Goal: Task Accomplishment & Management: Use online tool/utility

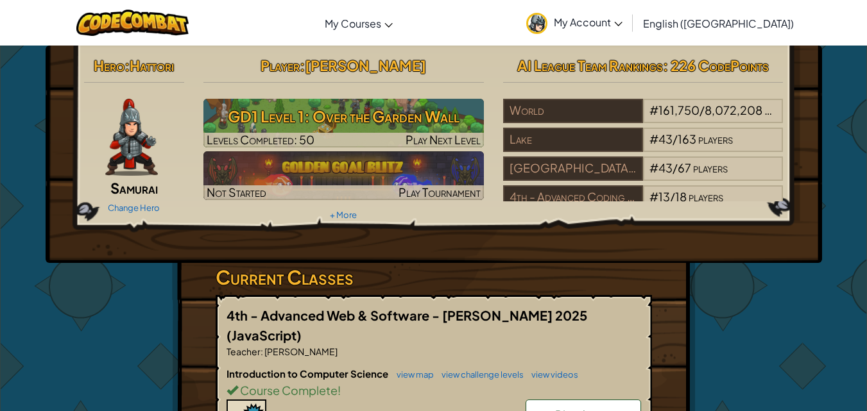
drag, startPoint x: 389, startPoint y: 228, endPoint x: 374, endPoint y: 255, distance: 31.0
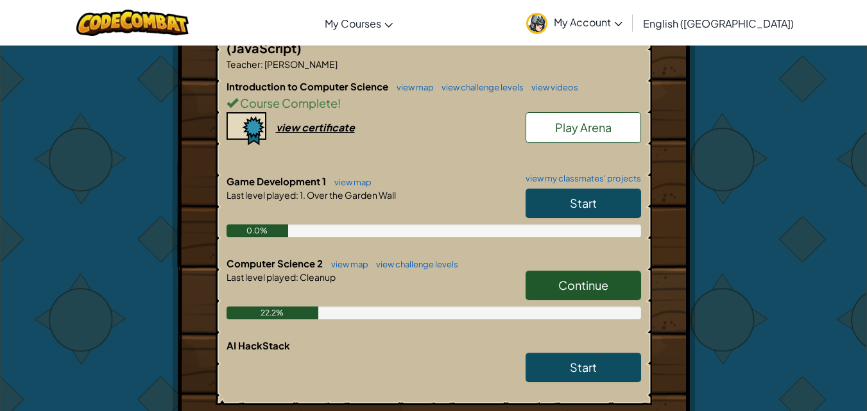
scroll to position [449, 0]
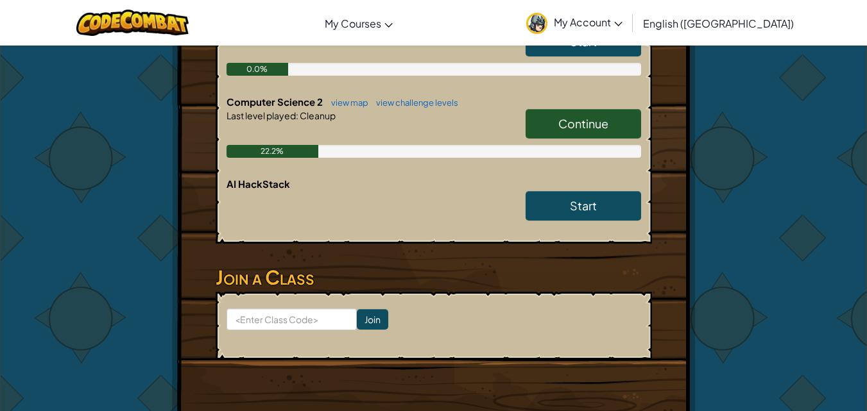
click at [570, 116] on span "Continue" at bounding box center [583, 123] width 50 height 15
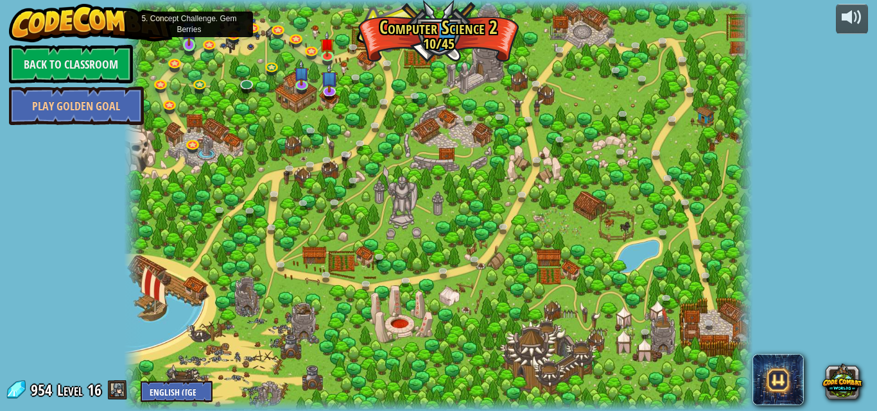
click at [191, 45] on img at bounding box center [189, 29] width 15 height 34
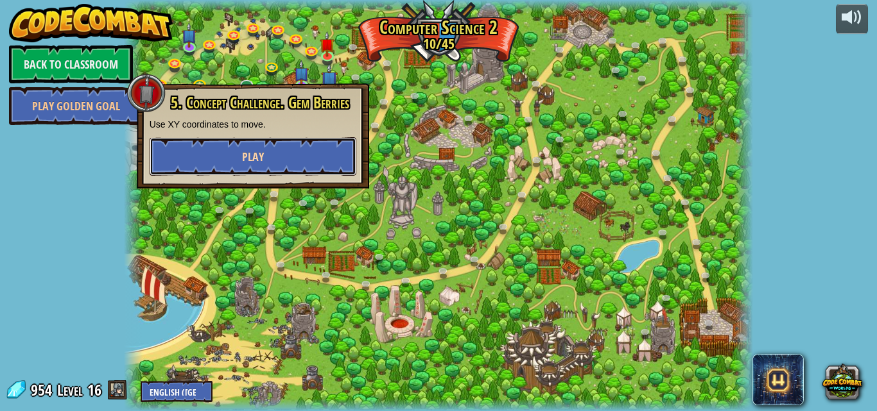
click at [184, 168] on button "Play" at bounding box center [253, 156] width 207 height 38
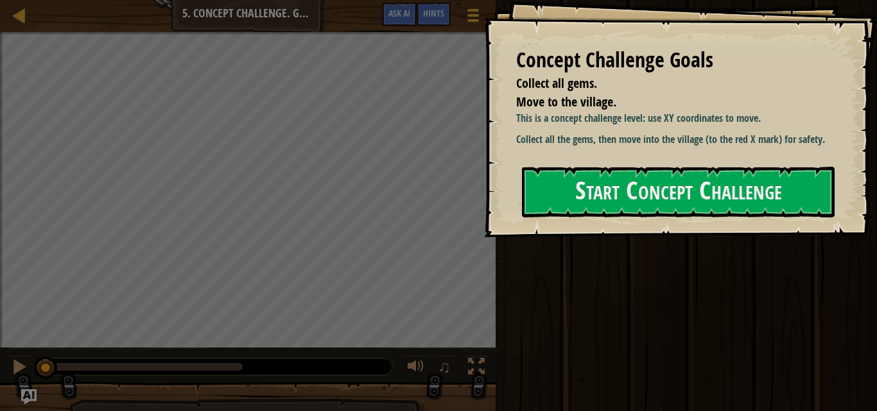
click at [629, 237] on div "Concept Challenge Goals Collect all gems. Move to the village. This is a concep…" at bounding box center [680, 118] width 393 height 237
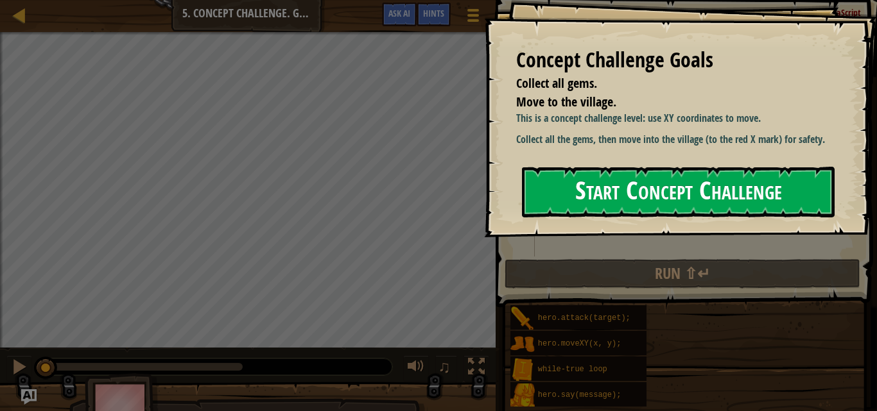
click at [601, 204] on button "Start Concept Challenge" at bounding box center [678, 192] width 312 height 51
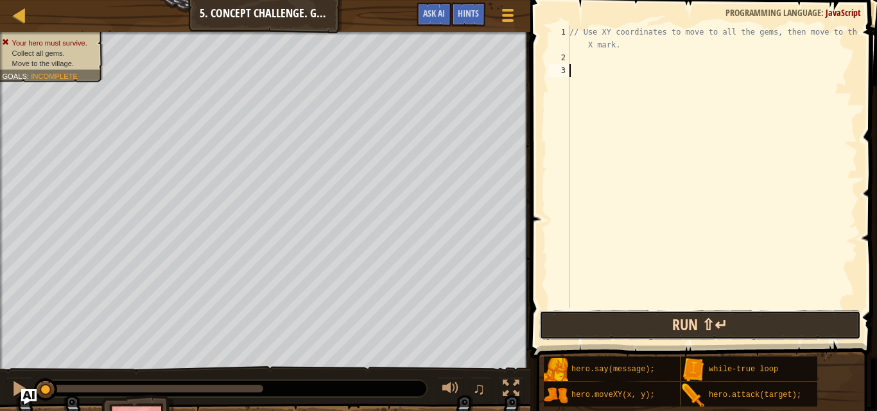
click at [572, 330] on button "Run ⇧↵" at bounding box center [699, 326] width 321 height 30
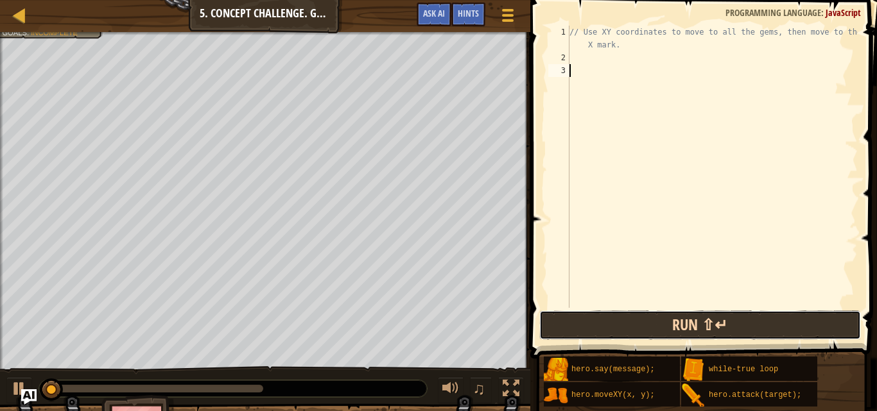
click at [574, 316] on button "Run ⇧↵" at bounding box center [699, 326] width 321 height 30
click at [574, 316] on button "Running" at bounding box center [699, 326] width 321 height 30
click at [574, 316] on button "Run ⇧↵" at bounding box center [699, 326] width 321 height 30
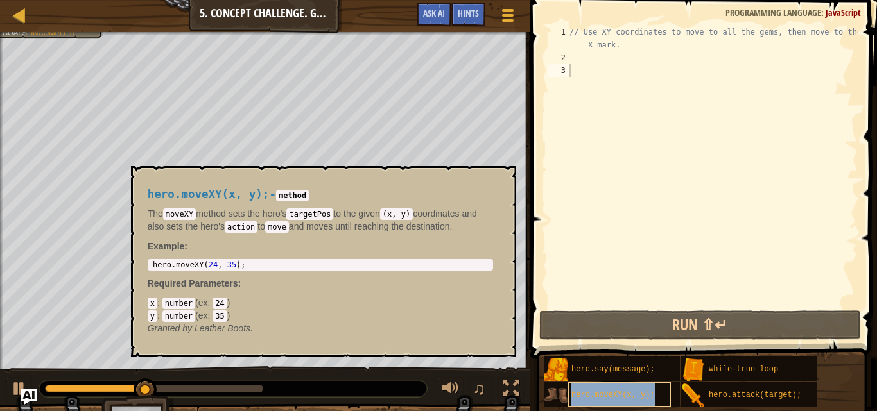
click at [595, 391] on span "hero.moveXY(x, y);" at bounding box center [612, 395] width 83 height 9
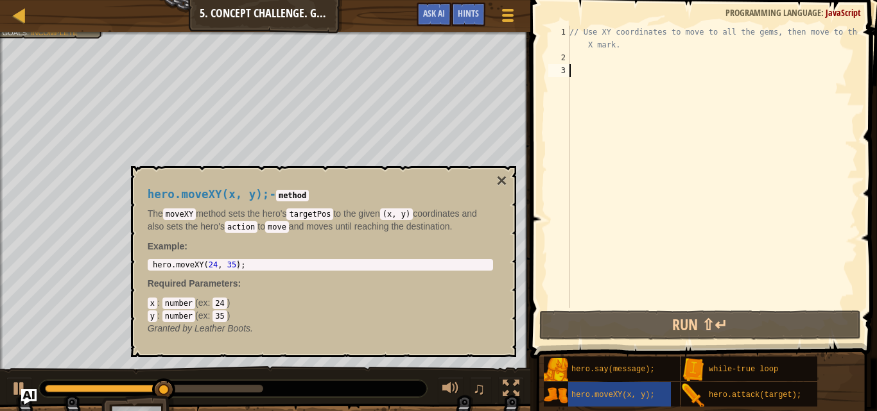
drag, startPoint x: 595, startPoint y: 61, endPoint x: 585, endPoint y: 76, distance: 18.9
click at [595, 60] on div "// Use XY coordinates to move to all the gems, then move to the red X mark." at bounding box center [712, 186] width 291 height 321
click at [590, 67] on div "// Use XY coordinates to move to all the gems, then move to the red X mark." at bounding box center [712, 186] width 291 height 321
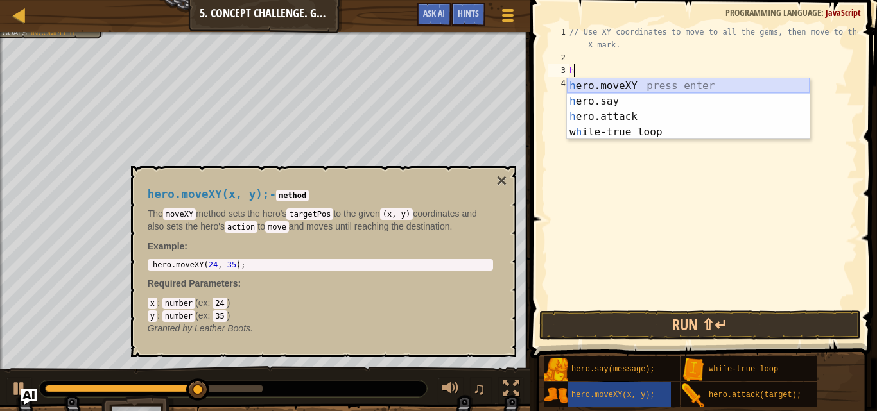
click at [602, 92] on div "h ero.moveXY press enter h ero.say press enter h ero.attack press enter w h ile…" at bounding box center [688, 124] width 243 height 92
type textarea "hero.moveXY(x, y);"
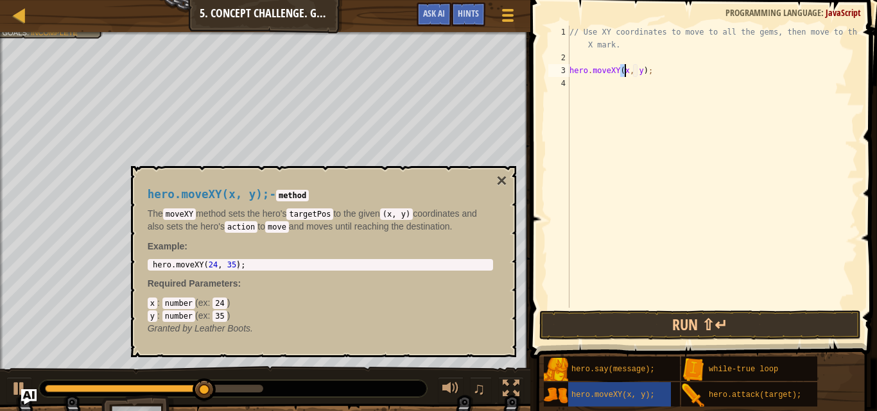
drag, startPoint x: 579, startPoint y: 208, endPoint x: 603, endPoint y: 240, distance: 39.5
click at [579, 212] on div "// Use XY coordinates to move to all the gems, then move to the red X mark. her…" at bounding box center [712, 186] width 291 height 321
click at [623, 271] on div "// Use XY coordinates to move to all the gems, then move to the red X mark. her…" at bounding box center [712, 186] width 291 height 321
click at [662, 389] on div "hero.moveXY(x, y);" at bounding box center [619, 394] width 103 height 24
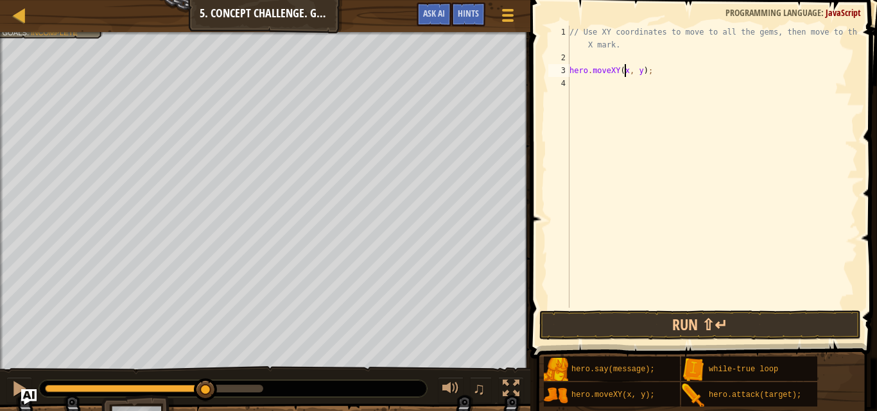
click at [624, 76] on div "// Use XY coordinates to move to all the gems, then move to the red X mark. her…" at bounding box center [712, 186] width 291 height 321
click at [635, 72] on div "// Use XY coordinates to move to all the gems, then move to the red X mark. her…" at bounding box center [712, 186] width 291 height 321
click at [636, 73] on div "// Use XY coordinates to move to all the gems, then move to the red X mark. her…" at bounding box center [712, 167] width 291 height 282
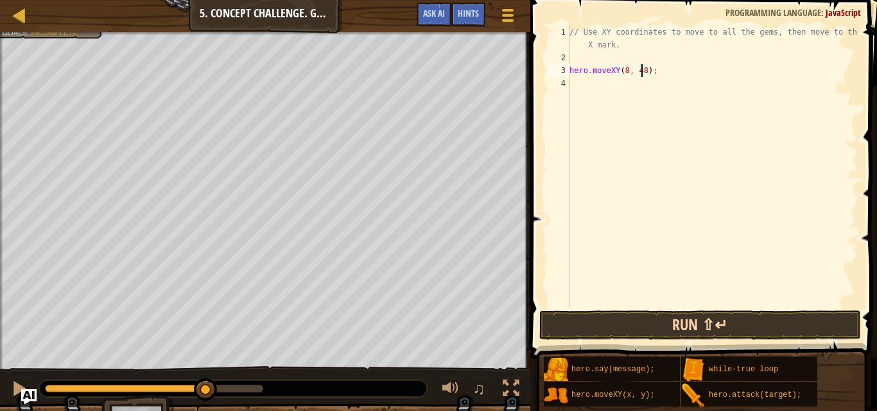
type textarea "hero.moveXY(8, 48);"
click at [690, 318] on button "Run ⇧↵" at bounding box center [699, 326] width 321 height 30
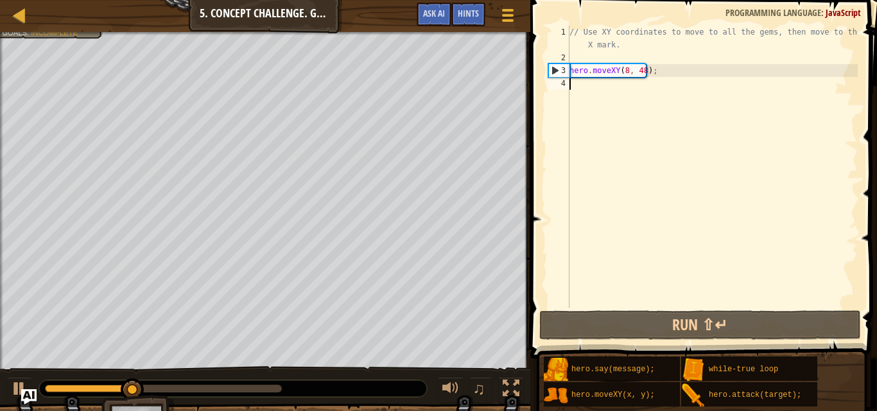
click at [577, 88] on div "// Use XY coordinates to move to all the gems, then move to the red X mark. her…" at bounding box center [712, 186] width 291 height 321
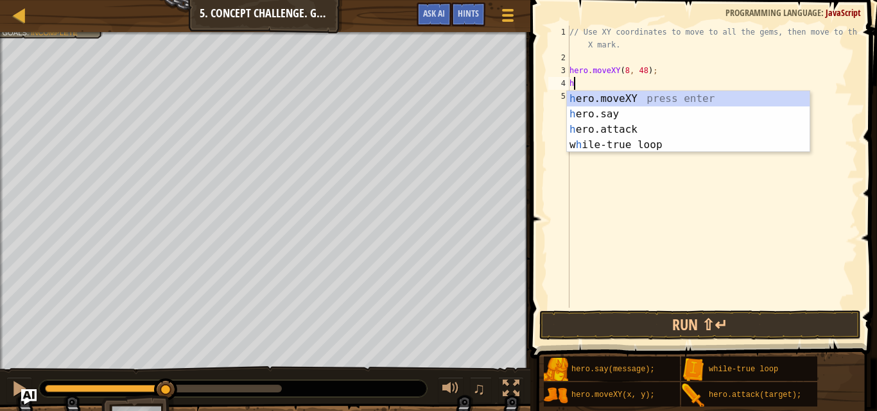
click at [603, 106] on div "h ero.moveXY press enter h ero.say press enter h ero.attack press enter w h ile…" at bounding box center [688, 137] width 243 height 92
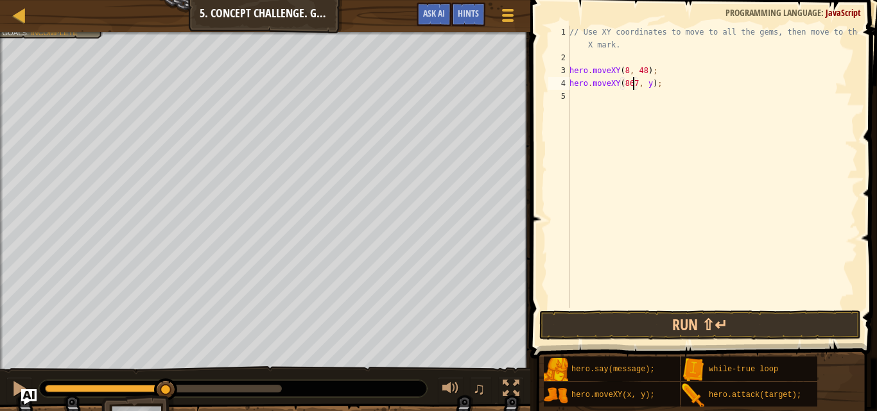
scroll to position [6, 5]
click at [637, 87] on div "// Use XY coordinates to move to all the gems, then move to the red X mark. her…" at bounding box center [712, 186] width 291 height 321
type textarea "hero.moveXY(8, 67);"
click at [680, 323] on button "Run ⇧↵" at bounding box center [699, 326] width 321 height 30
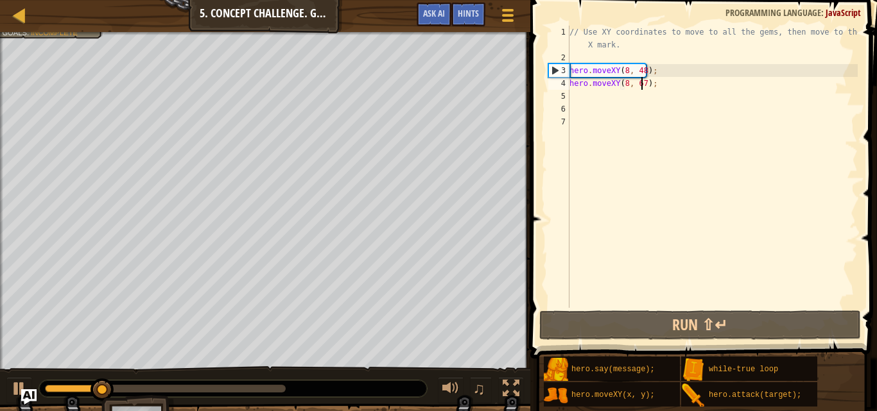
click at [640, 82] on div "// Use XY coordinates to move to all the gems, then move to the red X mark. her…" at bounding box center [712, 186] width 291 height 321
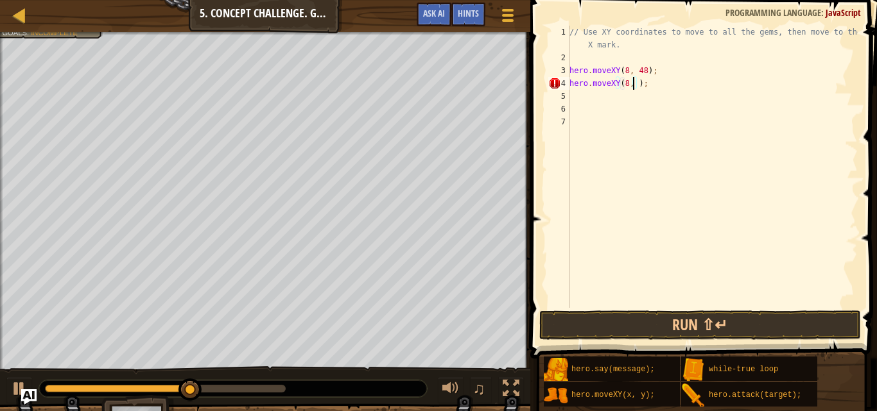
type textarea "hero.moveXY(8, 13);"
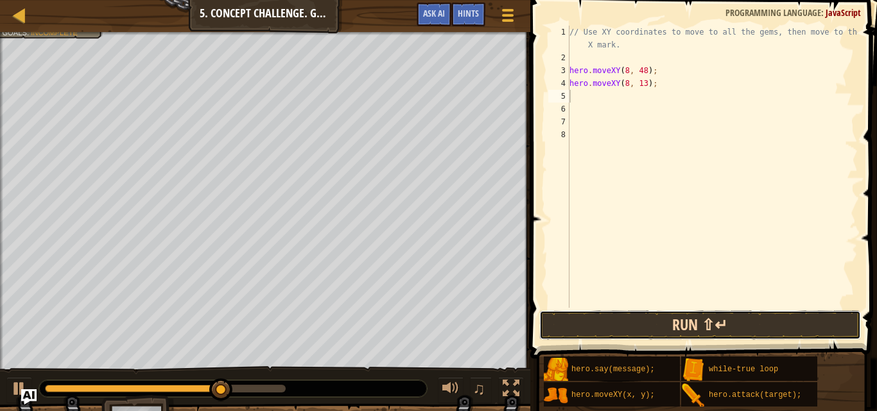
click at [685, 322] on button "Run ⇧↵" at bounding box center [699, 326] width 321 height 30
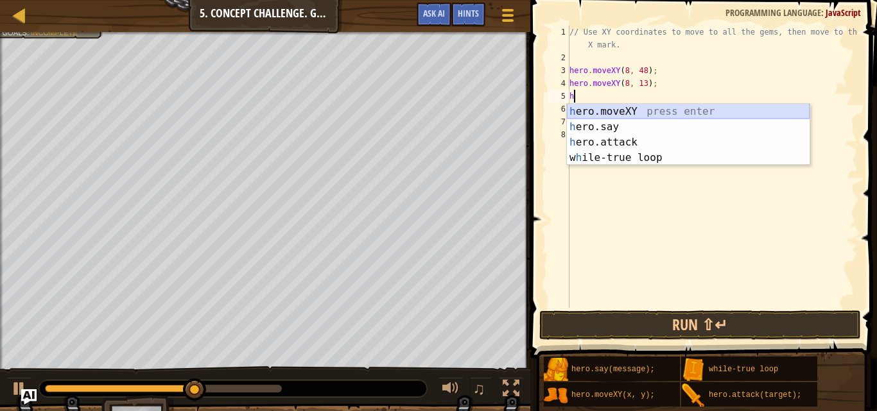
click at [672, 115] on div "h ero.moveXY press enter h ero.say press enter h ero.attack press enter w h ile…" at bounding box center [688, 150] width 243 height 92
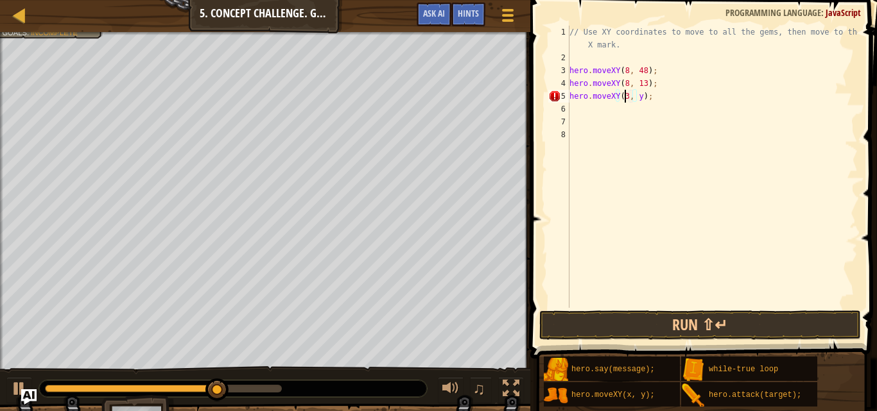
scroll to position [6, 4]
click at [644, 98] on div "// Use XY coordinates to move to all the gems, then move to the red X mark. her…" at bounding box center [712, 186] width 291 height 321
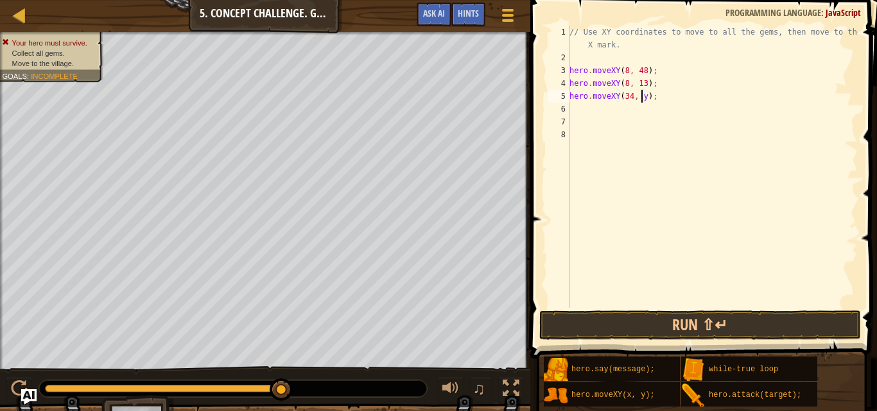
click at [643, 97] on div "// Use XY coordinates to move to all the gems, then move to the red X mark. her…" at bounding box center [712, 186] width 291 height 321
type textarea "hero.moveXY(34, 14);"
click at [633, 321] on button "Run ⇧↵" at bounding box center [699, 326] width 321 height 30
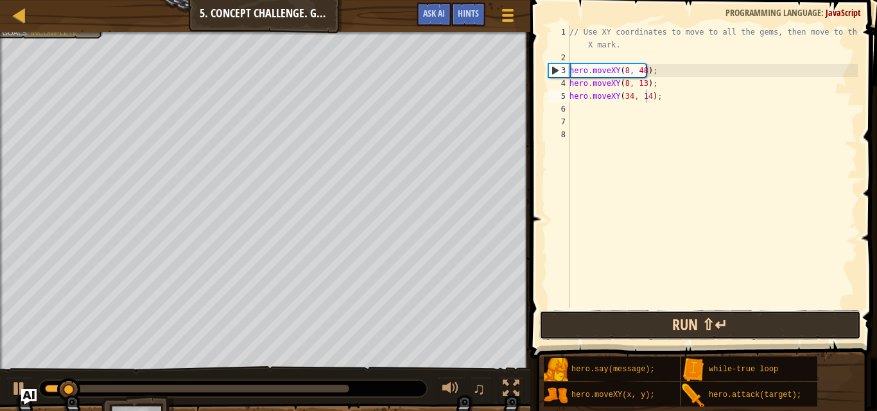
click at [628, 322] on button "Run ⇧↵" at bounding box center [699, 326] width 321 height 30
click at [625, 323] on button "Run ⇧↵" at bounding box center [699, 326] width 321 height 30
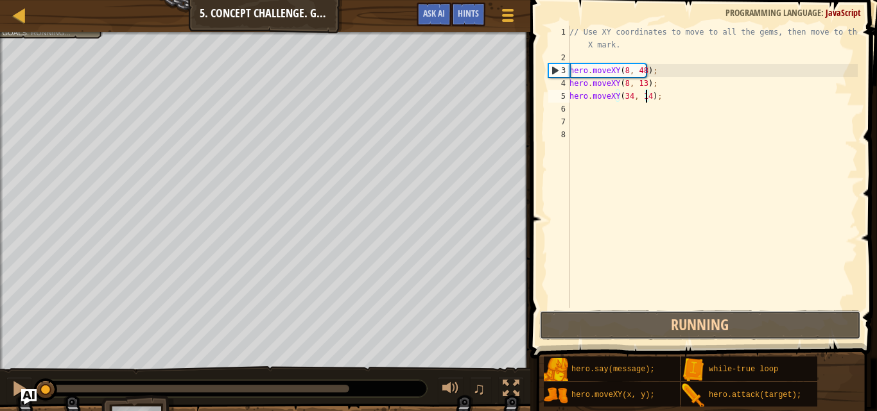
drag, startPoint x: 624, startPoint y: 323, endPoint x: 606, endPoint y: 305, distance: 25.9
click at [621, 325] on button "Running" at bounding box center [699, 326] width 321 height 30
click at [606, 305] on div "// Use XY coordinates to move to all the gems, then move to the red X mark. her…" at bounding box center [712, 186] width 291 height 321
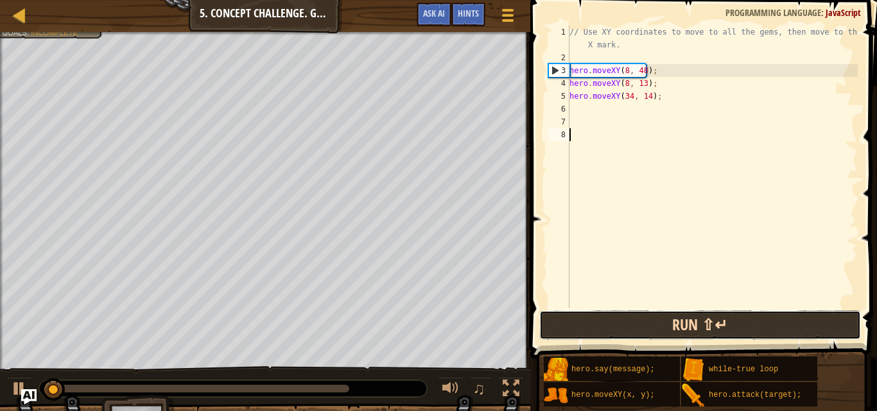
click at [729, 319] on button "Run ⇧↵" at bounding box center [699, 326] width 321 height 30
click at [727, 320] on button "Running" at bounding box center [699, 326] width 321 height 30
click at [726, 320] on button "Run ⇧↵" at bounding box center [699, 326] width 321 height 30
click at [721, 325] on button "Run ⇧↵" at bounding box center [699, 326] width 321 height 30
click at [719, 326] on button "Run ⇧↵" at bounding box center [699, 326] width 321 height 30
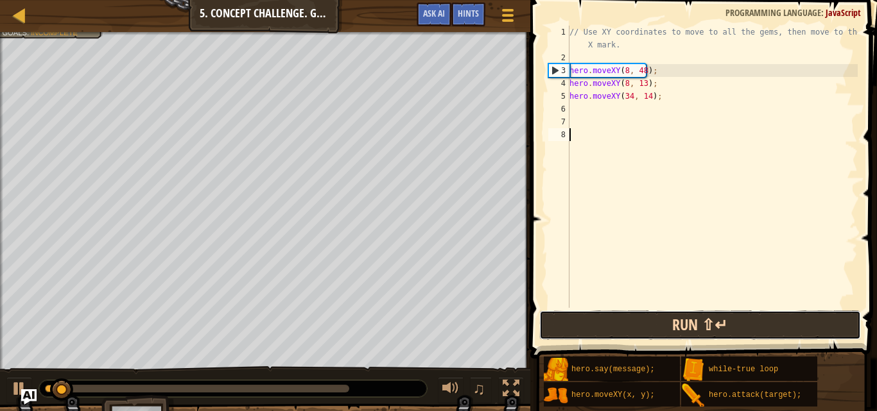
click at [723, 324] on button "Run ⇧↵" at bounding box center [699, 326] width 321 height 30
click at [723, 325] on button "Run ⇧↵" at bounding box center [699, 326] width 321 height 30
click at [634, 330] on button "Run ⇧↵" at bounding box center [699, 326] width 321 height 30
click at [637, 329] on button "Run ⇧↵" at bounding box center [699, 326] width 321 height 30
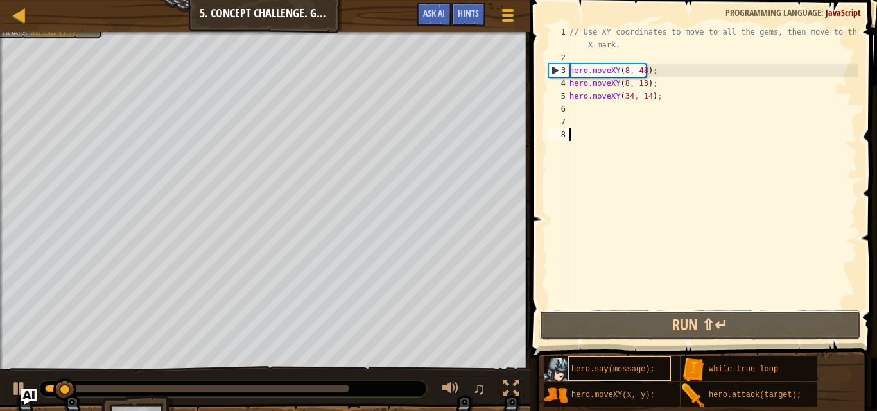
click at [615, 366] on div "Hints 1 2 3 4 5 6 7 8 // Use XY coordinates to move to all the gems, then move …" at bounding box center [701, 202] width 350 height 405
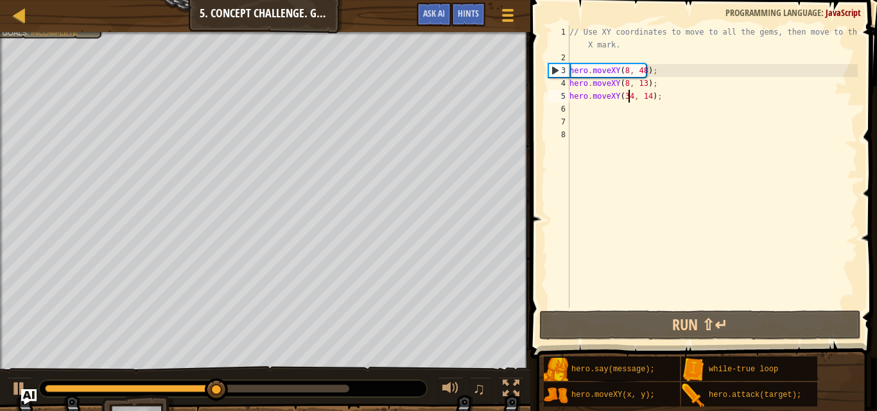
click at [628, 98] on div "// Use XY coordinates to move to all the gems, then move to the red X mark. her…" at bounding box center [712, 186] width 291 height 321
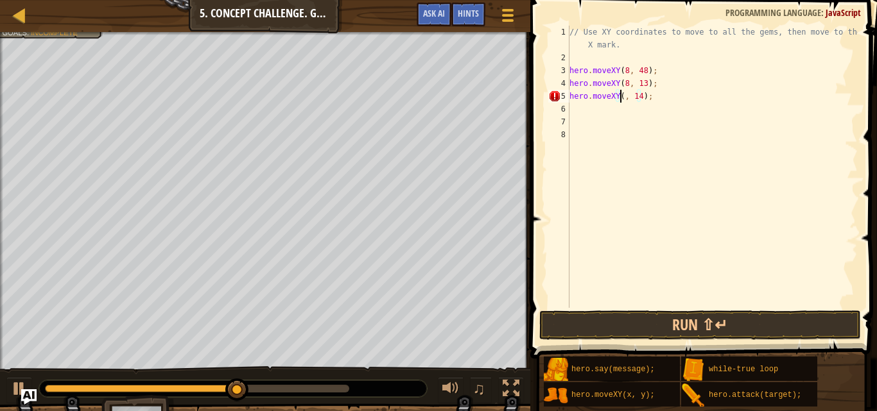
scroll to position [6, 4]
click at [646, 95] on div "// Use XY coordinates to move to all the gems, then move to the red X mark. her…" at bounding box center [712, 186] width 291 height 321
type textarea "hero.moveXY(50, 34);"
drag, startPoint x: 730, startPoint y: 307, endPoint x: 732, endPoint y: 316, distance: 8.7
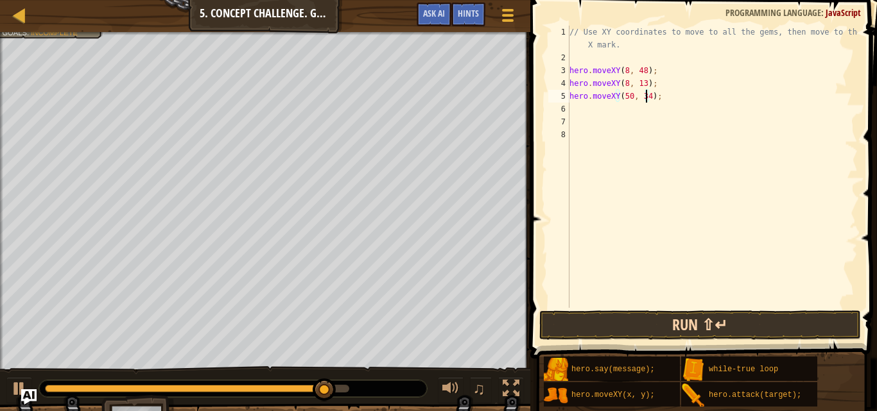
click at [730, 308] on div "hero.moveXY(50, 34); 1 2 3 4 5 6 7 8 // Use XY coordinates to move to all the g…" at bounding box center [701, 204] width 350 height 397
click at [732, 316] on button "Run ⇧↵" at bounding box center [699, 326] width 321 height 30
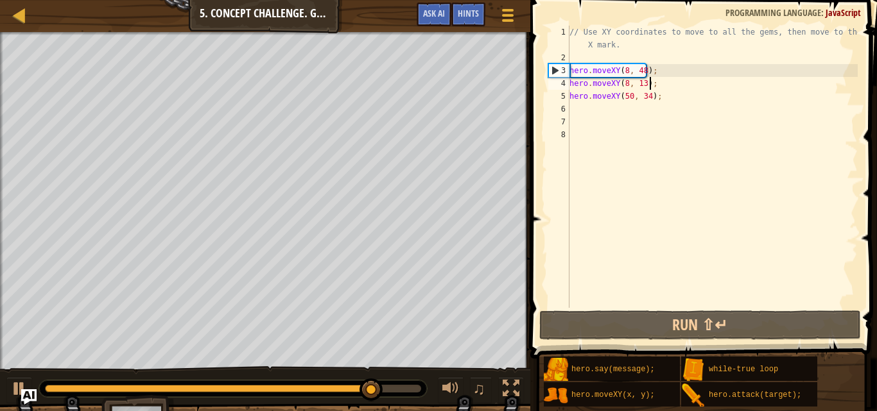
click at [660, 83] on div "// Use XY coordinates to move to all the gems, then move to the red X mark. her…" at bounding box center [712, 186] width 291 height 321
type textarea "hero.moveXY(8, 13);"
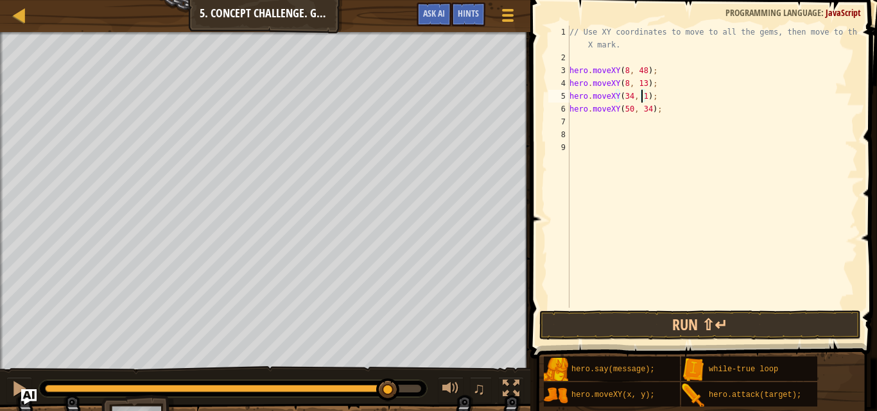
scroll to position [6, 6]
type textarea "hero.moveXY(34, 14);"
click at [601, 316] on button "Run ⇧↵" at bounding box center [699, 326] width 321 height 30
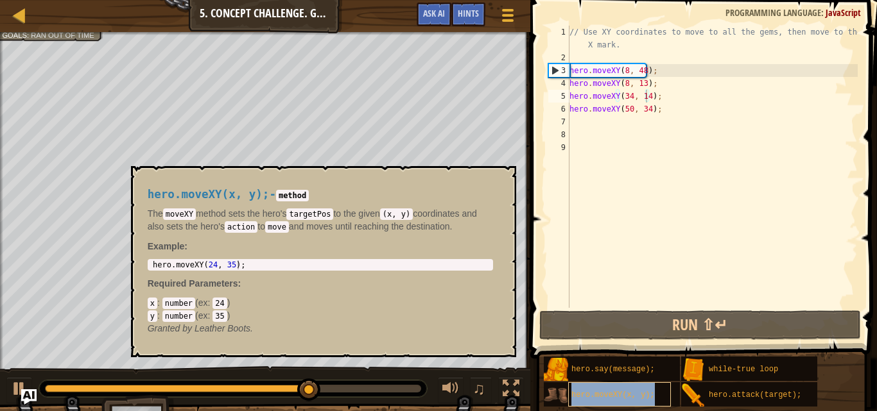
click at [635, 393] on span "hero.moveXY(x, y);" at bounding box center [612, 395] width 83 height 9
click at [622, 257] on div "// Use XY coordinates to move to all the gems, then move to the red X mark. her…" at bounding box center [712, 186] width 291 height 321
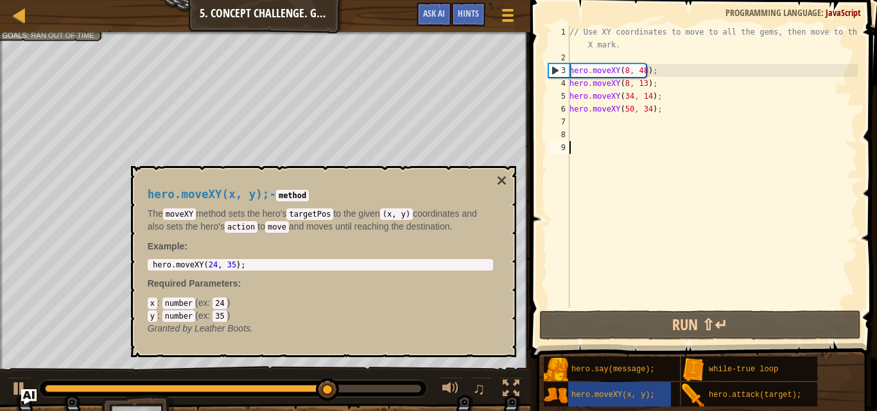
scroll to position [6, 0]
click at [621, 390] on div "hero.moveXY(x, y);" at bounding box center [619, 394] width 103 height 24
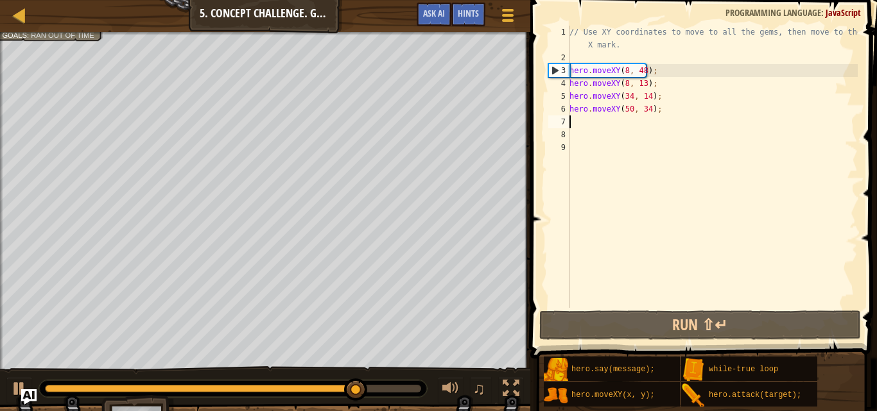
click at [576, 124] on div "// Use XY coordinates to move to all the gems, then move to the red X mark. her…" at bounding box center [712, 186] width 291 height 321
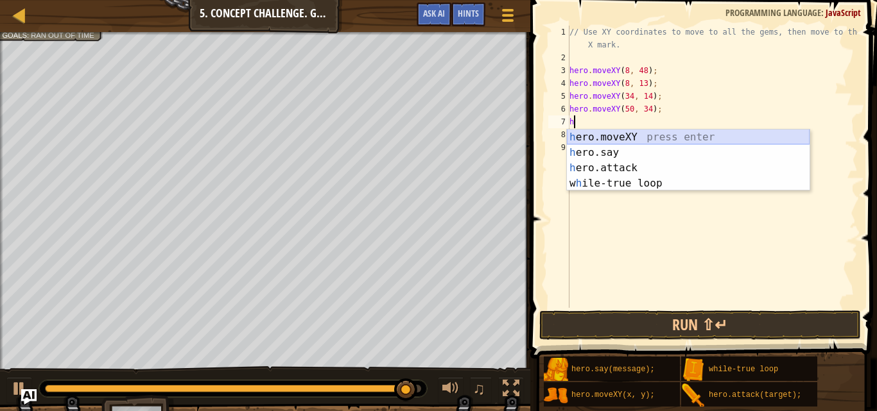
click at [624, 135] on div "h ero.moveXY press enter h ero.say press enter h ero.attack press enter w h ile…" at bounding box center [688, 176] width 243 height 92
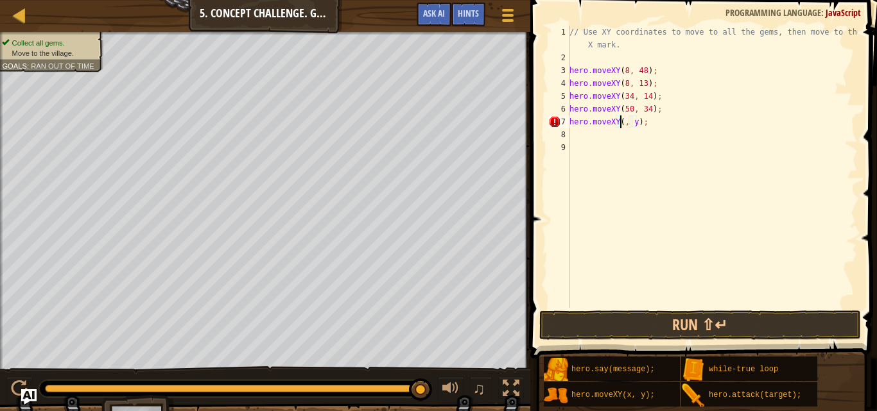
scroll to position [6, 4]
click at [641, 121] on div "// Use XY coordinates to move to all the gems, then move to the red X mark. her…" at bounding box center [712, 186] width 291 height 321
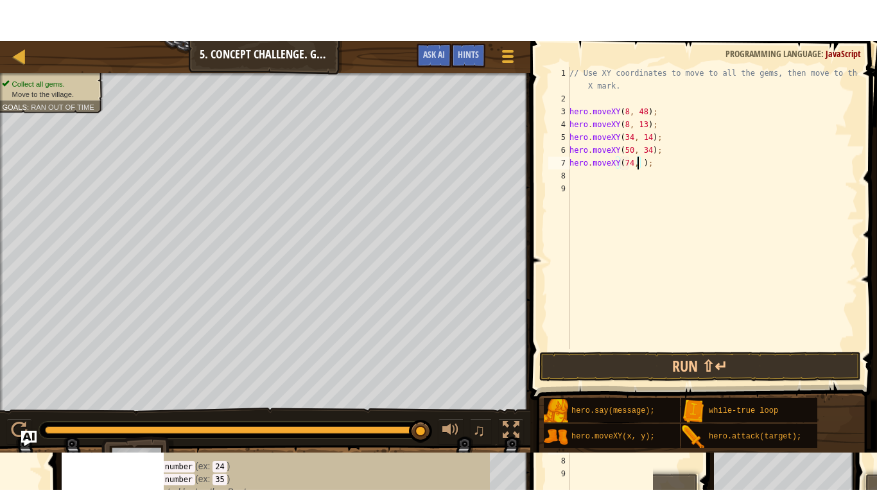
scroll to position [6, 6]
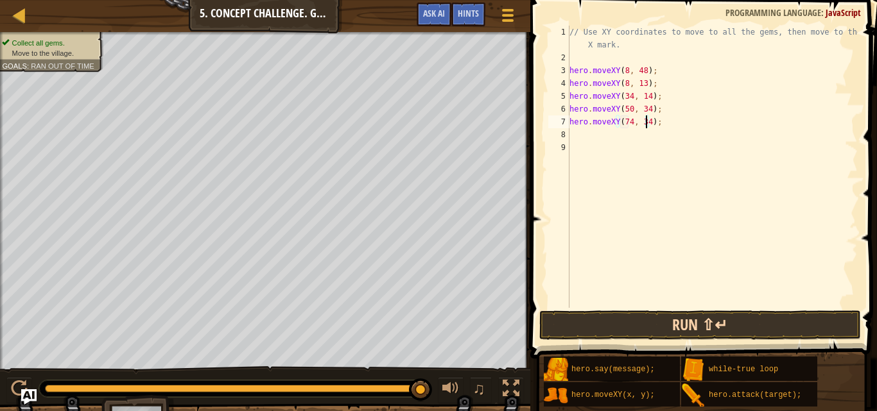
type textarea "hero.moveXY(74, 34);"
click at [730, 332] on button "Run ⇧↵" at bounding box center [699, 326] width 321 height 30
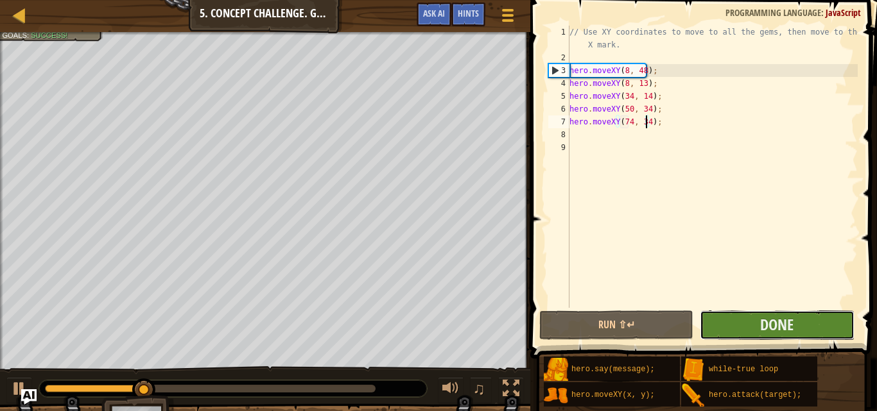
click at [760, 314] on button "Done" at bounding box center [776, 326] width 154 height 30
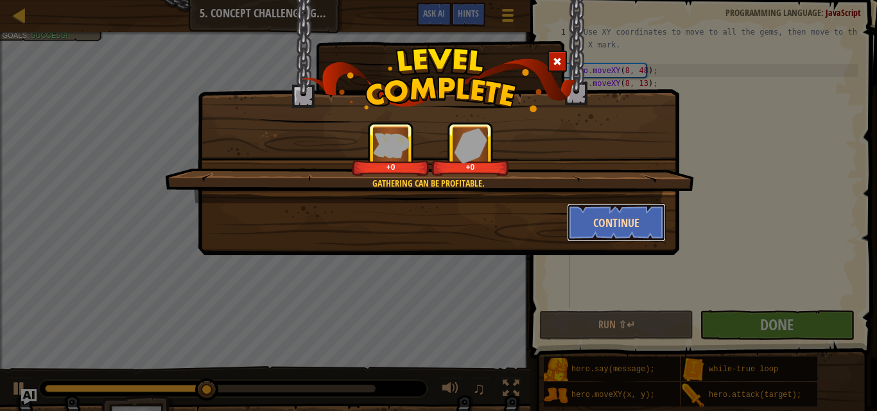
click at [641, 237] on button "Continue" at bounding box center [616, 222] width 99 height 38
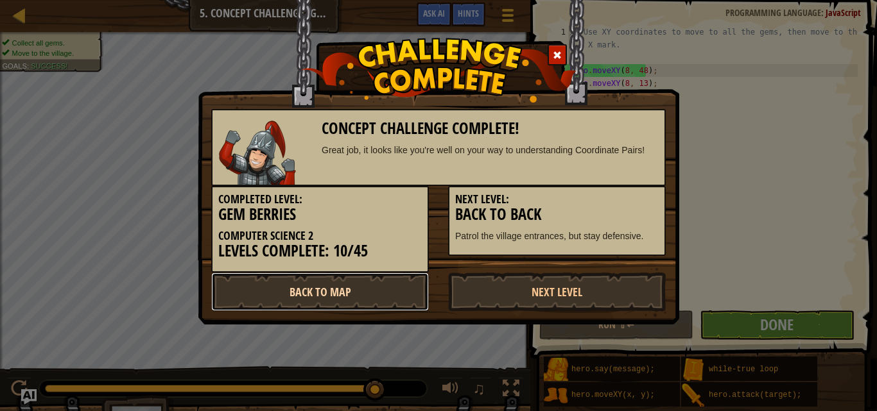
click at [397, 287] on link "Back to Map" at bounding box center [320, 292] width 218 height 38
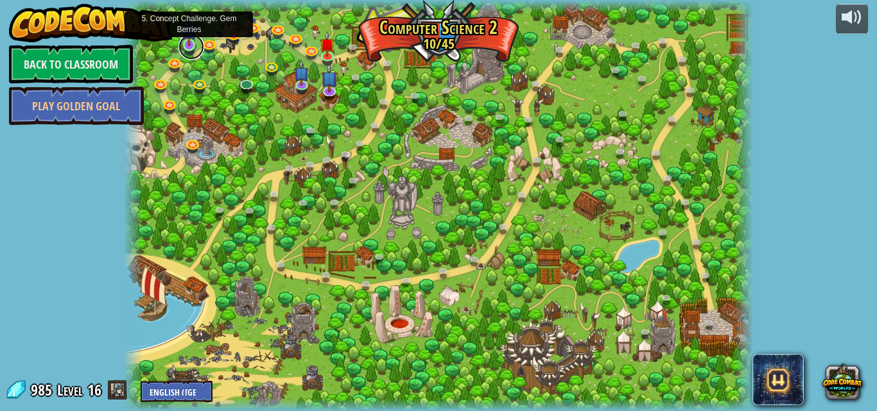
click at [184, 47] on link at bounding box center [191, 47] width 26 height 26
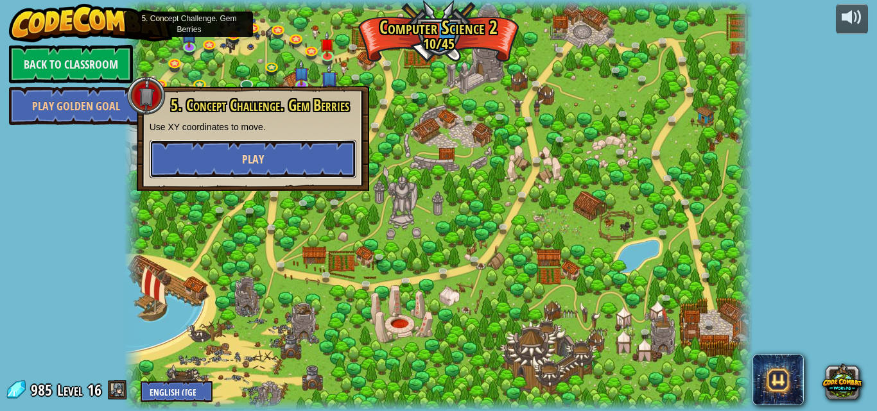
click at [248, 150] on button "Play" at bounding box center [253, 159] width 207 height 38
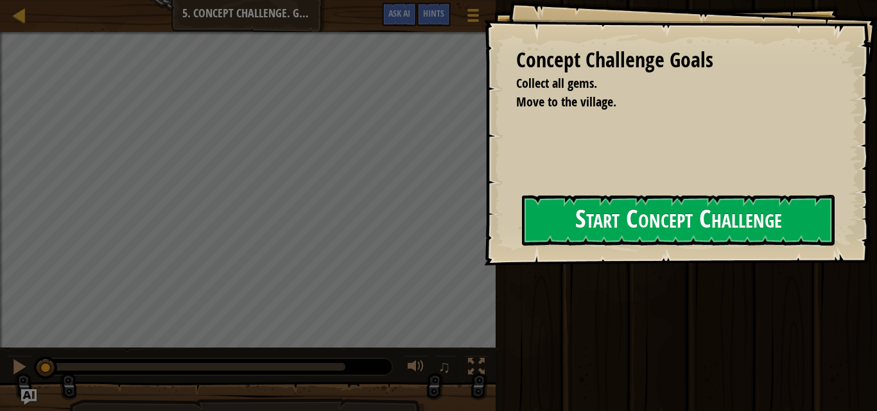
click at [606, 228] on button "Start Concept Challenge" at bounding box center [678, 220] width 312 height 51
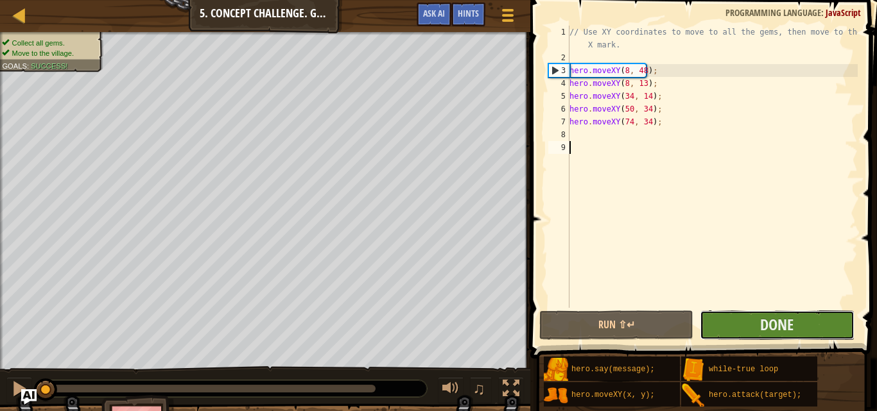
click at [812, 319] on button "Done" at bounding box center [776, 326] width 154 height 30
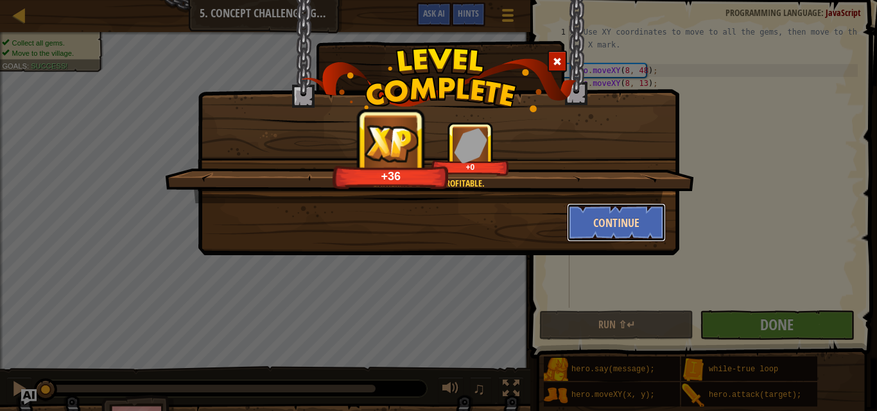
click at [610, 219] on button "Continue" at bounding box center [616, 222] width 99 height 38
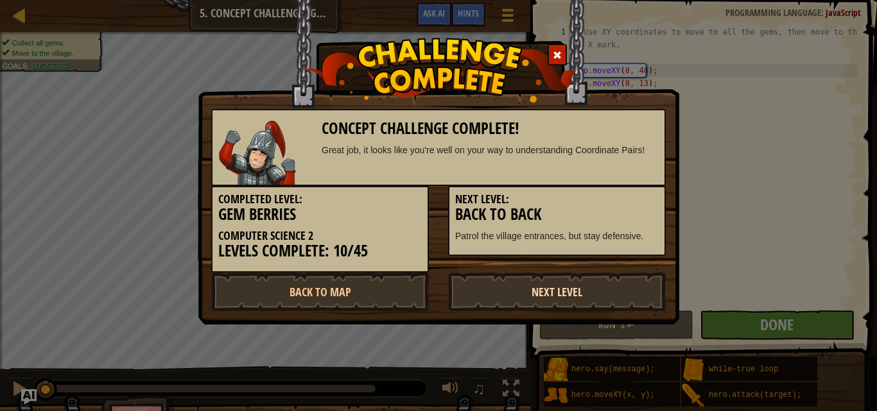
click at [637, 293] on link "Next Level" at bounding box center [557, 292] width 218 height 38
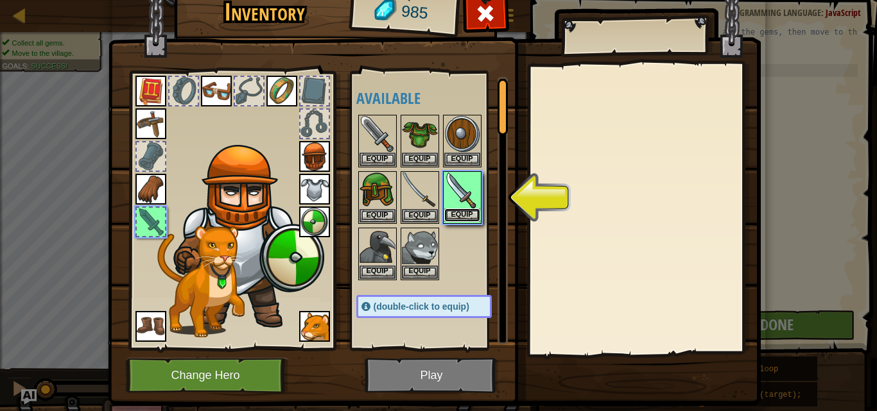
click at [466, 219] on button "Equip" at bounding box center [462, 215] width 36 height 13
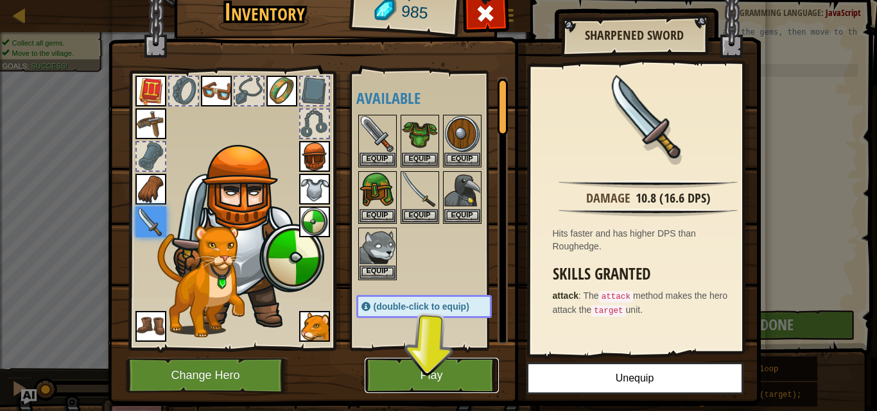
click at [431, 373] on button "Play" at bounding box center [431, 375] width 134 height 35
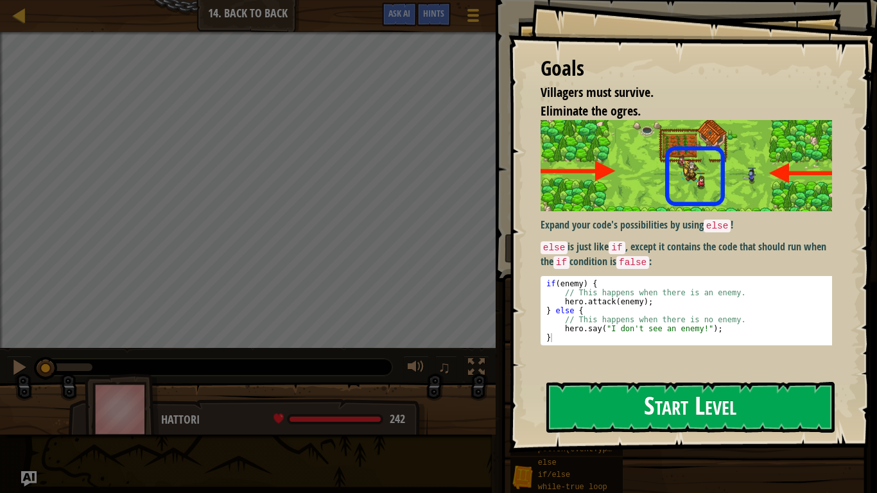
click at [623, 382] on button "Start Level" at bounding box center [690, 407] width 288 height 51
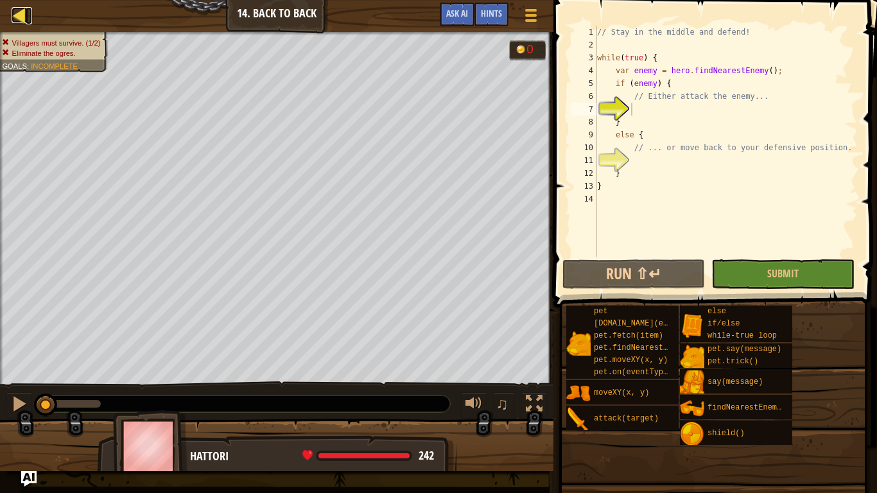
click at [24, 21] on div at bounding box center [20, 15] width 16 height 16
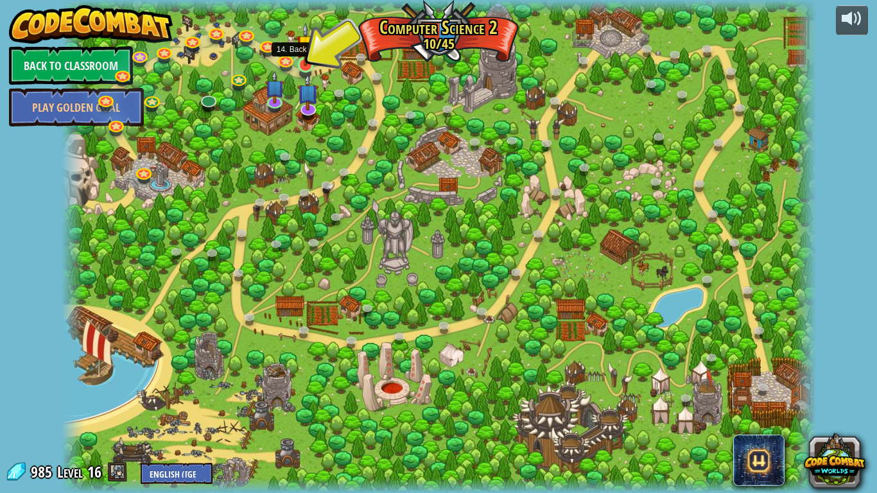
click at [296, 60] on img at bounding box center [305, 44] width 19 height 44
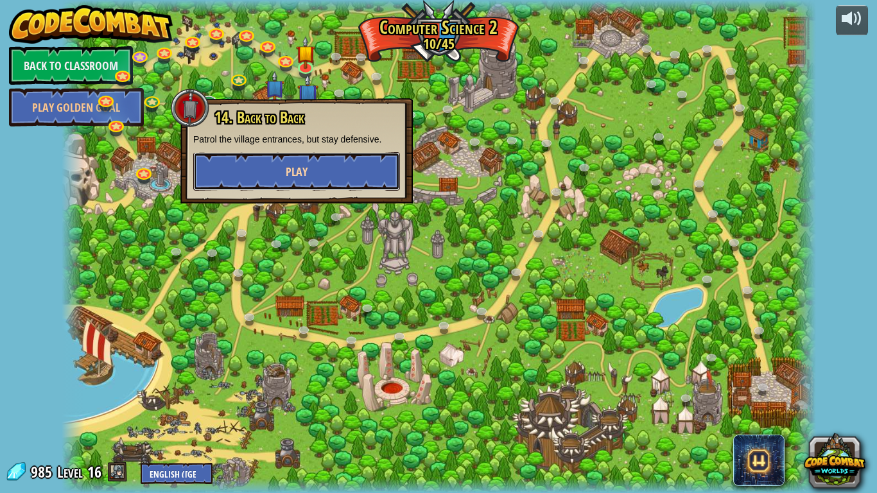
click at [279, 161] on button "Play" at bounding box center [296, 171] width 207 height 38
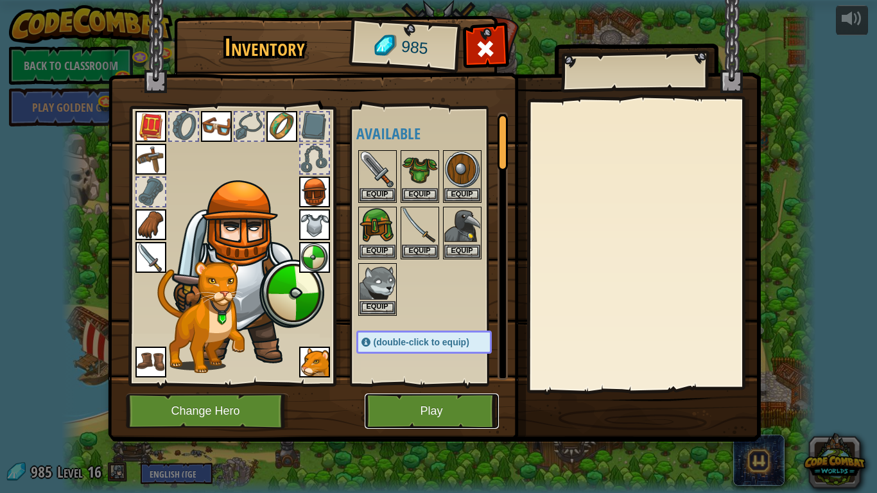
click at [436, 398] on button "Play" at bounding box center [431, 410] width 134 height 35
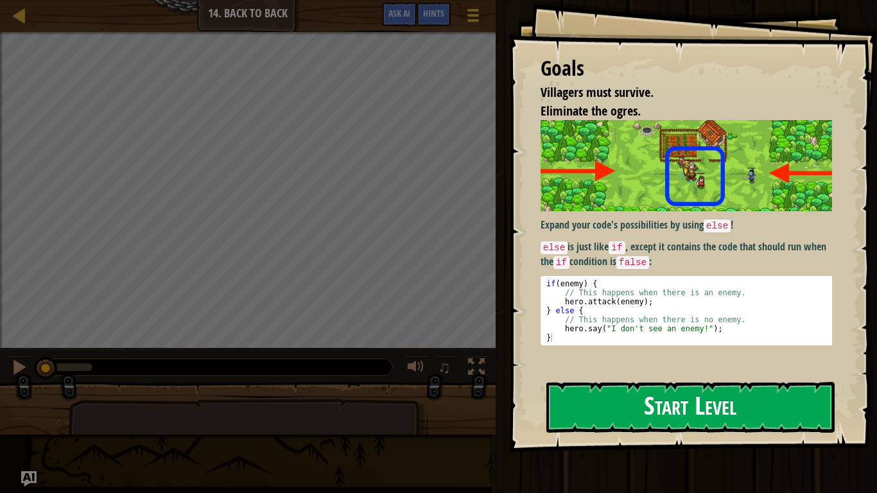
click at [710, 409] on button "Start Level" at bounding box center [690, 407] width 288 height 51
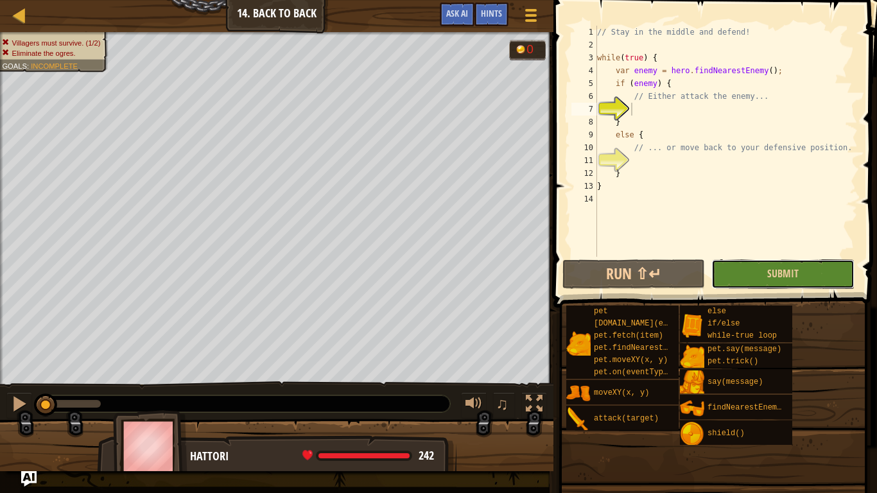
click at [805, 269] on button "Submit" at bounding box center [782, 274] width 143 height 30
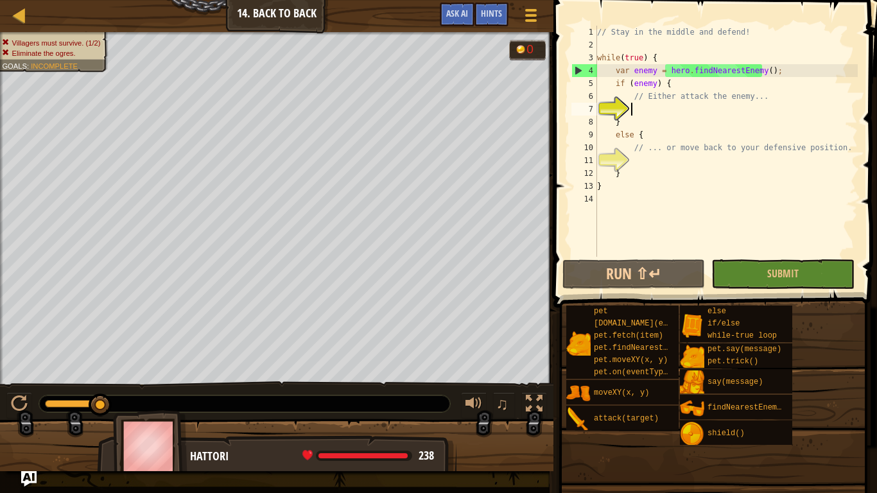
click at [640, 105] on div "// Stay in the middle and defend! while ( true ) { var enemy = hero . findNeare…" at bounding box center [725, 154] width 263 height 257
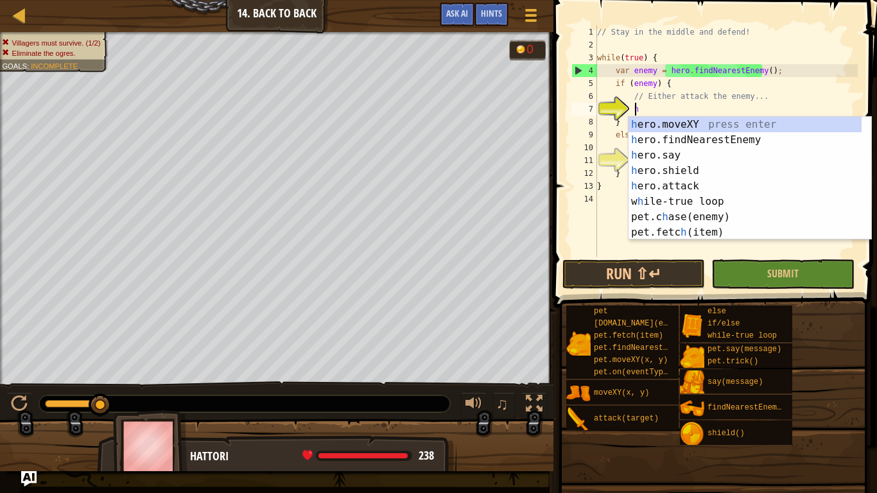
scroll to position [6, 2]
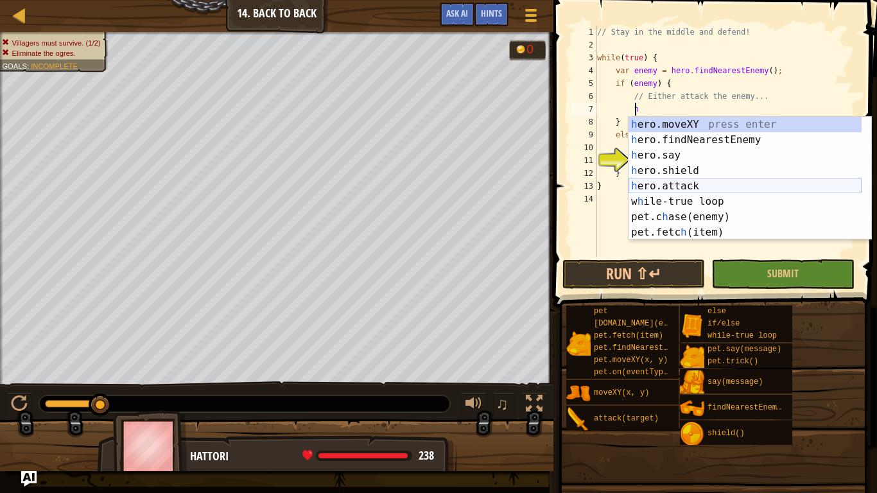
click at [723, 183] on div "h ero.moveXY press enter h ero.findNearestEnemy press enter h ero.say press ent…" at bounding box center [744, 194] width 233 height 154
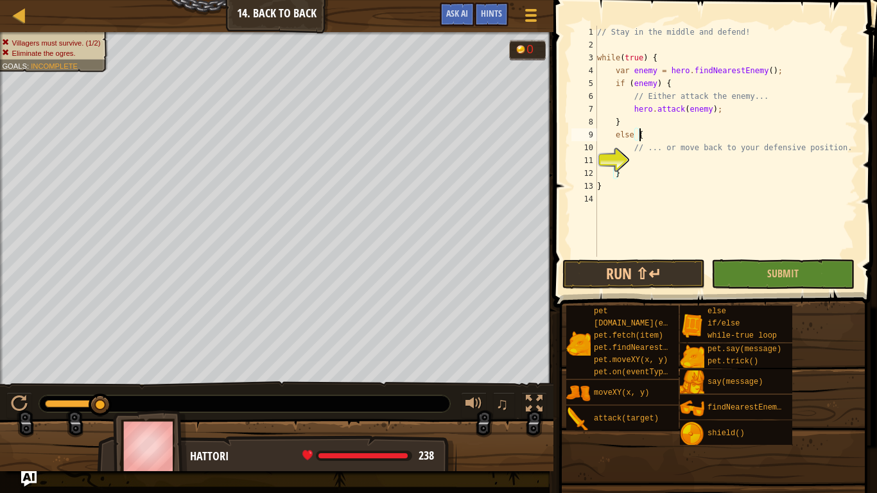
click at [708, 139] on div "// Stay in the middle and defend! while ( true ) { var enemy = hero . findNeare…" at bounding box center [725, 154] width 263 height 257
type textarea "else {\"
click at [636, 160] on div "// Stay in the middle and defend! while ( true ) { var enemy = hero . findNeare…" at bounding box center [725, 154] width 263 height 257
type textarea "// ... or move back to your defensive position."
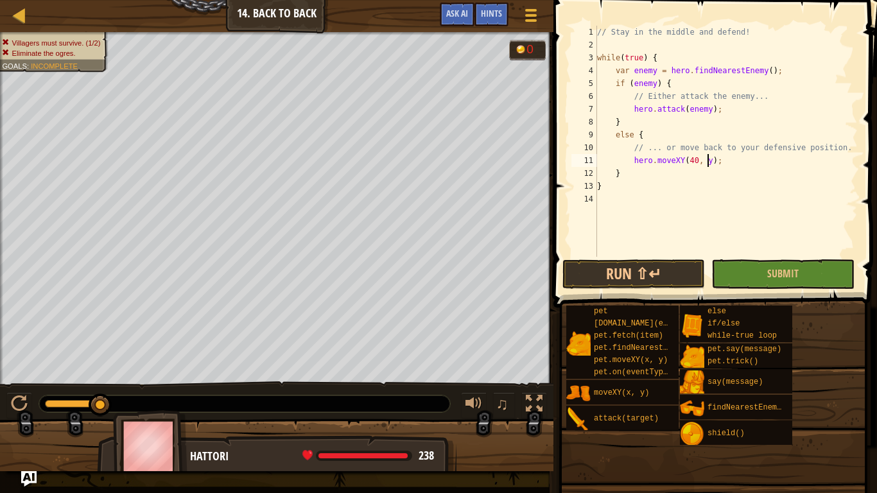
click at [705, 160] on div "// Stay in the middle and defend! while ( true ) { var enemy = hero . findNeare…" at bounding box center [725, 154] width 263 height 257
click at [703, 162] on div "// Stay in the middle and defend! while ( true ) { var enemy = hero . findNeare…" at bounding box center [725, 154] width 263 height 257
type textarea "hero.moveXY(40, 34);"
click at [757, 276] on button "Submit" at bounding box center [782, 274] width 143 height 30
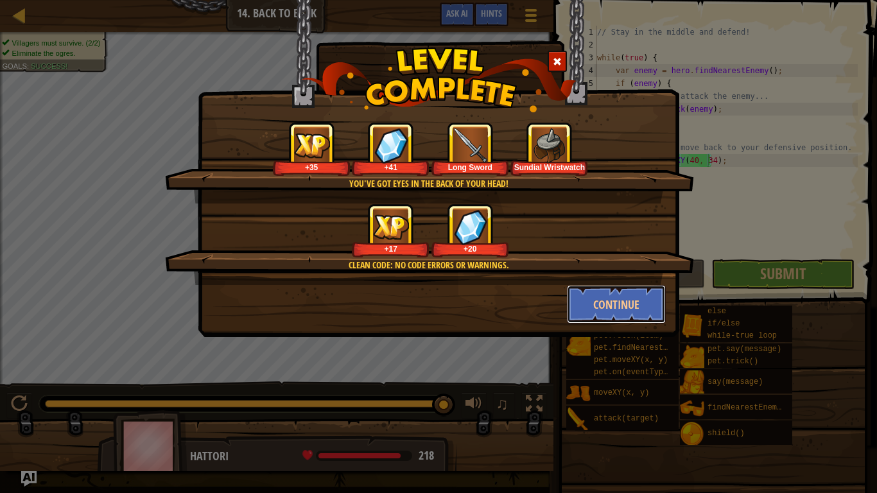
drag, startPoint x: 608, startPoint y: 318, endPoint x: 408, endPoint y: 427, distance: 228.0
click at [408, 411] on div "You've got eyes in the back of your head! +35 +41 Long Sword Sundial Wristwatch…" at bounding box center [438, 246] width 877 height 493
click at [627, 255] on div "+17 +20" at bounding box center [430, 230] width 498 height 54
click at [601, 297] on button "Continue" at bounding box center [616, 304] width 99 height 38
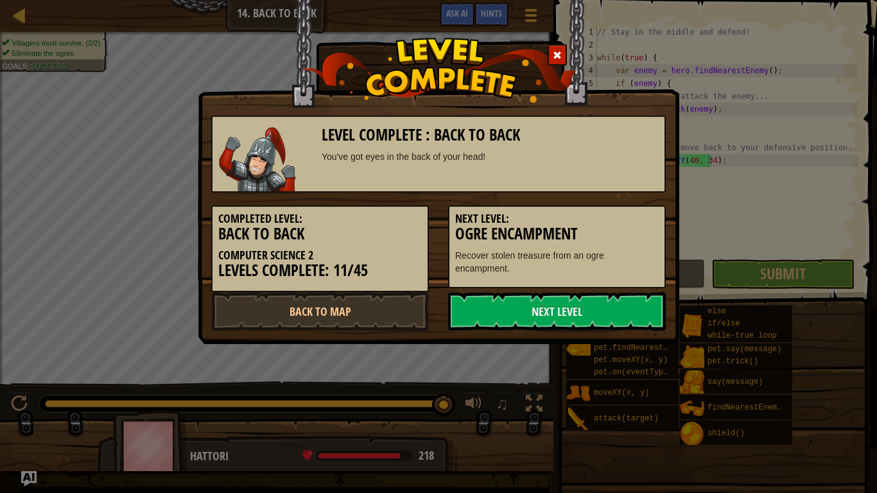
drag, startPoint x: 601, startPoint y: 297, endPoint x: 665, endPoint y: 264, distance: 71.5
click at [665, 264] on div "Level Complete : Back to Back You've got eyes in the back of your head! Complet…" at bounding box center [438, 217] width 454 height 228
click at [632, 305] on link "Next Level" at bounding box center [557, 311] width 218 height 38
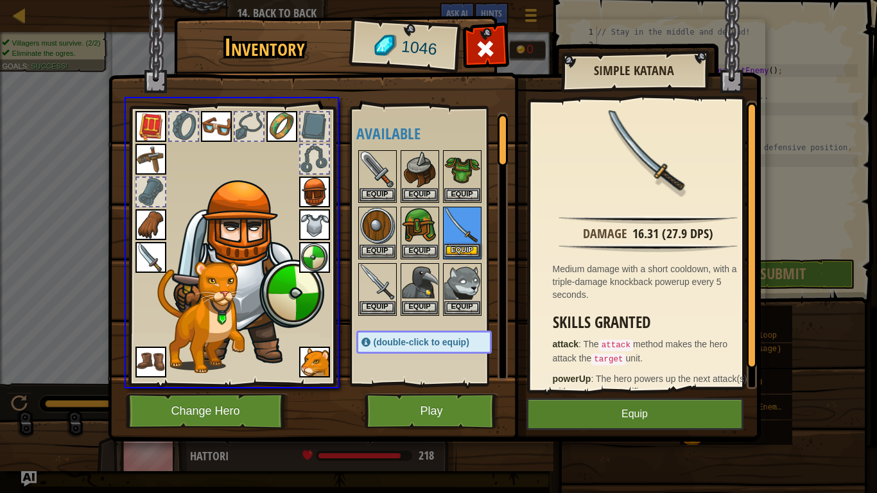
click at [462, 244] on div "Inventory 1046 Available Equip Equip Equip Equip Equip Equip Equip Equip Equip …" at bounding box center [438, 246] width 877 height 493
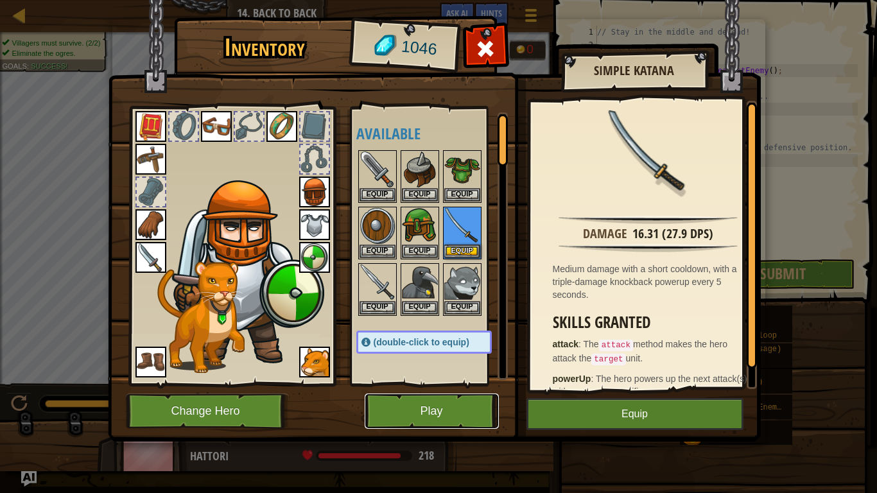
click at [443, 411] on button "Play" at bounding box center [431, 410] width 134 height 35
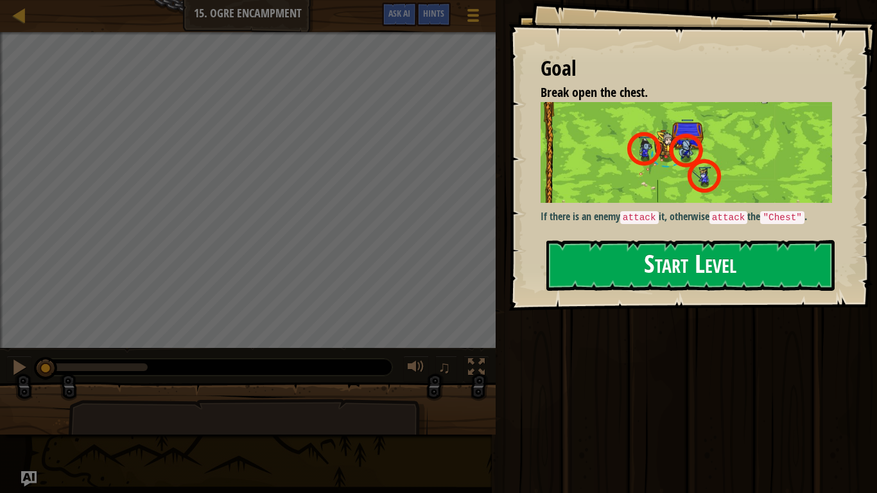
click at [801, 269] on button "Start Level" at bounding box center [690, 265] width 288 height 51
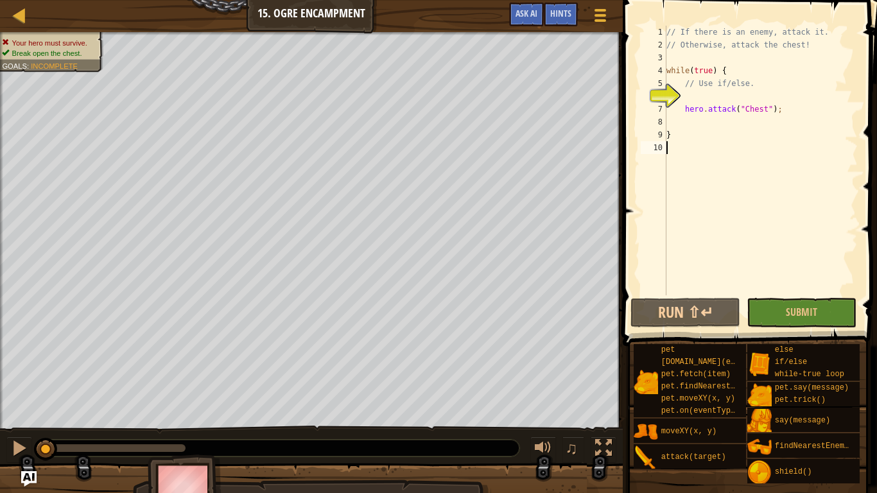
click at [816, 287] on div "// If there is an enemy, attack it. // Otherwise, attack the chest! while ( tru…" at bounding box center [760, 173] width 194 height 295
click at [785, 306] on button "Submit" at bounding box center [801, 313] width 110 height 30
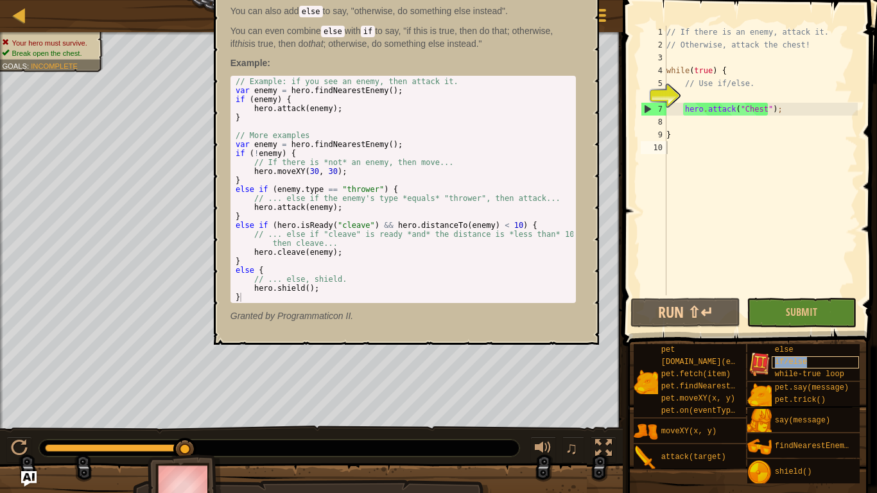
click at [805, 363] on div "if/else" at bounding box center [815, 362] width 88 height 12
click at [693, 98] on div "// If there is an enemy, attack it. // Otherwise, attack the chest! while ( tru…" at bounding box center [760, 173] width 194 height 295
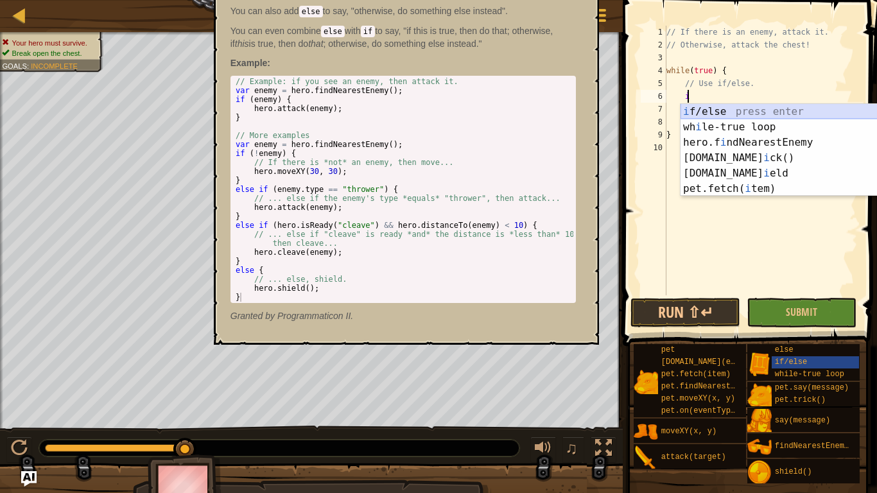
click at [742, 107] on div "i f/else press enter wh i le-true loop press enter hero.f i ndNearestEnemy pres…" at bounding box center [801, 165] width 243 height 123
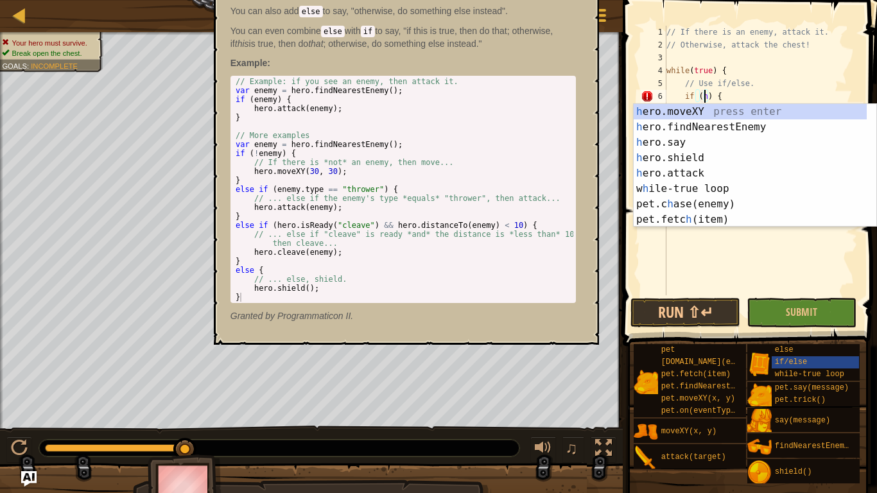
scroll to position [6, 3]
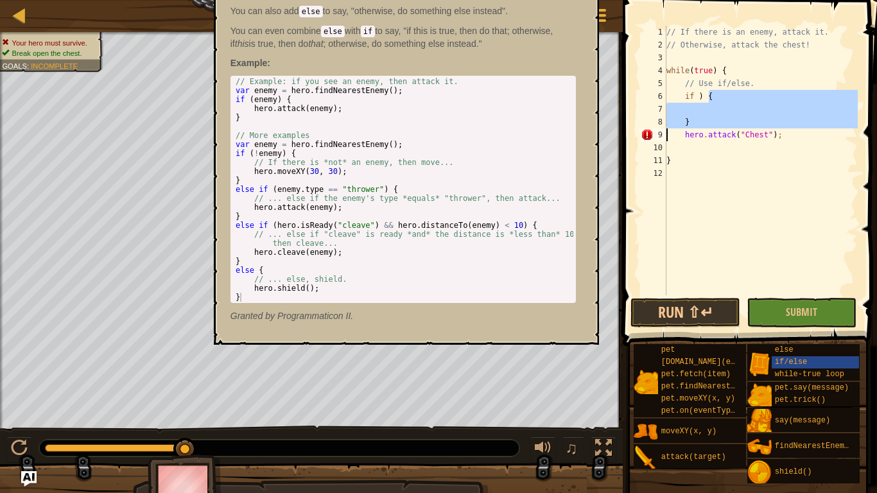
drag, startPoint x: 722, startPoint y: 93, endPoint x: 664, endPoint y: 138, distance: 73.2
click at [664, 138] on div "if ) { 1 2 3 4 5 6 7 8 9 10 11 12 // If there is an enemy, attack it. // Otherw…" at bounding box center [747, 160] width 219 height 269
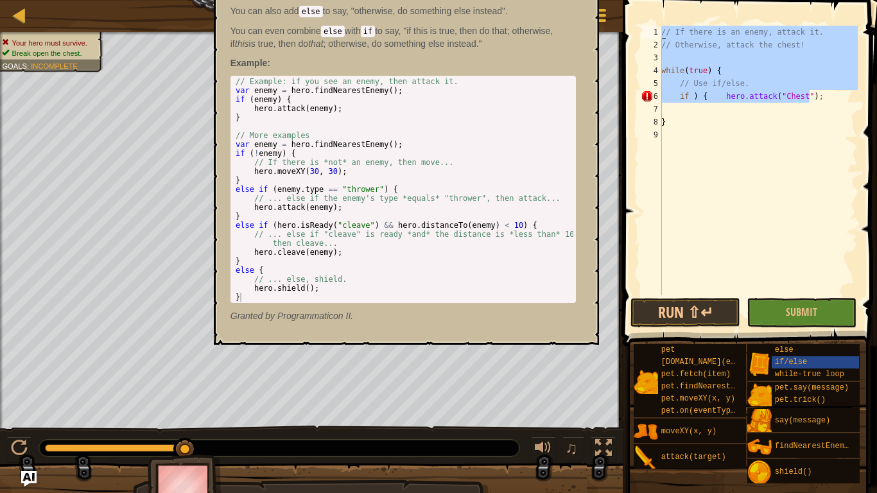
drag, startPoint x: 828, startPoint y: 90, endPoint x: 563, endPoint y: 0, distance: 279.8
click at [563, 0] on body "Map Computer Science 2 15. Ogre Encampment Game Menu Done Hints Ask AI 1 הההההה…" at bounding box center [438, 0] width 877 height 0
type textarea "// If there is an enemy, attack it. // Otherwise, attack the chest!"
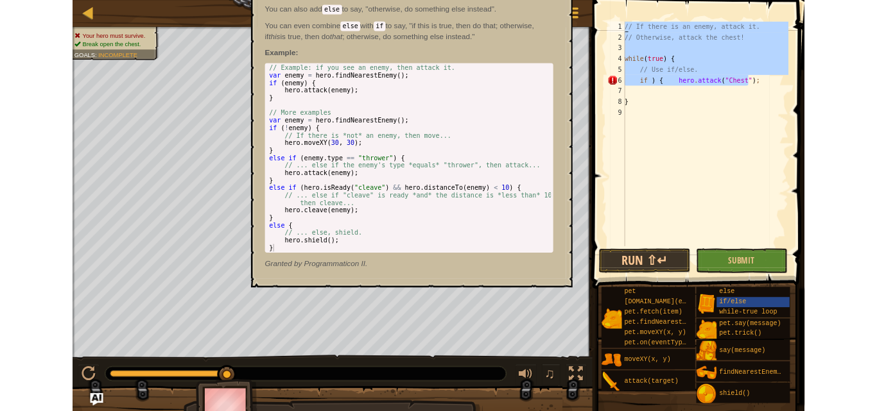
scroll to position [6, 0]
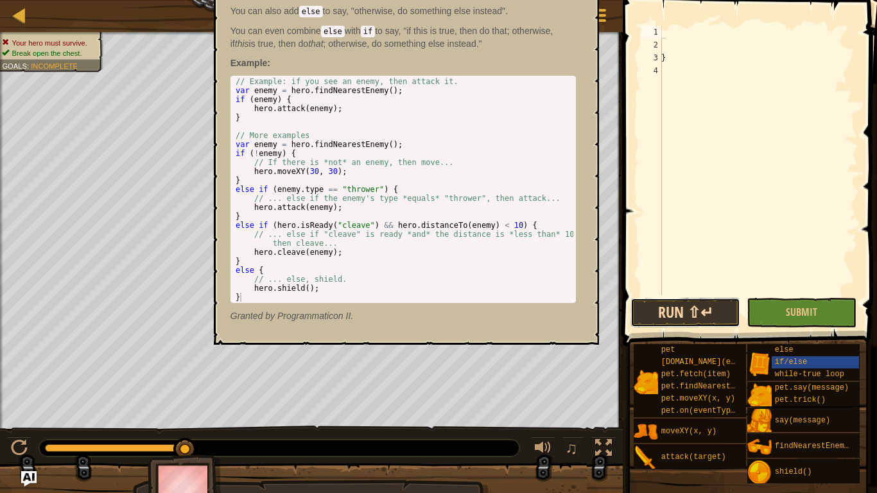
click at [682, 304] on button "Run ⇧↵" at bounding box center [685, 313] width 110 height 30
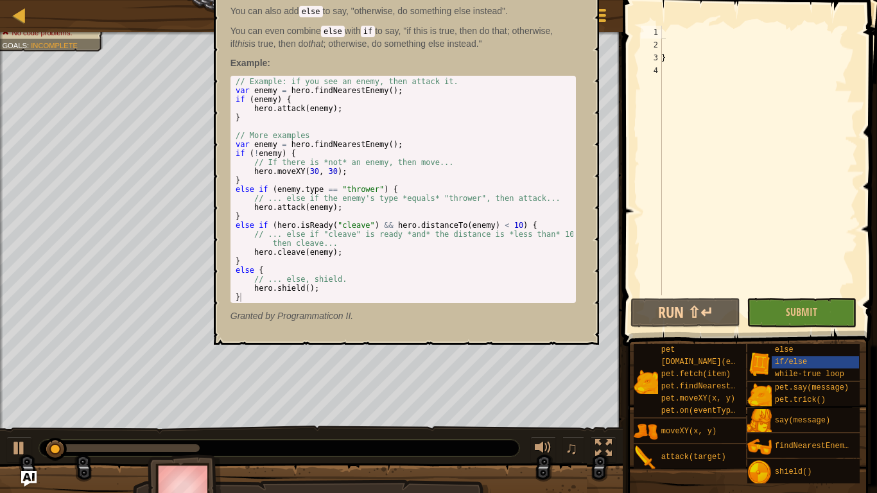
click at [225, 79] on div "if/else - snippet The if statement says, "if this is true, then do that". You c…" at bounding box center [402, 144] width 363 height 380
drag, startPoint x: 383, startPoint y: 135, endPoint x: 488, endPoint y: 42, distance: 140.0
click at [473, 73] on div "if/else - snippet The if statement says, "if this is true, then do that". You c…" at bounding box center [402, 144] width 363 height 380
type textarea "// Example: if you see an enemy, then attack it. var enemy = hero.findNearestEn…"
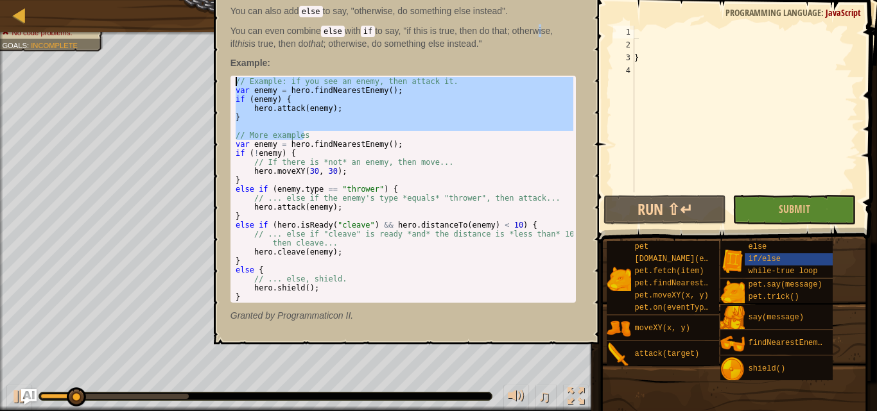
drag, startPoint x: 543, startPoint y: 28, endPoint x: 538, endPoint y: 33, distance: 7.7
click at [538, 33] on p "You can even combine else with if to say, "if this is true, then do that; other…" at bounding box center [402, 37] width 345 height 26
drag, startPoint x: 193, startPoint y: 384, endPoint x: 201, endPoint y: 404, distance: 20.7
click at [200, 402] on div "♫" at bounding box center [297, 393] width 595 height 38
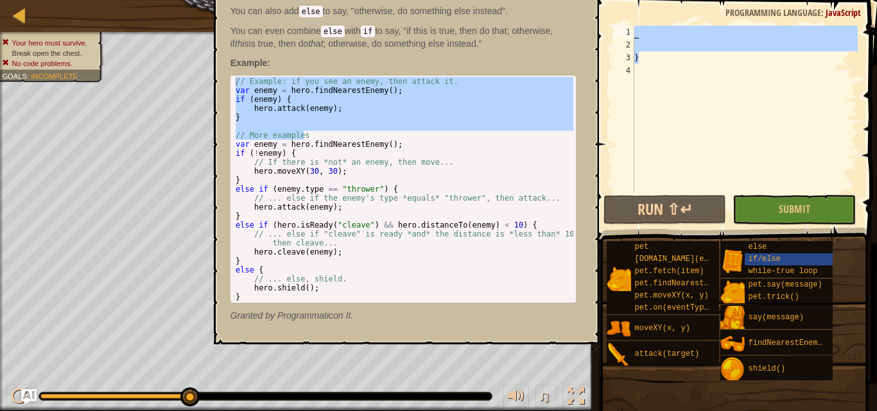
drag, startPoint x: 700, startPoint y: 60, endPoint x: 646, endPoint y: 26, distance: 64.1
click at [646, 26] on div "}" at bounding box center [744, 122] width 226 height 192
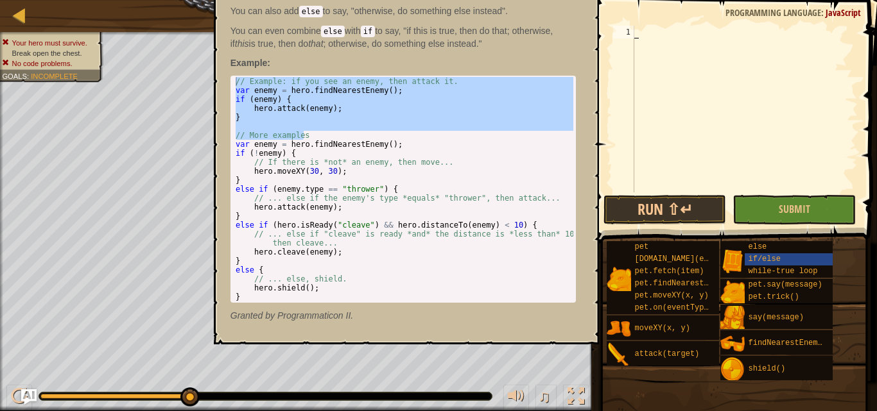
drag, startPoint x: 595, startPoint y: 16, endPoint x: 586, endPoint y: 20, distance: 9.8
click at [593, 17] on div "if/else - snippet The if statement says, "if this is true, then do that". You c…" at bounding box center [406, 144] width 385 height 400
click at [584, 21] on div "if/else - snippet The if statement says, "if this is true, then do that". You c…" at bounding box center [402, 144] width 363 height 380
click at [493, 82] on div "// Example: if you see an enemy, then attack it. var enemy = hero . findNearest…" at bounding box center [403, 189] width 340 height 225
type textarea "// Example: if you see an enemy, then attack it."
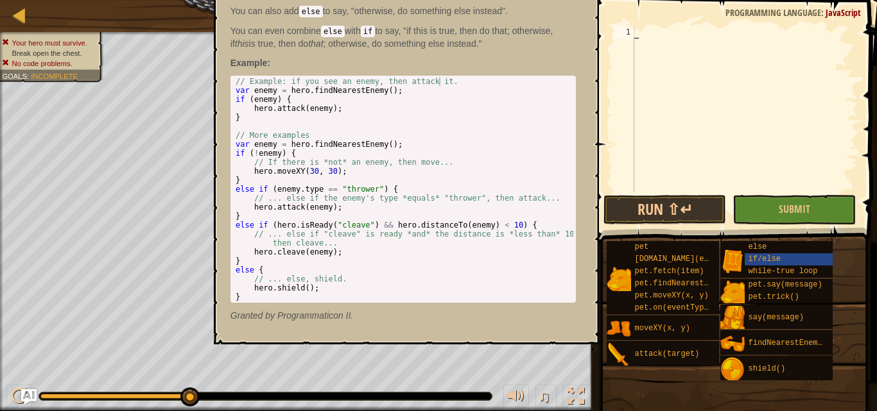
click at [463, 42] on p "You can even combine else with if to say, "if this is true, then do that; other…" at bounding box center [402, 37] width 345 height 26
drag, startPoint x: 139, startPoint y: 32, endPoint x: 496, endPoint y: 50, distance: 357.9
click at [496, 0] on body "Map Computer Science 2 15. Ogre Encampment Game Menu Done Hints Ask AI 1 הההההה…" at bounding box center [438, 0] width 877 height 0
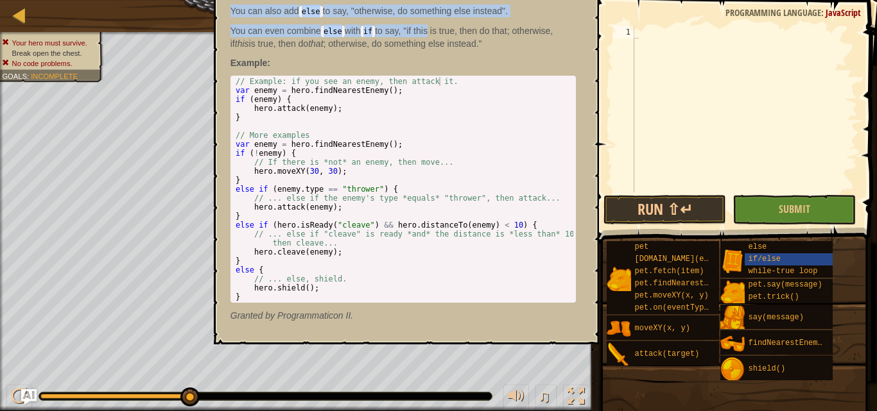
click at [189, 0] on body "Map Computer Science 2 15. Ogre Encampment Game Menu Done Hints Ask AI 1 הההההה…" at bounding box center [438, 0] width 877 height 0
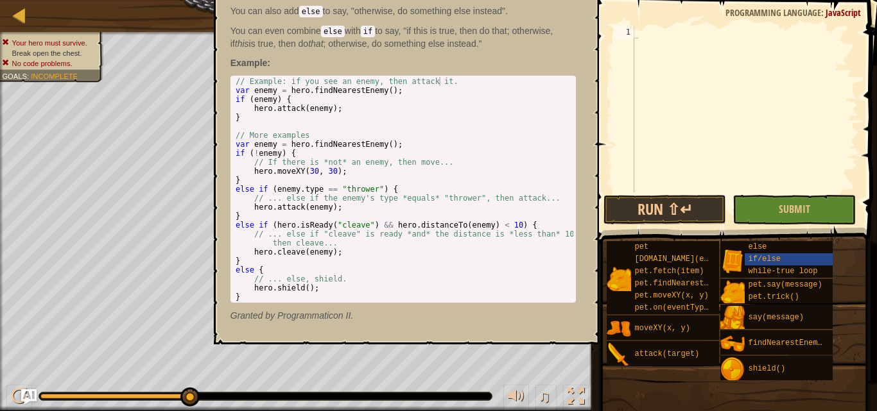
click at [243, 35] on p "You can even combine else with if to say, "if this is true, then do that; other…" at bounding box center [402, 37] width 345 height 26
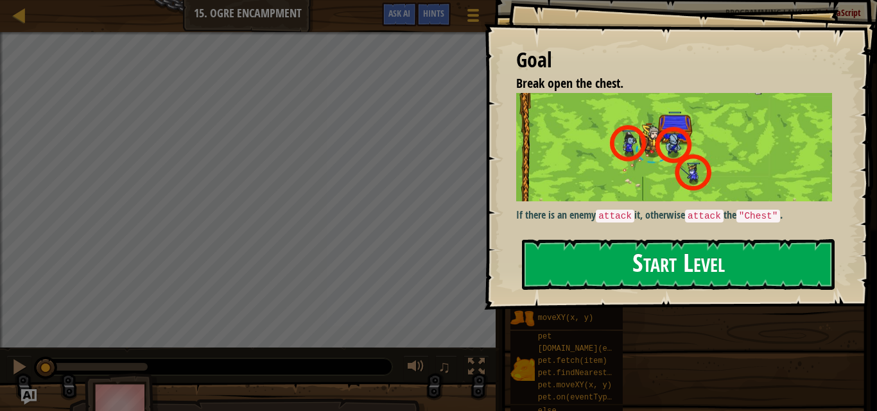
click at [608, 273] on button "Start Level" at bounding box center [678, 264] width 312 height 51
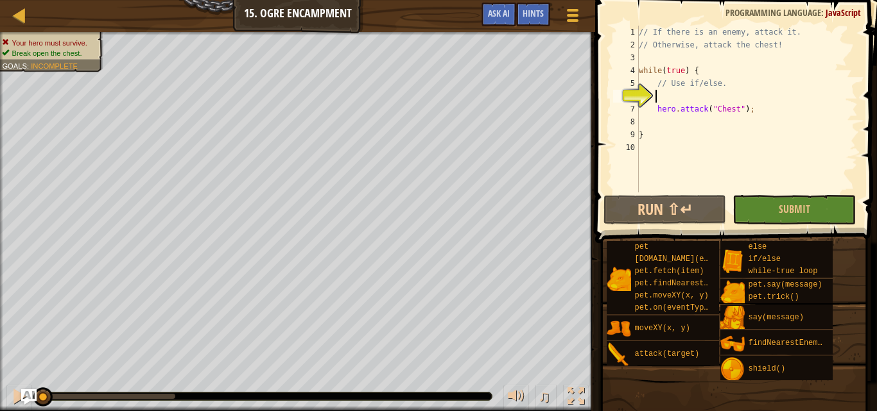
click at [681, 124] on div "// If there is an enemy, attack it. // Otherwise, attack the chest! while ( tru…" at bounding box center [746, 122] width 221 height 192
type textarea "e"
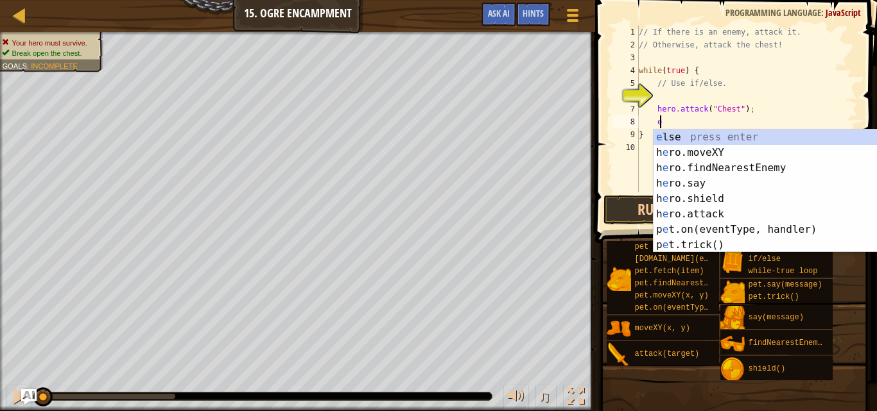
scroll to position [6, 1]
click at [672, 140] on div "e lse press enter h e ro.moveXY press enter h e ro.findNearestEnemy press enter…" at bounding box center [769, 207] width 233 height 154
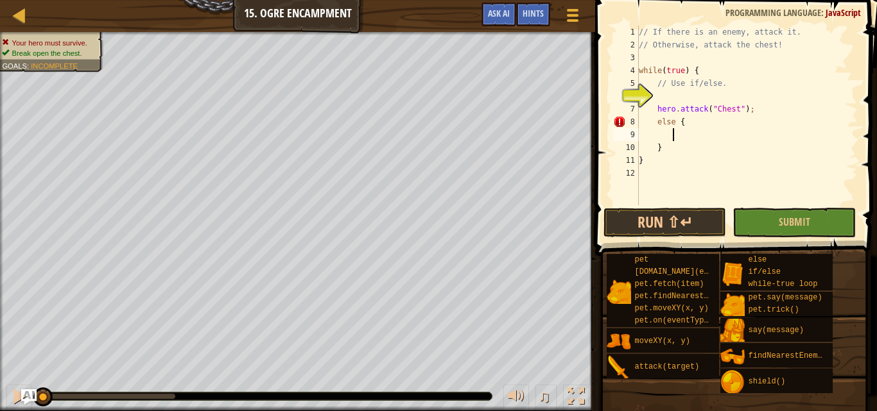
click at [765, 113] on div "// If there is an enemy, attack it. // Otherwise, attack the chest! while ( tru…" at bounding box center [746, 128] width 221 height 205
type textarea "hero.attack("Chest");"
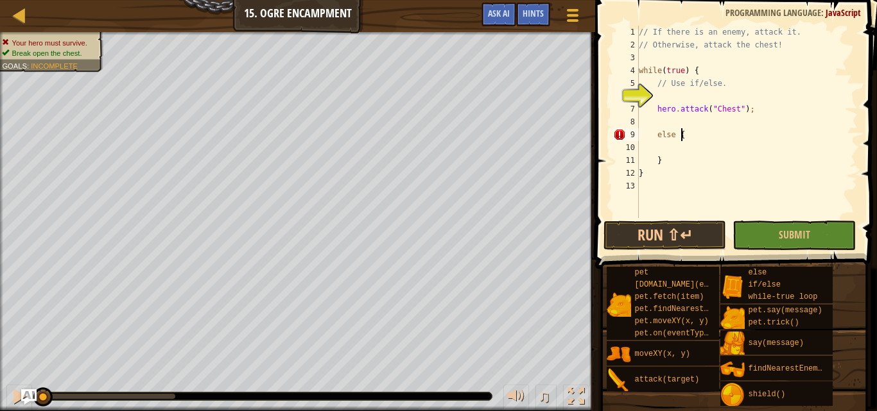
click at [681, 135] on div "// If there is an enemy, attack it. // Otherwise, attack the chest! while ( tru…" at bounding box center [746, 135] width 221 height 218
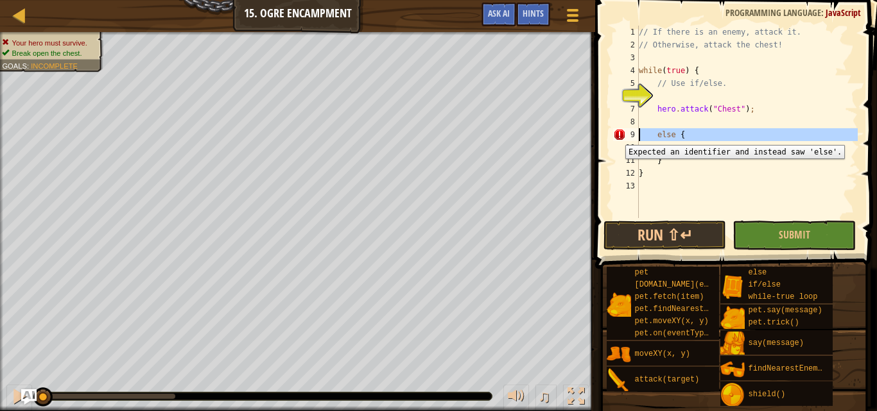
click at [615, 135] on div "9" at bounding box center [626, 134] width 26 height 13
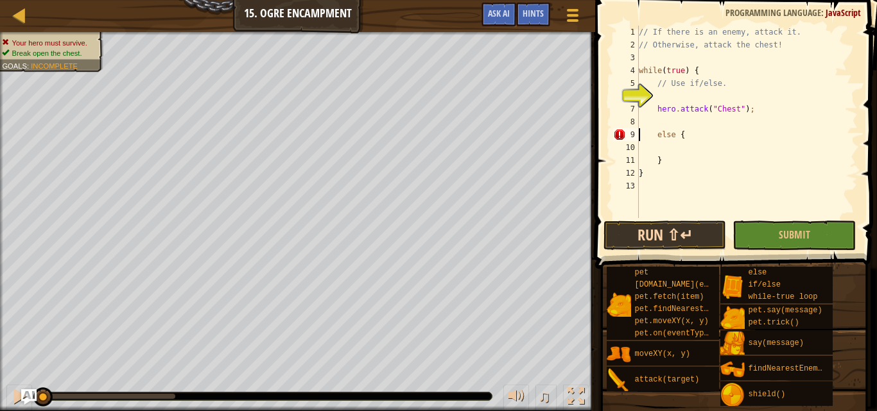
type textarea "else {"
click at [712, 224] on button "Run ⇧↵" at bounding box center [664, 236] width 123 height 30
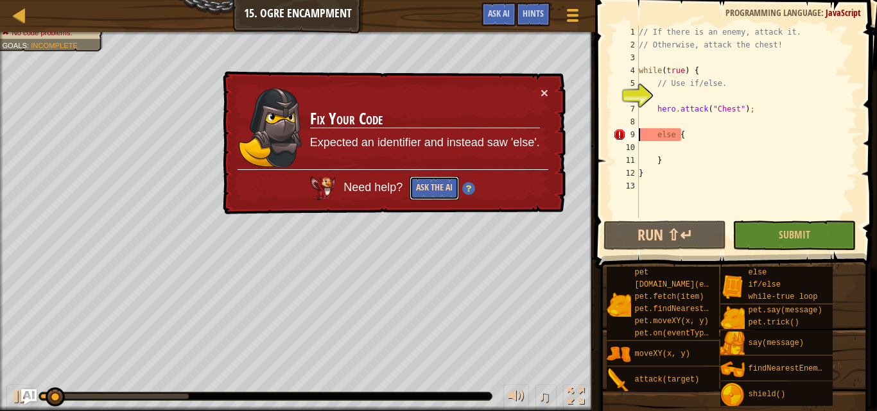
click at [431, 187] on button "Ask the AI" at bounding box center [433, 188] width 49 height 24
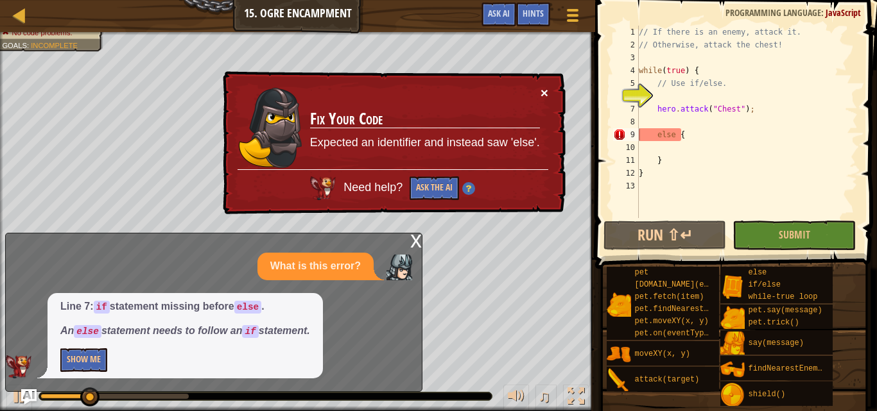
click at [542, 91] on button "×" at bounding box center [544, 92] width 8 height 13
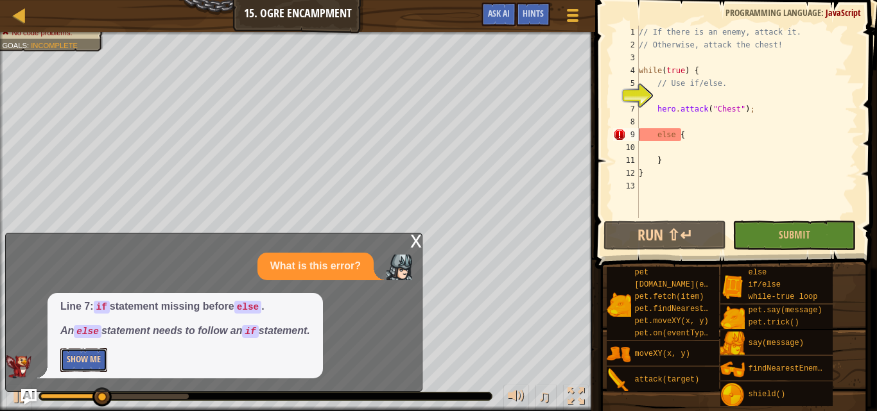
click at [69, 358] on button "Show Me" at bounding box center [83, 360] width 47 height 24
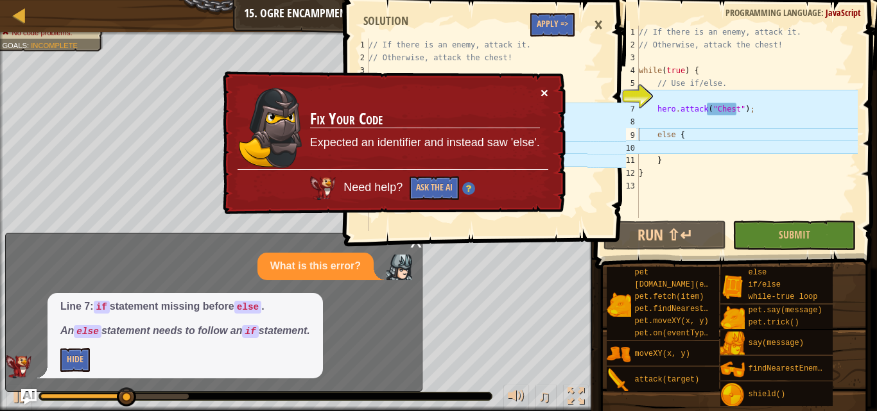
click at [543, 88] on button "×" at bounding box center [544, 92] width 8 height 13
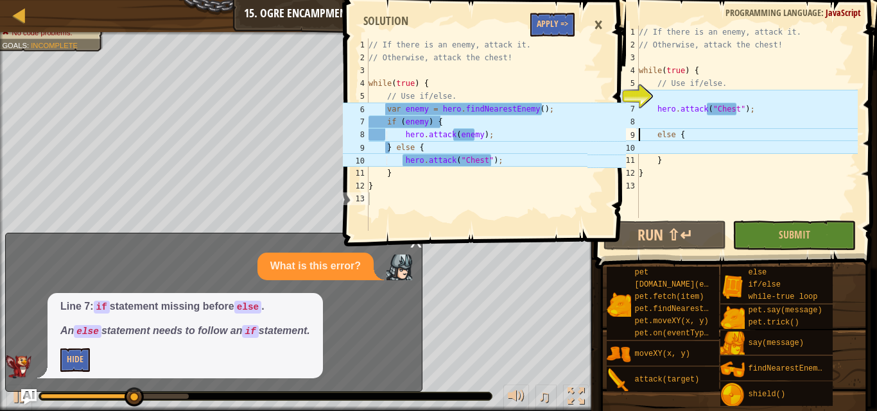
click at [490, 158] on div "// If there is an enemy, attack it. // Otherwise, attack the chest! while ( tru…" at bounding box center [476, 147] width 221 height 218
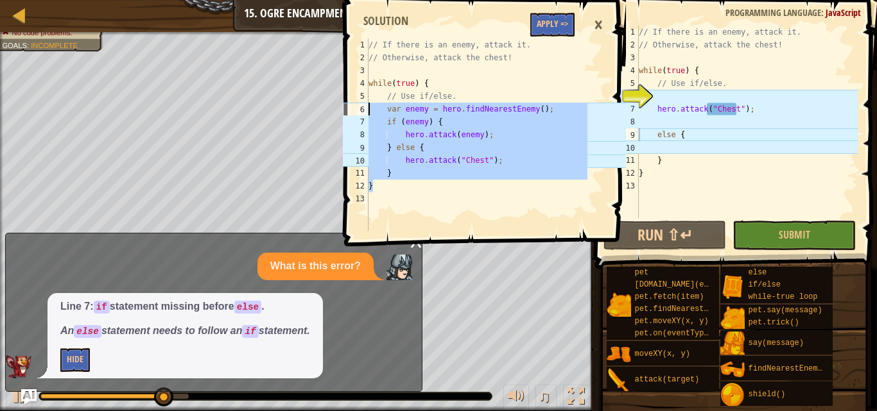
drag, startPoint x: 408, startPoint y: 189, endPoint x: 364, endPoint y: 108, distance: 92.4
click at [364, 108] on div "hero.attack("Chest"); 1 2 3 4 5 6 7 8 9 10 11 12 13 // If there is an enemy, at…" at bounding box center [463, 134] width 247 height 192
click at [389, 116] on div "// If there is an enemy, attack it. // Otherwise, attack the chest! while ( tru…" at bounding box center [476, 134] width 221 height 192
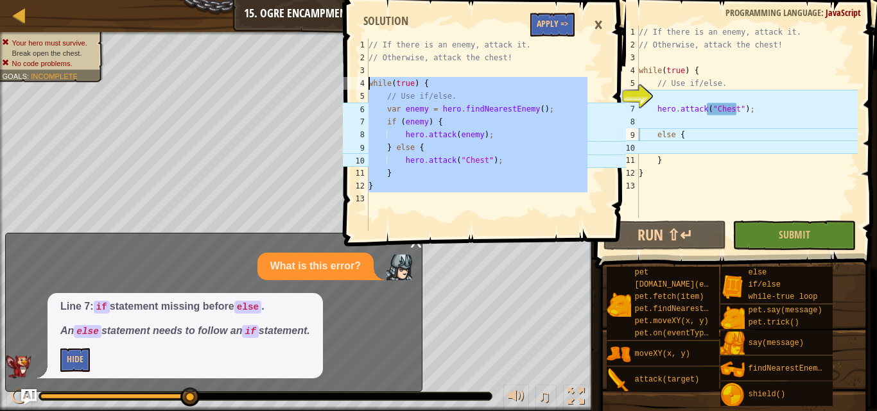
drag, startPoint x: 386, startPoint y: 198, endPoint x: 366, endPoint y: 85, distance: 115.3
click at [366, 85] on div "if (enemy) { 1 2 3 4 5 6 7 8 9 10 11 12 13 // If there is an enemy, attack it. …" at bounding box center [463, 134] width 247 height 192
type textarea "while(true) { // Use if/else."
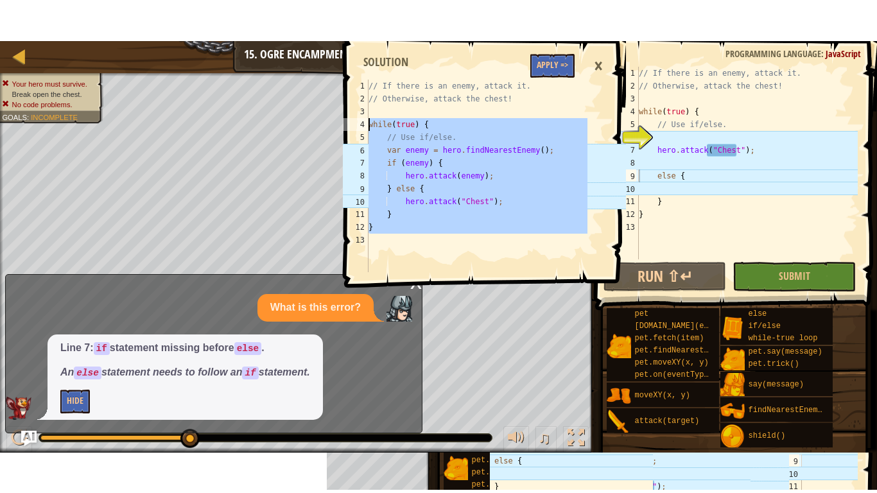
scroll to position [6, 0]
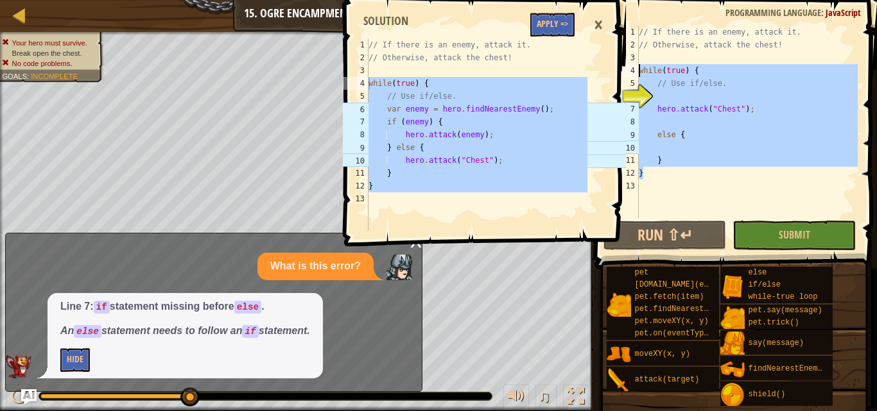
drag, startPoint x: 651, startPoint y: 178, endPoint x: 633, endPoint y: 73, distance: 106.9
click at [633, 73] on div "} 1 2 3 4 5 6 7 8 9 10 11 12 13 // If there is an enemy, attack it. // Otherwis…" at bounding box center [733, 122] width 247 height 192
type textarea "while(true) { // Use if/else."
paste textarea
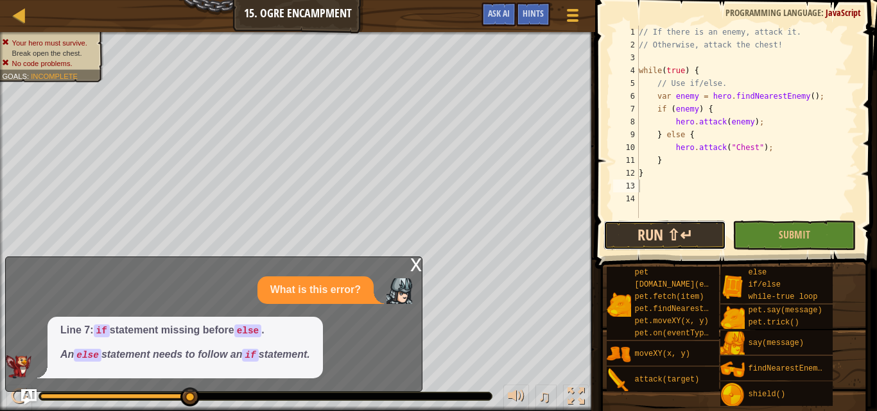
click at [697, 231] on button "Run ⇧↵" at bounding box center [664, 236] width 123 height 30
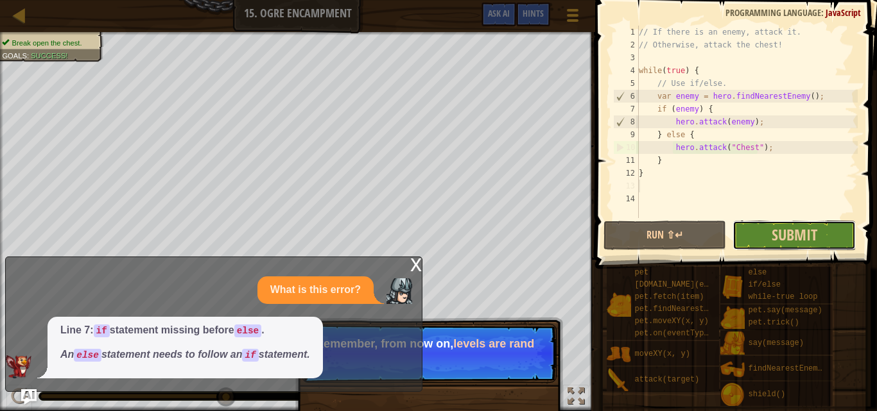
click at [818, 234] on button "Submit" at bounding box center [793, 236] width 123 height 30
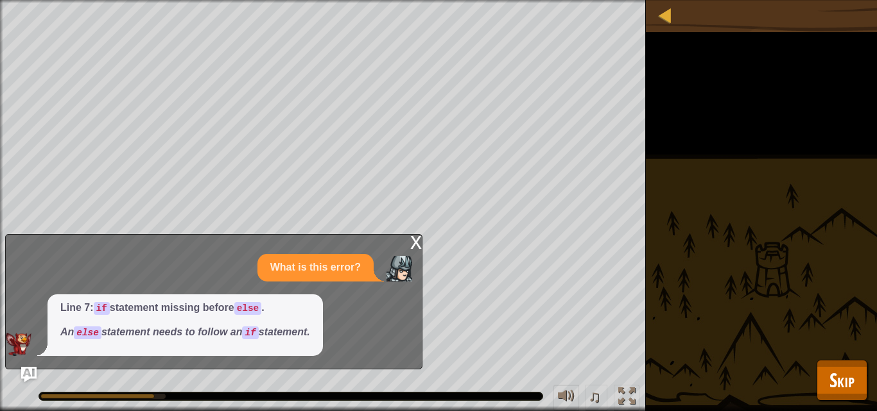
click at [415, 245] on div "x" at bounding box center [416, 241] width 12 height 13
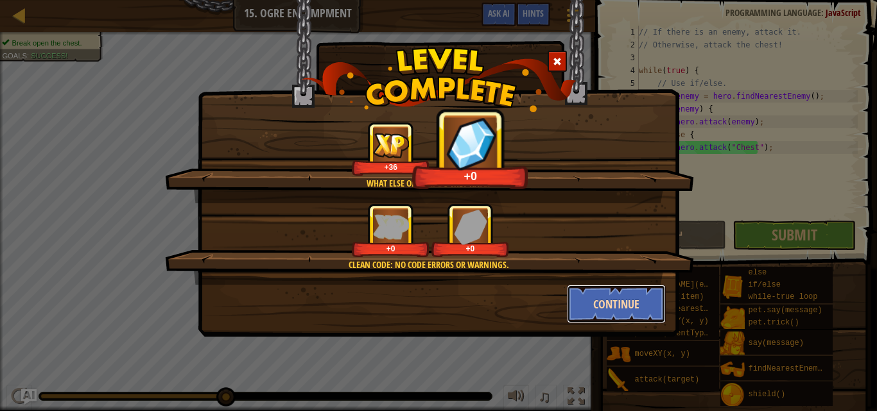
click at [649, 306] on button "Continue" at bounding box center [616, 304] width 99 height 38
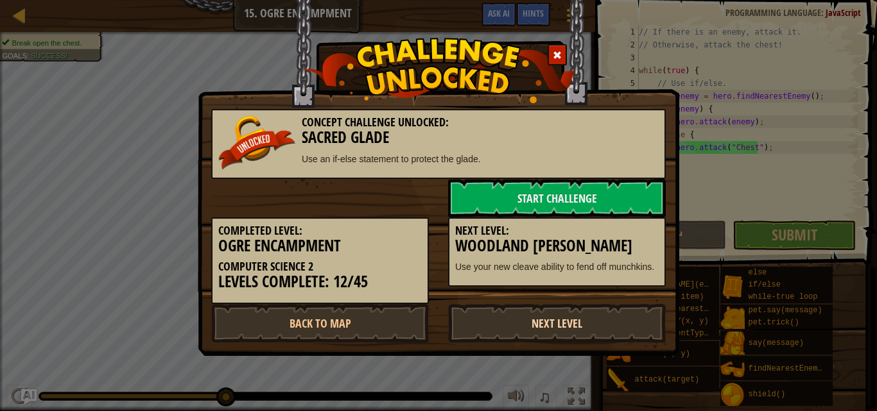
click at [597, 321] on link "Next Level" at bounding box center [557, 323] width 218 height 38
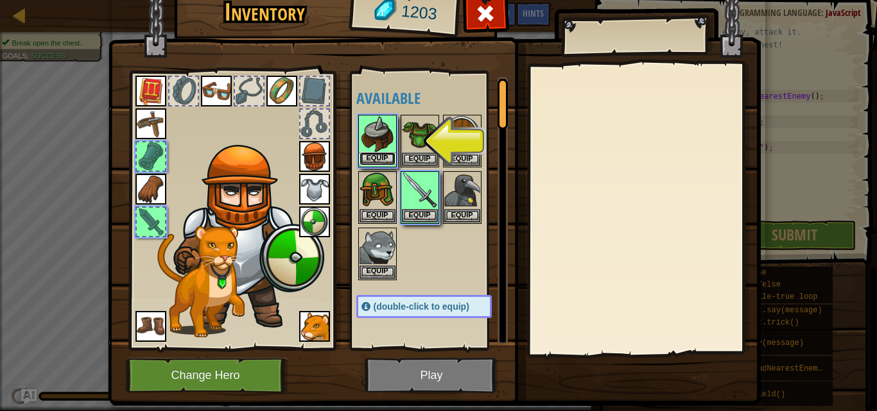
click at [381, 157] on button "Equip" at bounding box center [377, 158] width 36 height 13
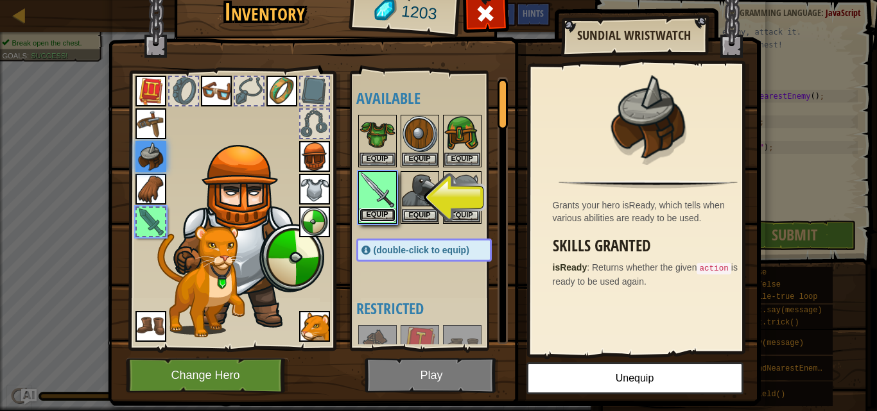
click at [386, 212] on button "Equip" at bounding box center [377, 215] width 36 height 13
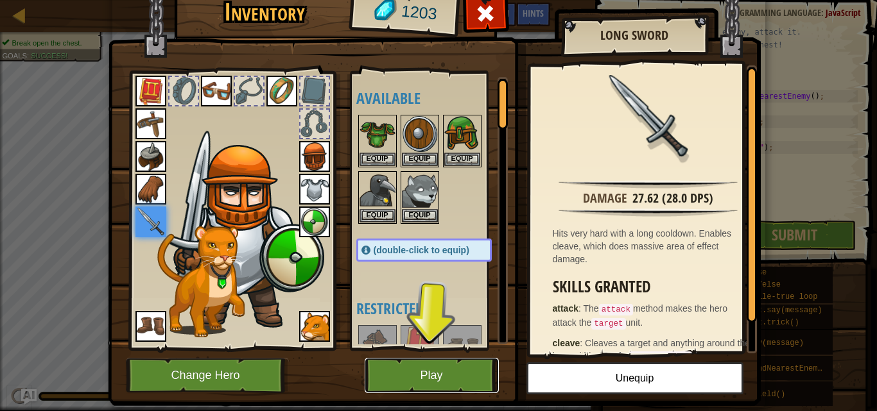
click at [445, 364] on button "Play" at bounding box center [431, 375] width 134 height 35
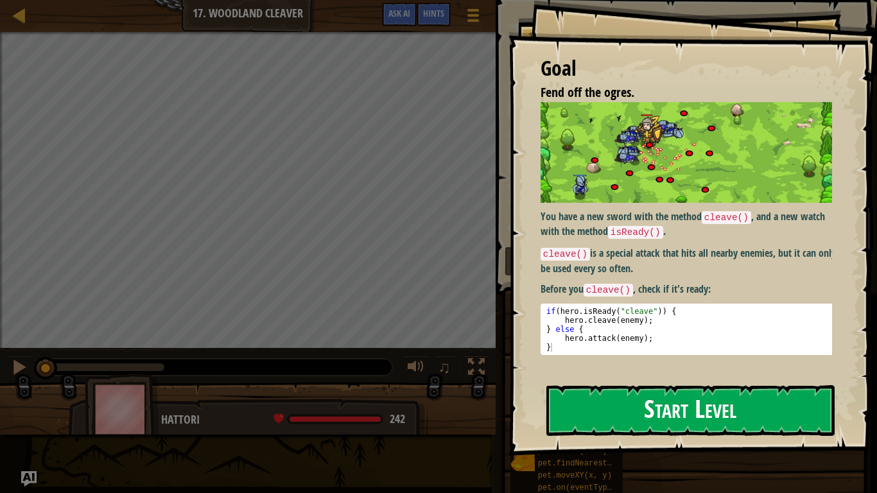
click at [701, 398] on button "Start Level" at bounding box center [690, 410] width 288 height 51
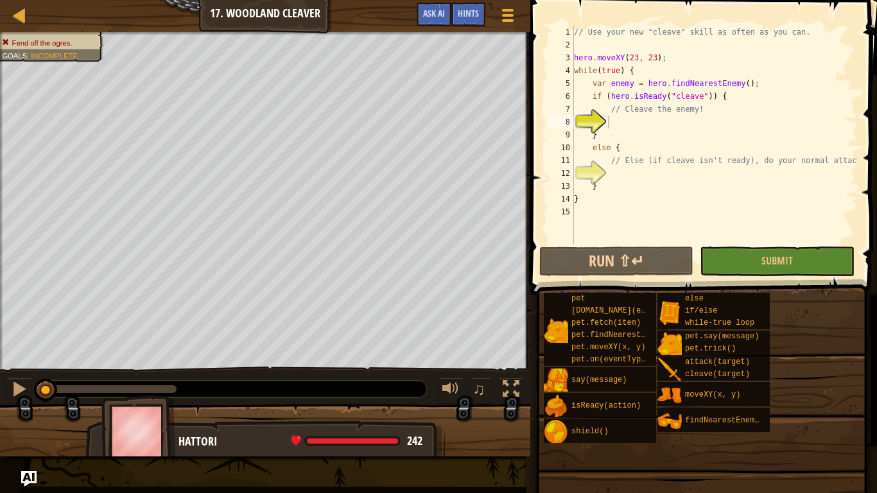
click at [590, 411] on span at bounding box center [702, 469] width 338 height 380
click at [749, 249] on button "Submit" at bounding box center [776, 261] width 154 height 30
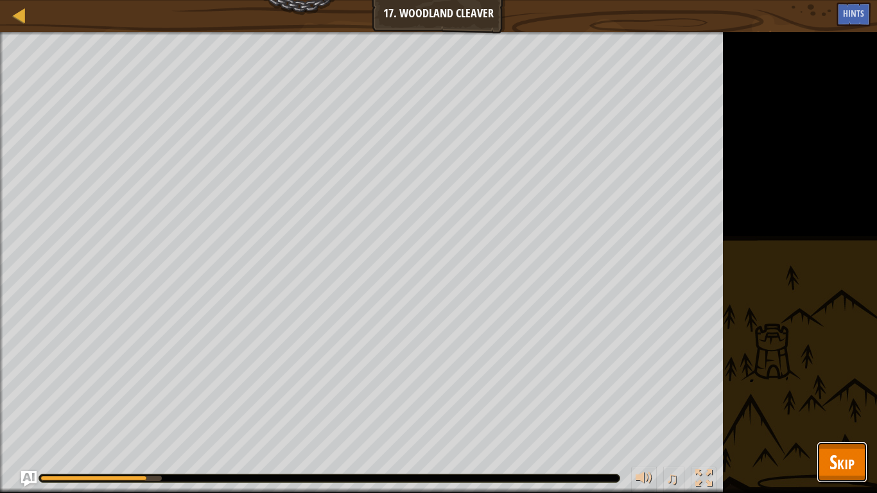
click at [861, 411] on button "Skip" at bounding box center [841, 461] width 51 height 41
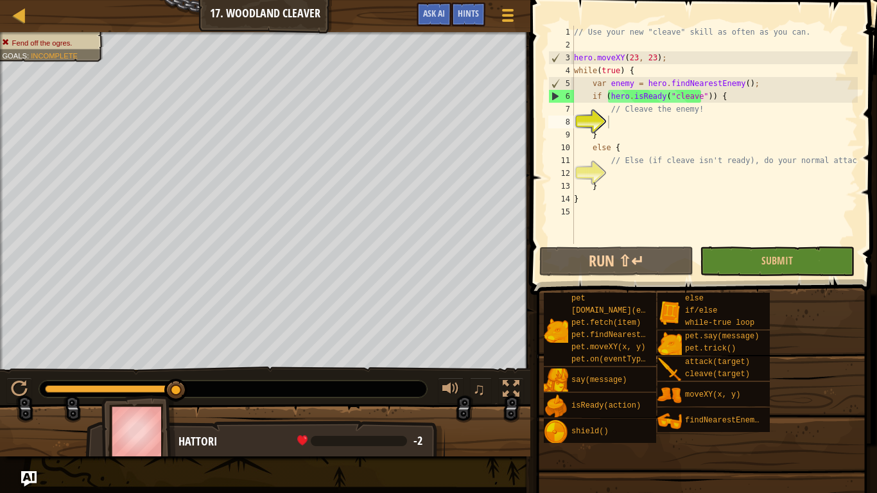
click at [640, 130] on div "// Use your new "cleave" skill as often as you can. hero . moveXY ( 23 , 23 ) ;…" at bounding box center [714, 148] width 286 height 244
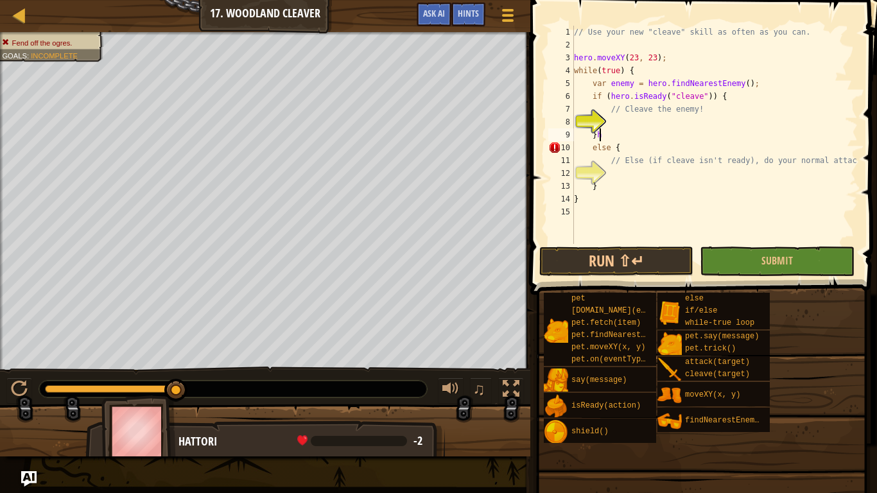
type textarea "}"
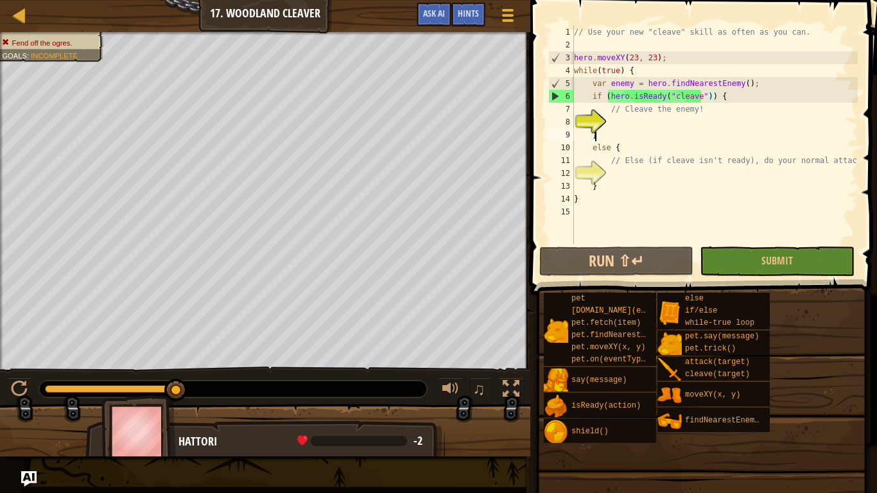
click at [671, 131] on div "// Use your new "cleave" skill as often as you can. hero . moveXY ( 23 , 23 ) ;…" at bounding box center [714, 148] width 286 height 244
click at [675, 122] on div "// Use your new "cleave" skill as often as you can. hero . moveXY ( 23 , 23 ) ;…" at bounding box center [714, 148] width 286 height 244
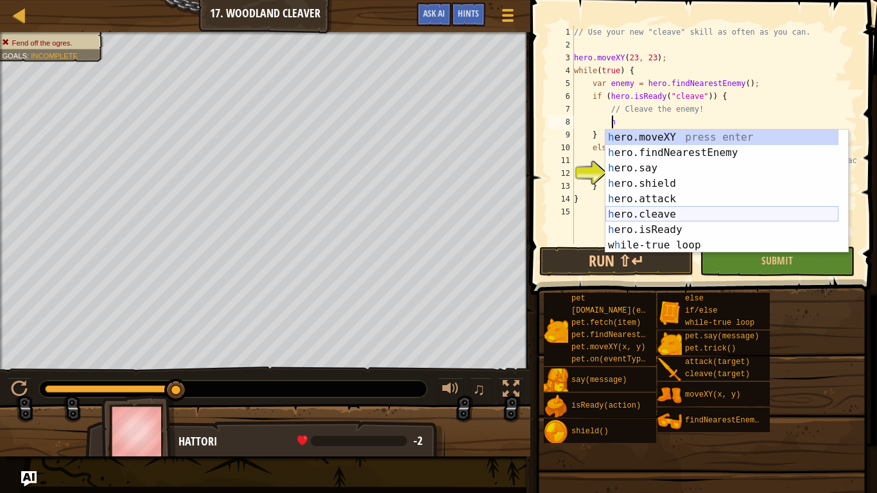
click at [667, 218] on div "h ero.moveXY press enter h ero.findNearestEnemy press enter h ero.say press ent…" at bounding box center [721, 207] width 233 height 154
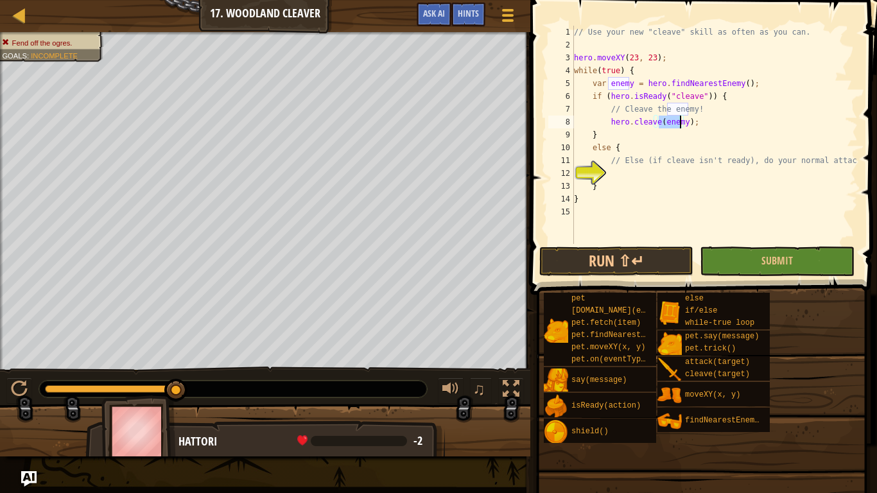
click at [692, 119] on div "// Use your new "cleave" skill as often as you can. hero . moveXY ( 23 , 23 ) ;…" at bounding box center [714, 148] width 286 height 244
type textarea "}"
click at [669, 180] on div "// Use your new "cleave" skill as often as you can. hero . moveXY ( 23 , 23 ) ;…" at bounding box center [714, 148] width 286 height 244
click at [671, 179] on div "// Use your new "cleave" skill as often as you can. hero . moveXY ( 23 , 23 ) ;…" at bounding box center [714, 148] width 286 height 244
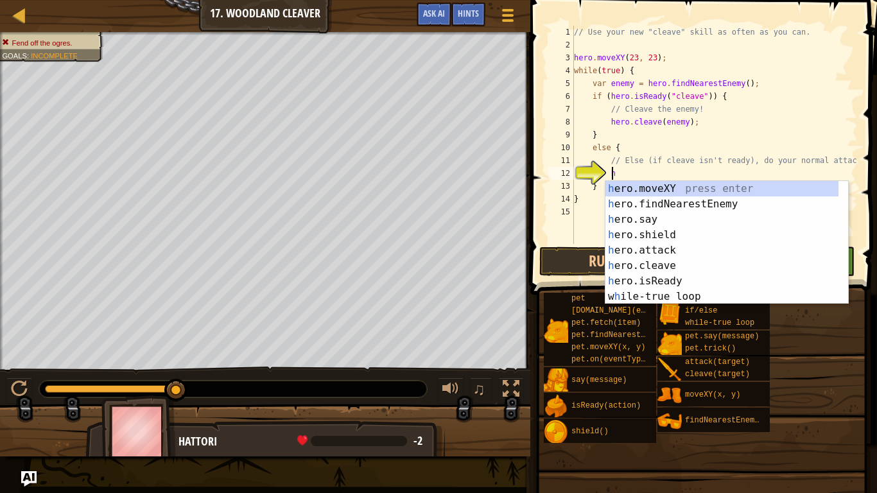
scroll to position [6, 2]
click at [675, 250] on div "h ero.moveXY press enter h ero.findNearestEnemy press enter h ero.say press ent…" at bounding box center [721, 258] width 233 height 154
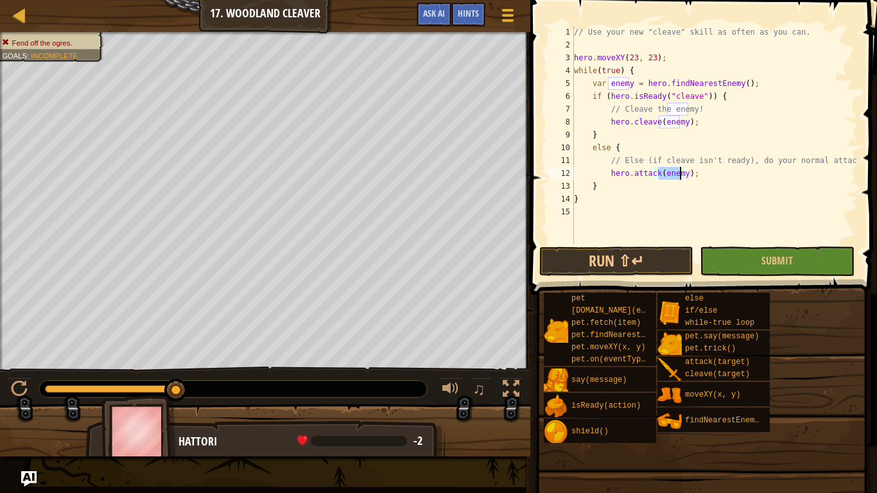
type textarea "hero.attack(enemy);"
click at [726, 270] on button "Submit" at bounding box center [776, 261] width 154 height 30
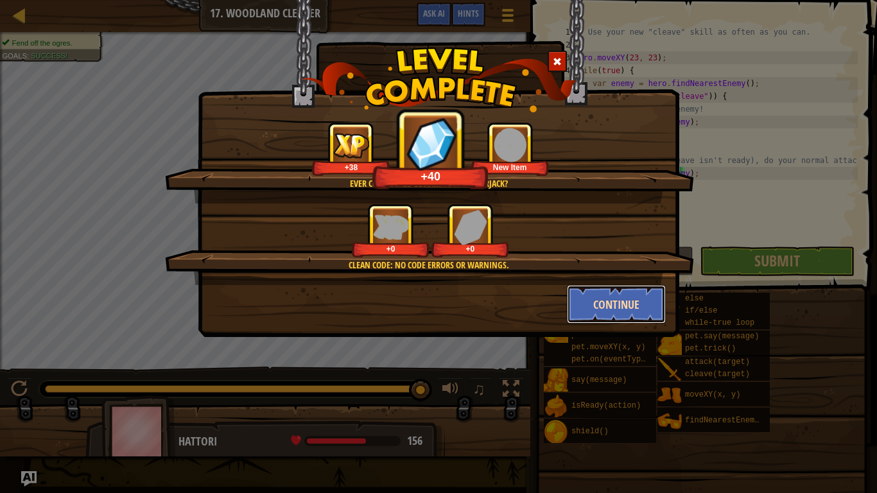
click at [577, 315] on button "Continue" at bounding box center [616, 304] width 99 height 38
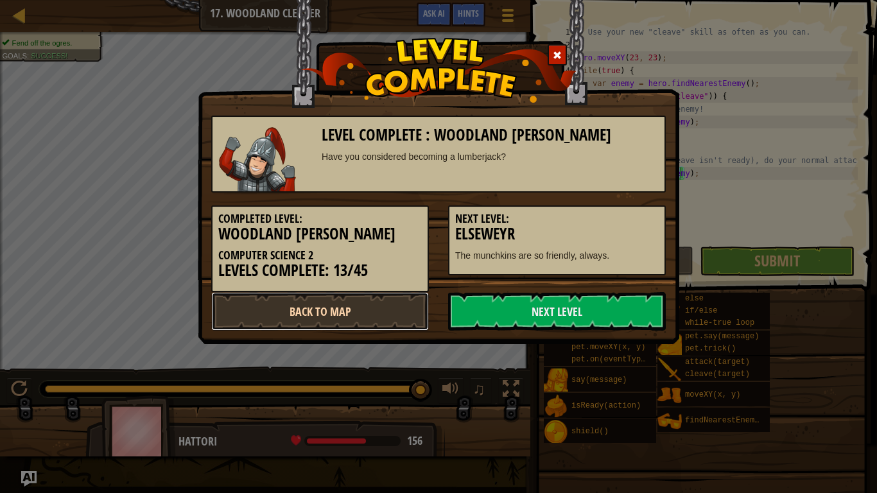
click at [327, 304] on link "Back to Map" at bounding box center [320, 311] width 218 height 38
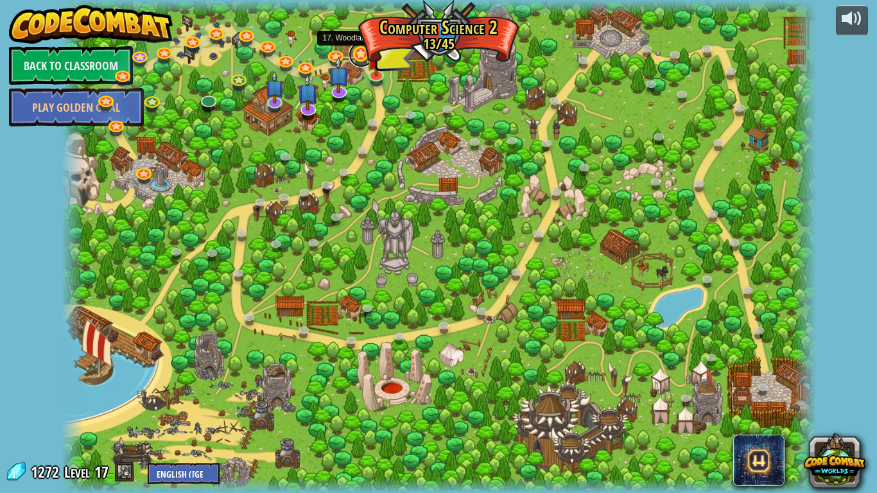
click at [357, 56] on link at bounding box center [361, 55] width 26 height 26
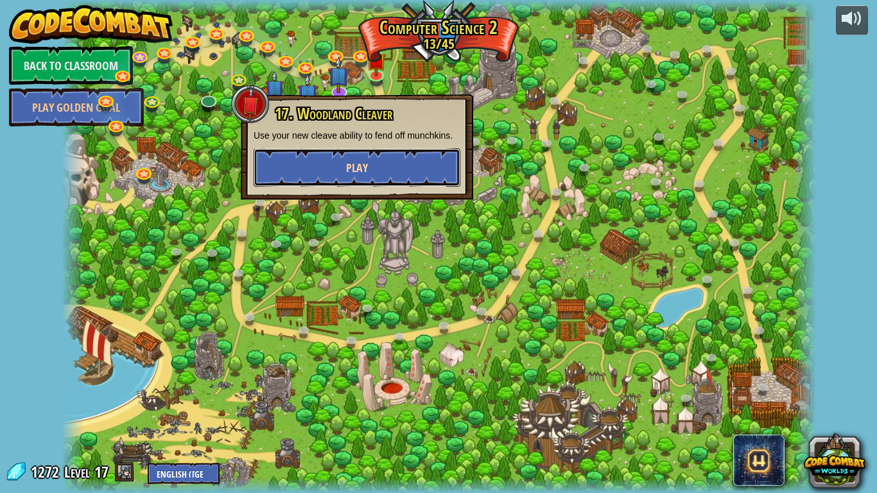
click at [418, 173] on button "Play" at bounding box center [356, 167] width 207 height 38
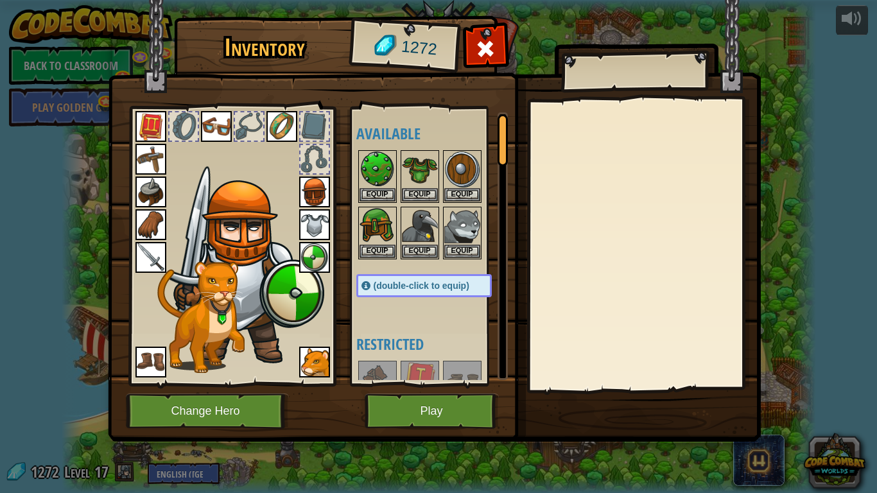
click at [474, 389] on img at bounding box center [434, 209] width 653 height 466
click at [459, 396] on button "Play" at bounding box center [431, 410] width 134 height 35
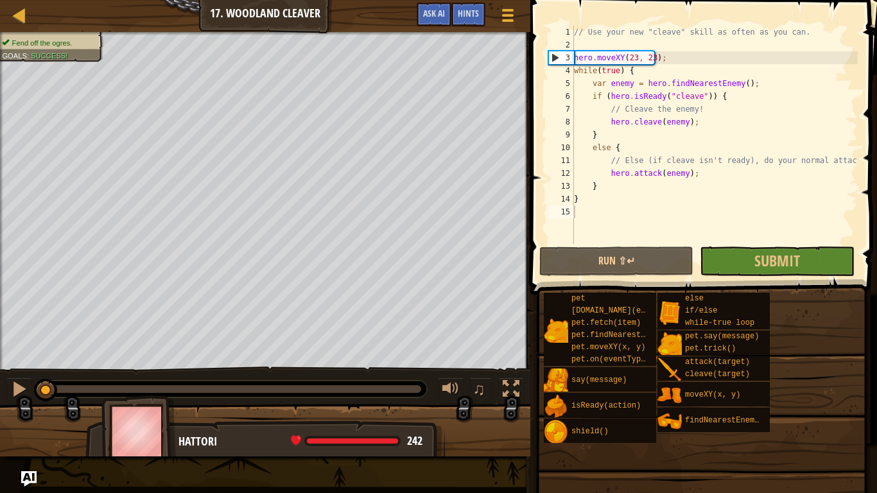
click at [778, 280] on span at bounding box center [702, 469] width 338 height 380
click at [745, 255] on button "Submit" at bounding box center [776, 261] width 154 height 30
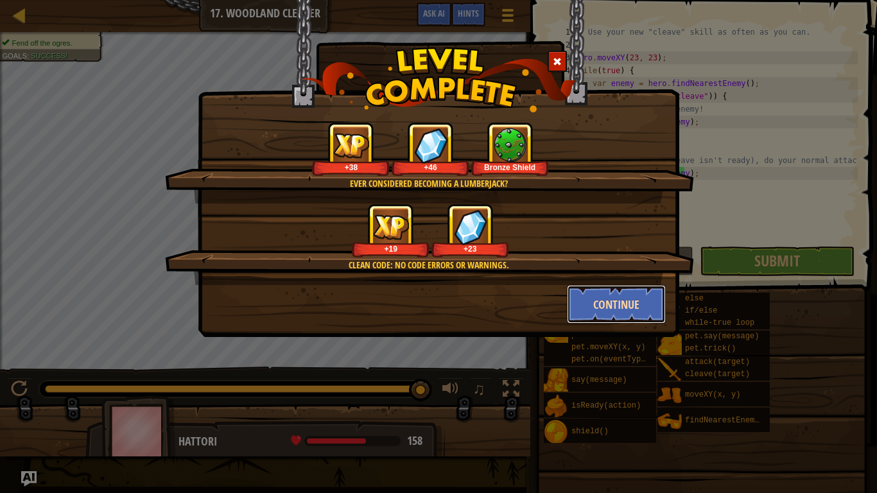
click at [605, 301] on button "Continue" at bounding box center [616, 304] width 99 height 38
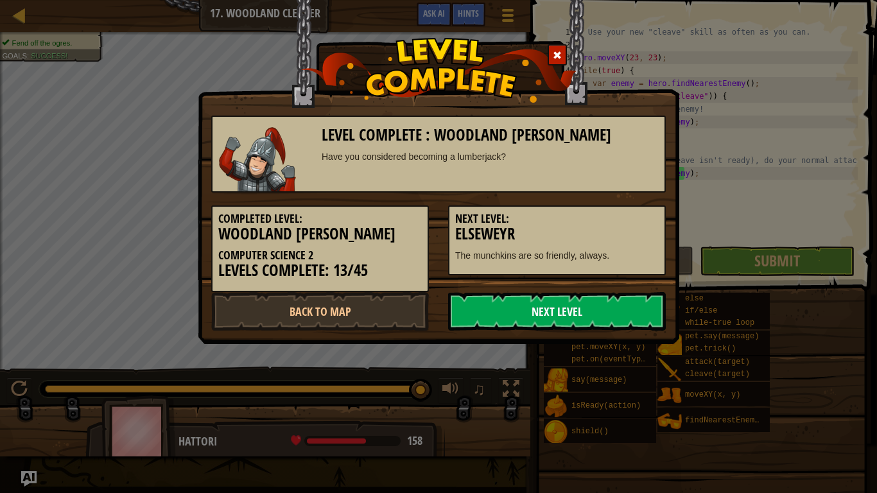
click at [583, 309] on link "Next Level" at bounding box center [557, 311] width 218 height 38
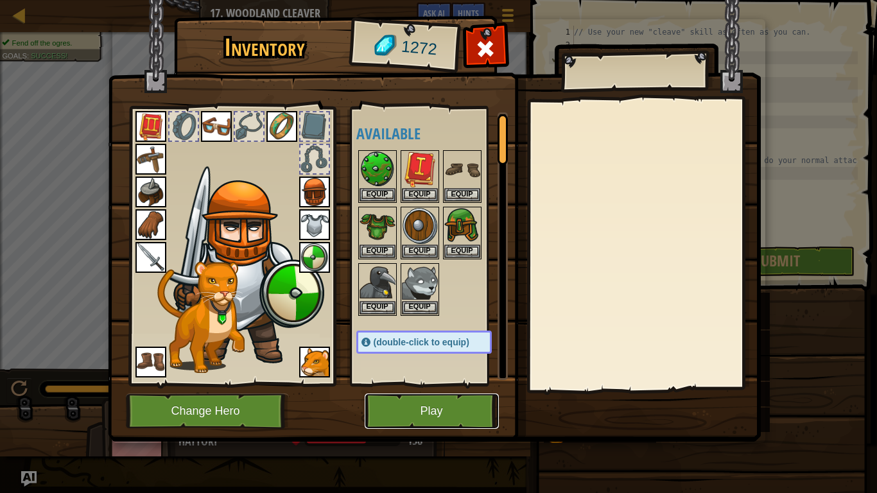
click at [475, 407] on button "Play" at bounding box center [431, 410] width 134 height 35
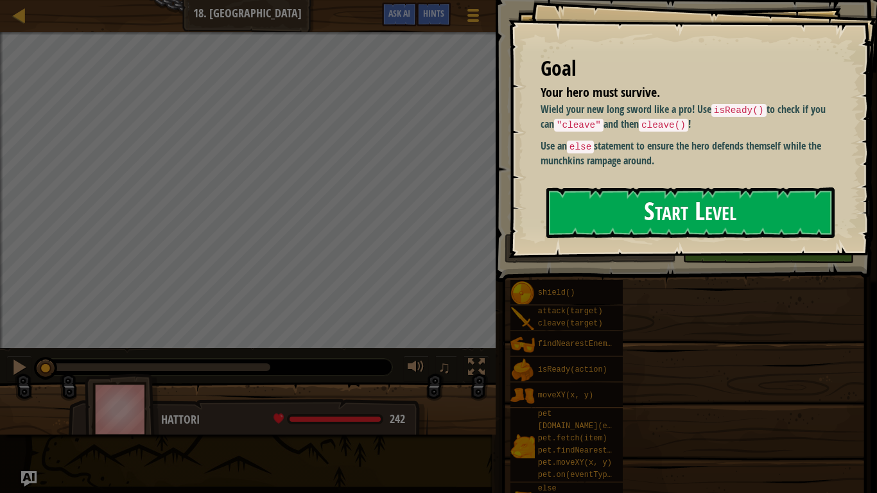
click at [721, 216] on button "Start Level" at bounding box center [690, 212] width 288 height 51
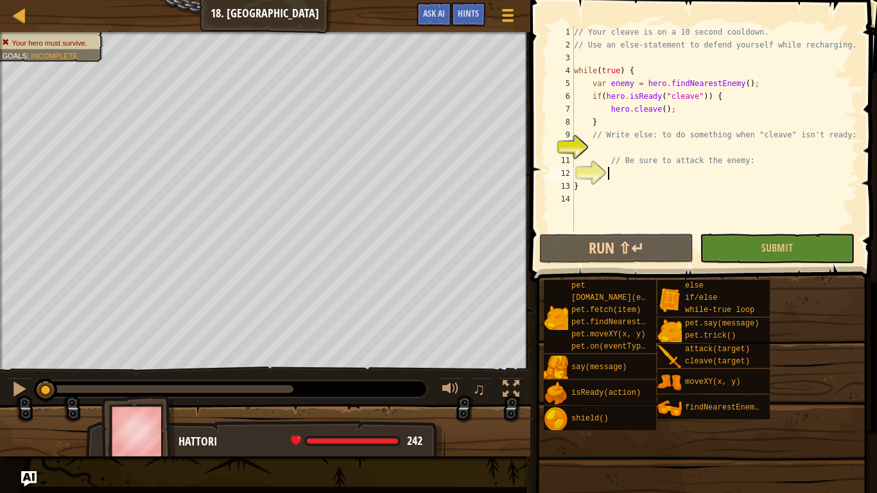
click at [617, 178] on div "// Your cleave is on a 10 second cooldown. // Use an else-statement to defend y…" at bounding box center [714, 141] width 286 height 231
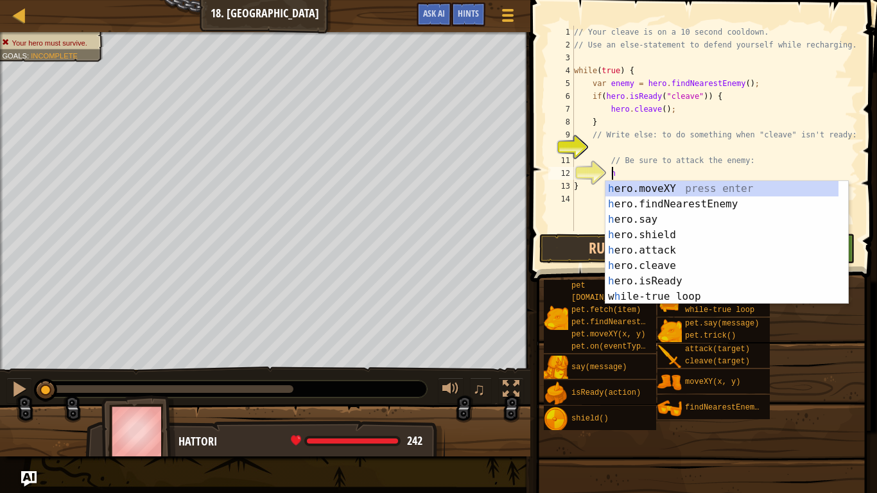
scroll to position [6, 2]
click at [679, 243] on div "h ero.moveXY press enter h ero.findNearestEnemy press enter h ero.say press ent…" at bounding box center [721, 258] width 233 height 154
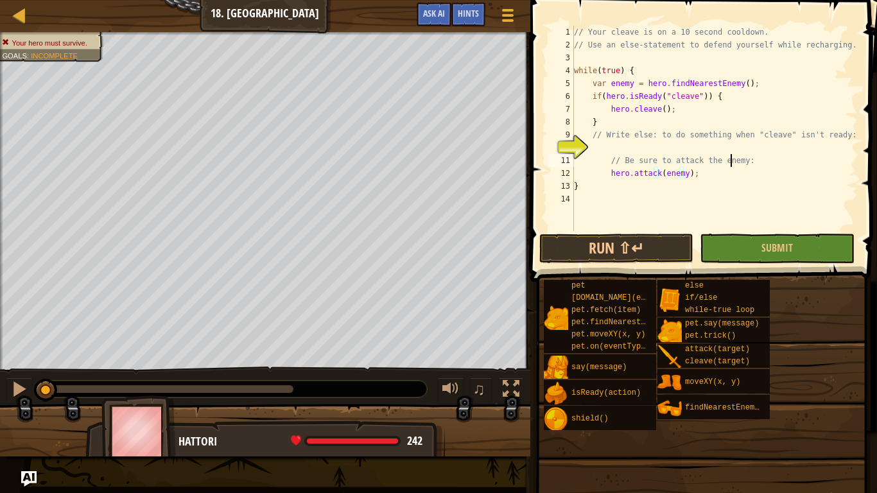
click at [728, 166] on div "// Your cleave is on a 10 second cooldown. // Use an else-statement to defend y…" at bounding box center [714, 141] width 286 height 231
type textarea "// Be sure to attack the enemy:"
click at [683, 152] on div "// Your cleave is on a 10 second cooldown. // Use an else-statement to defend y…" at bounding box center [714, 141] width 286 height 231
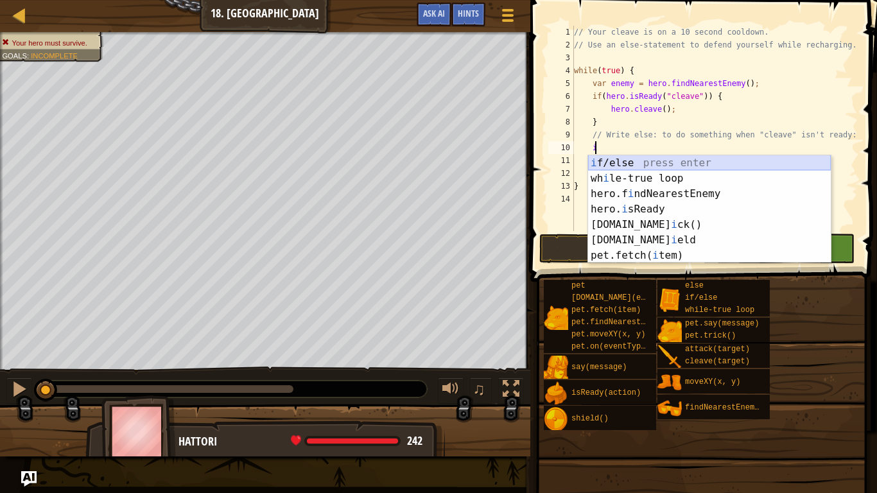
click at [637, 165] on div "i f/else press enter wh i le-true loop press enter hero.f i ndNearestEnemy pres…" at bounding box center [709, 224] width 243 height 139
type textarea "if (enemy) {"
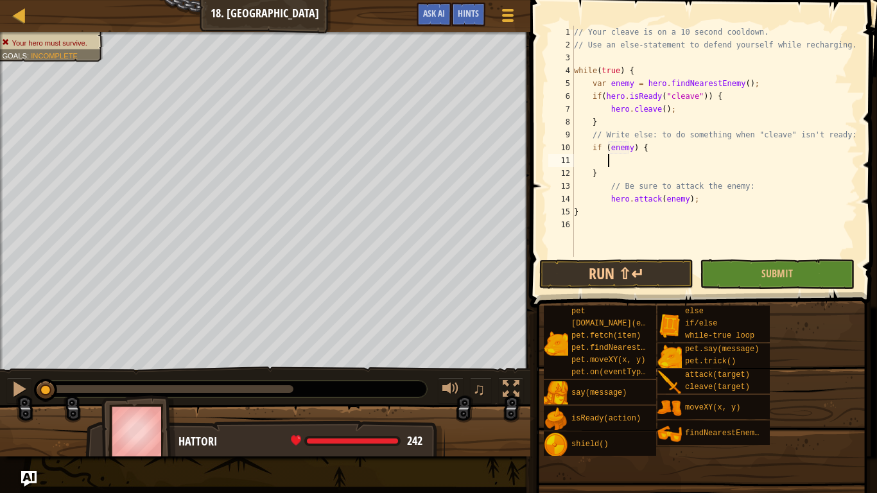
click at [621, 161] on div "// Your cleave is on a 10 second cooldown. // Use an else-statement to defend y…" at bounding box center [714, 154] width 286 height 257
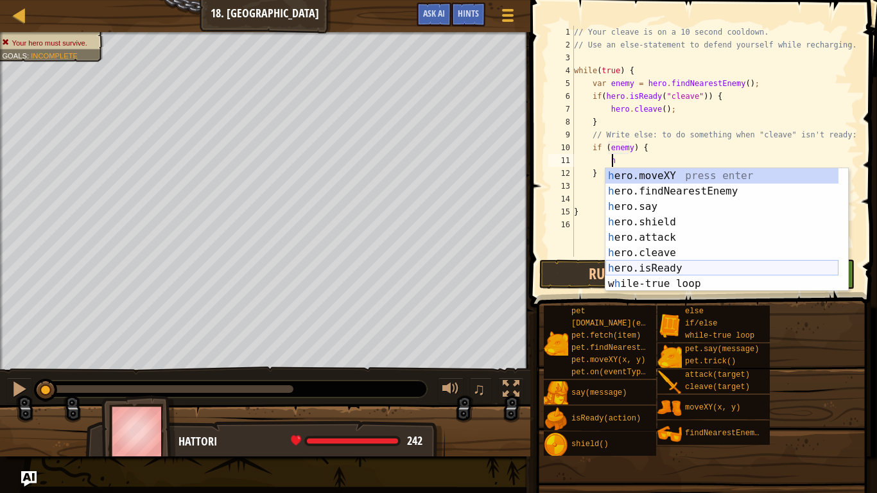
scroll to position [6, 3]
click at [673, 257] on div "h ero.moveXY press enter h ero.findNearestEnemy press enter h ero.say press ent…" at bounding box center [726, 245] width 243 height 154
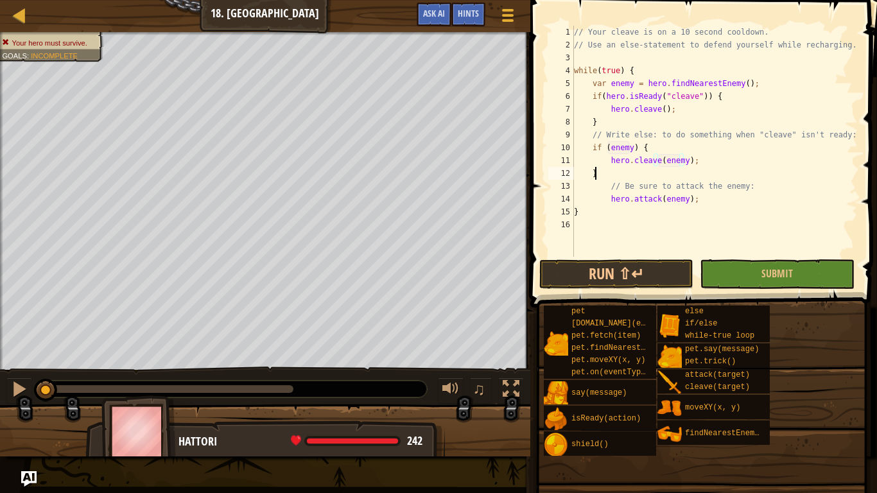
click at [685, 175] on div "// Your cleave is on a 10 second cooldown. // Use an else-statement to defend y…" at bounding box center [714, 154] width 286 height 257
click at [784, 320] on div "pet pet.chase(enemy) pet.fetch(item) pet.findNearestByType(type) pet.moveXY(x, …" at bounding box center [705, 380] width 325 height 151
click at [783, 287] on button "Submit" at bounding box center [776, 274] width 154 height 30
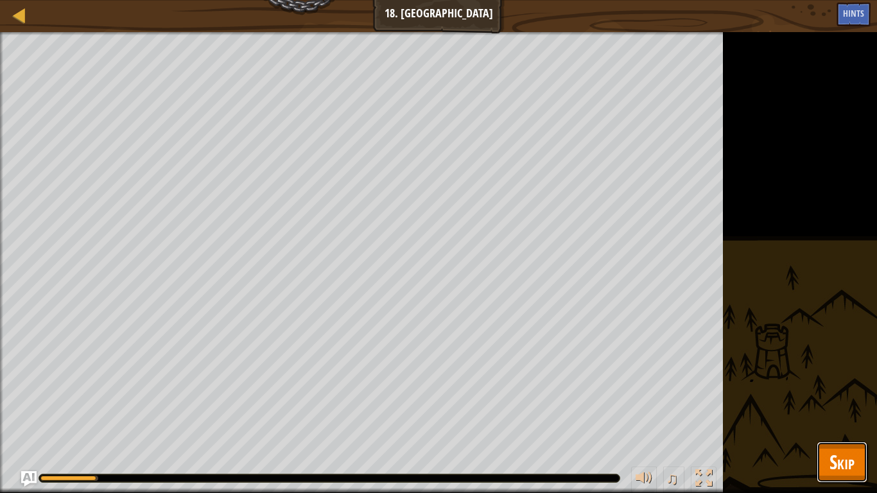
click at [834, 411] on span "Skip" at bounding box center [841, 462] width 25 height 26
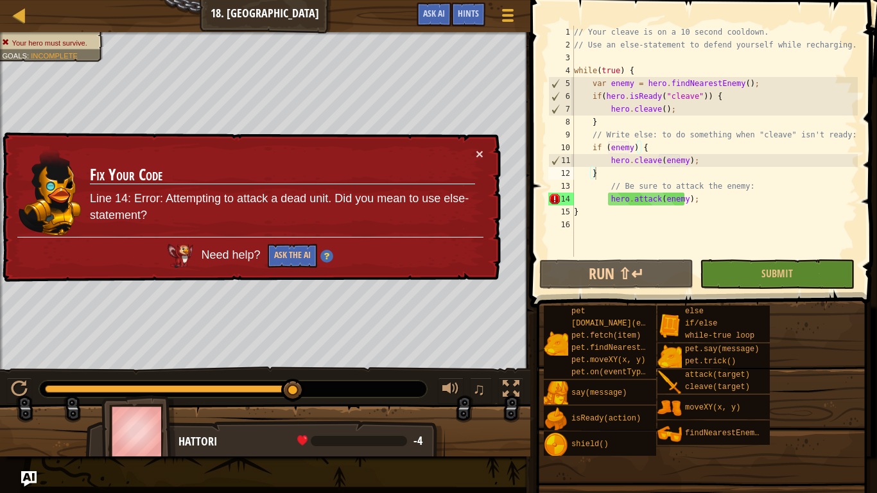
click at [609, 173] on div "// Your cleave is on a 10 second cooldown. // Use an else-statement to defend y…" at bounding box center [714, 154] width 286 height 257
click at [607, 184] on div "// Your cleave is on a 10 second cooldown. // Use an else-statement to defend y…" at bounding box center [714, 154] width 286 height 257
click at [613, 176] on div "// Your cleave is on a 10 second cooldown. // Use an else-statement to defend y…" at bounding box center [714, 154] width 286 height 257
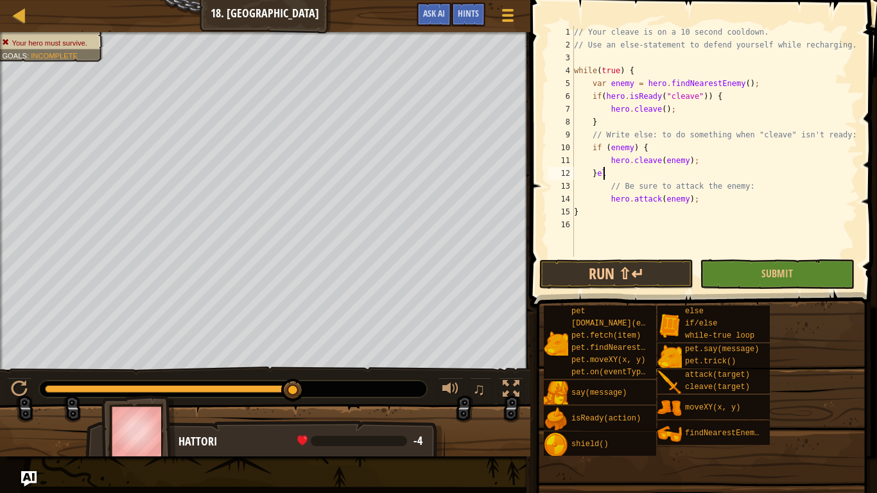
scroll to position [6, 2]
type textarea "}else"
drag, startPoint x: 842, startPoint y: 266, endPoint x: 834, endPoint y: 267, distance: 7.8
click at [835, 267] on button "Submit" at bounding box center [776, 274] width 154 height 30
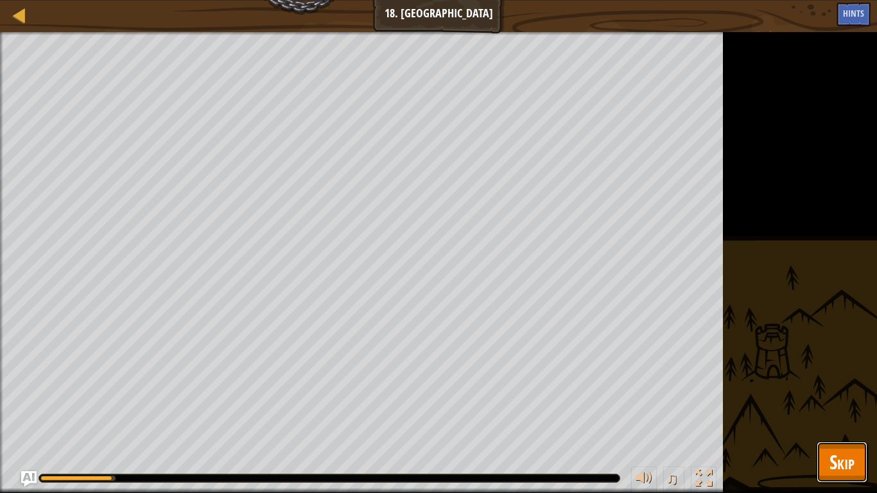
click at [837, 411] on span "Skip" at bounding box center [841, 462] width 25 height 26
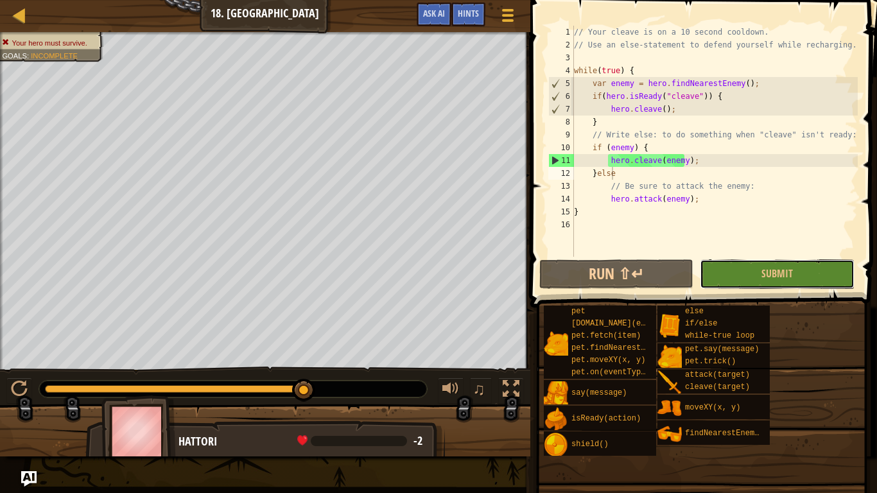
click at [774, 277] on span "Submit" at bounding box center [776, 273] width 31 height 14
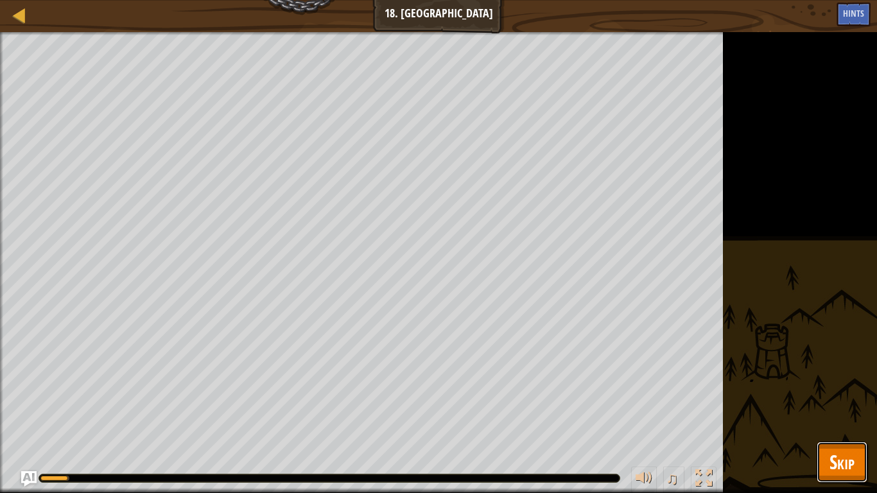
click at [852, 411] on span "Skip" at bounding box center [841, 462] width 25 height 26
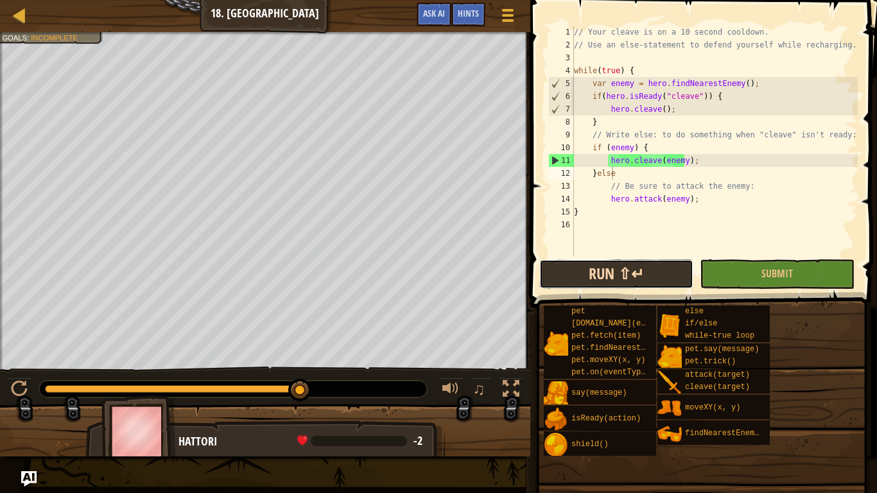
click at [622, 277] on button "Run ⇧↵" at bounding box center [616, 274] width 154 height 30
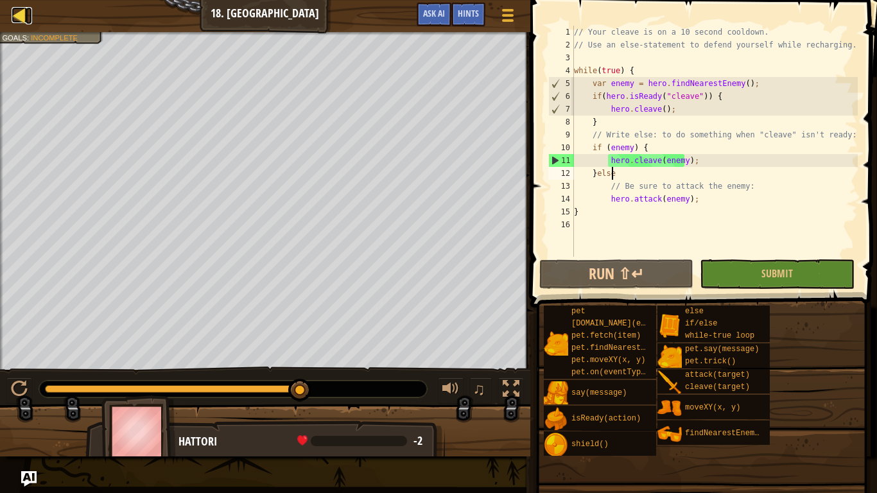
click at [24, 19] on div at bounding box center [20, 15] width 16 height 16
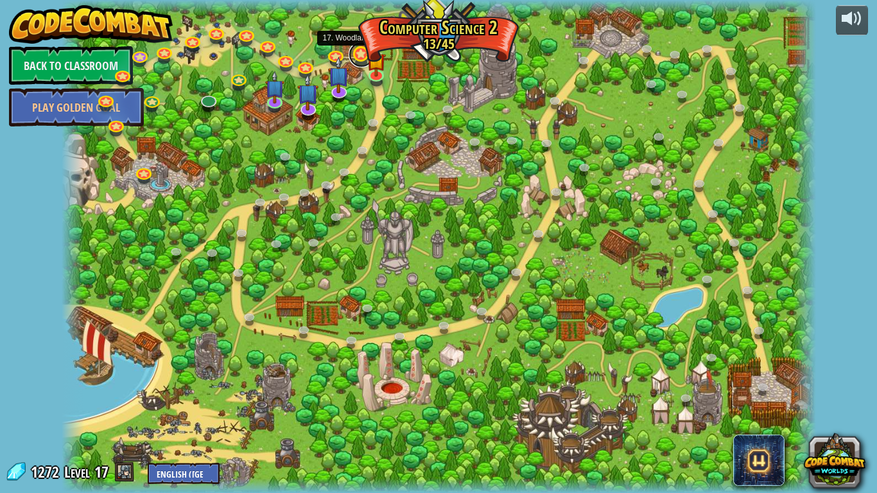
click at [359, 56] on link at bounding box center [361, 55] width 26 height 26
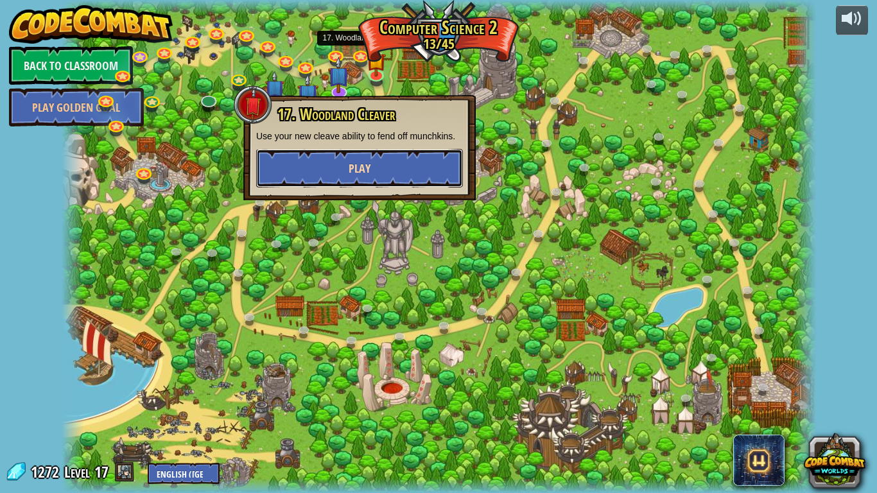
click at [368, 156] on button "Play" at bounding box center [359, 168] width 207 height 38
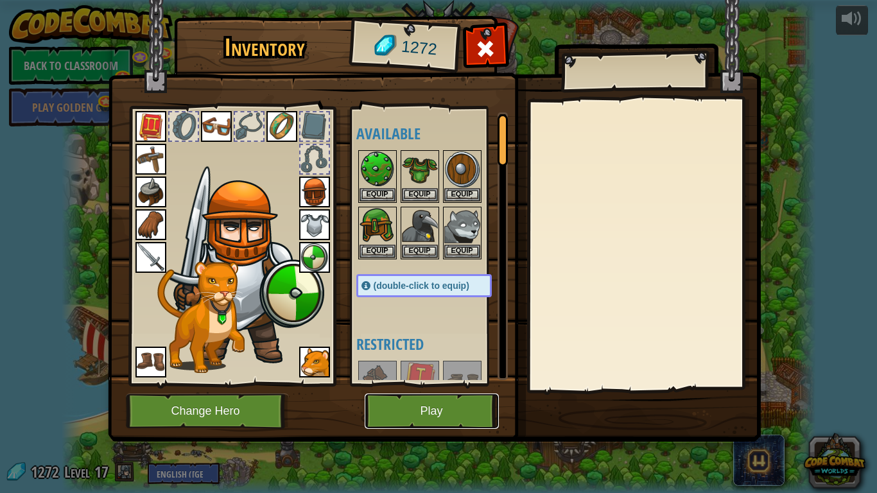
click at [394, 397] on button "Play" at bounding box center [431, 410] width 134 height 35
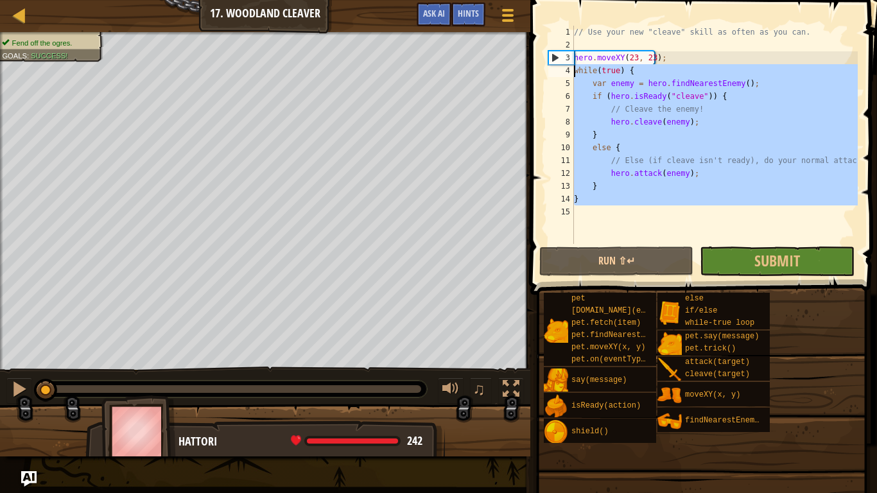
drag, startPoint x: 599, startPoint y: 230, endPoint x: 535, endPoint y: 68, distance: 174.3
click at [535, 68] on div "1 2 3 4 5 6 7 8 9 10 11 12 13 14 15 // Use your new "cleave" skill as often as …" at bounding box center [701, 172] width 350 height 332
type textarea "while(true) { var enemy = hero.findNearestEnemy();"
click at [17, 13] on div at bounding box center [20, 15] width 16 height 16
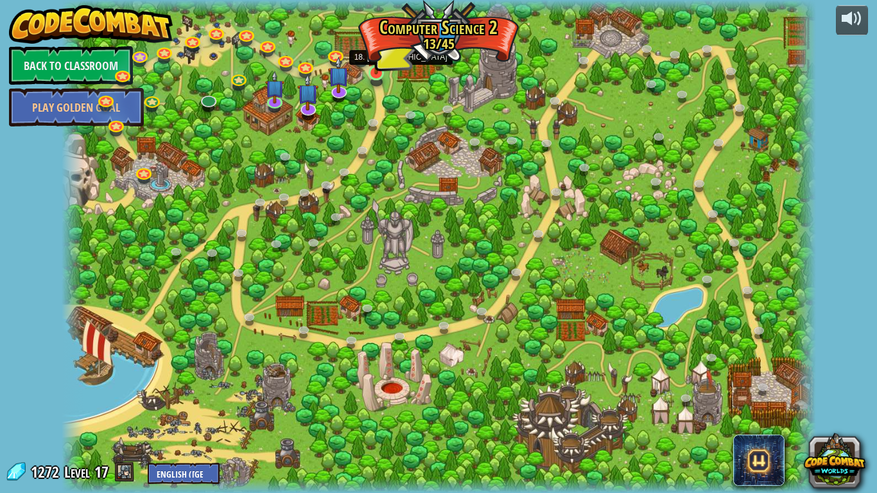
click at [373, 73] on img at bounding box center [375, 52] width 19 height 44
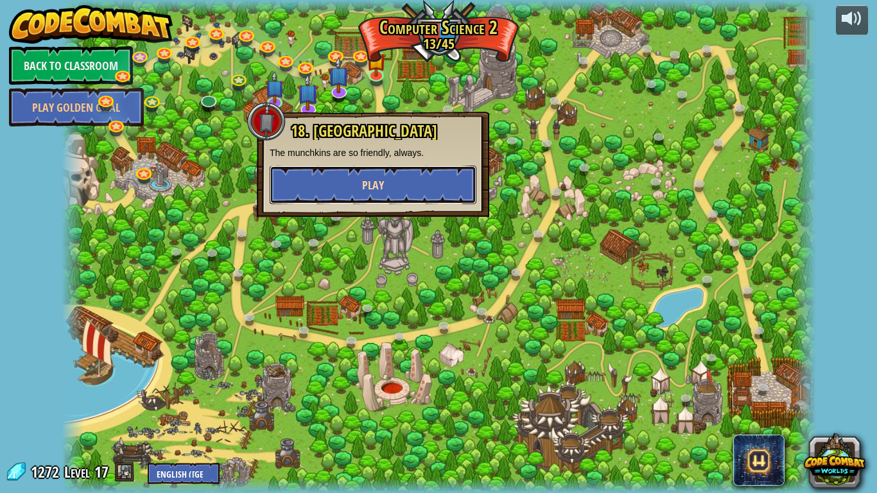
click at [366, 189] on span "Play" at bounding box center [373, 185] width 22 height 16
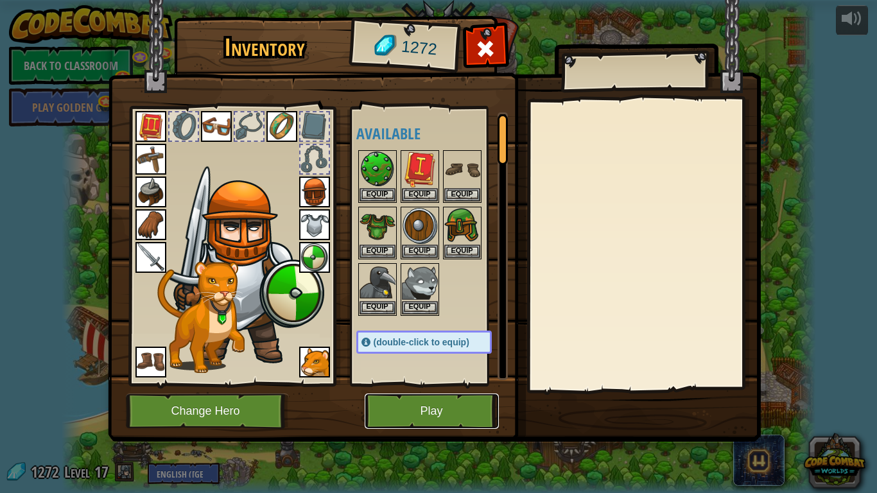
click at [404, 404] on button "Play" at bounding box center [431, 410] width 134 height 35
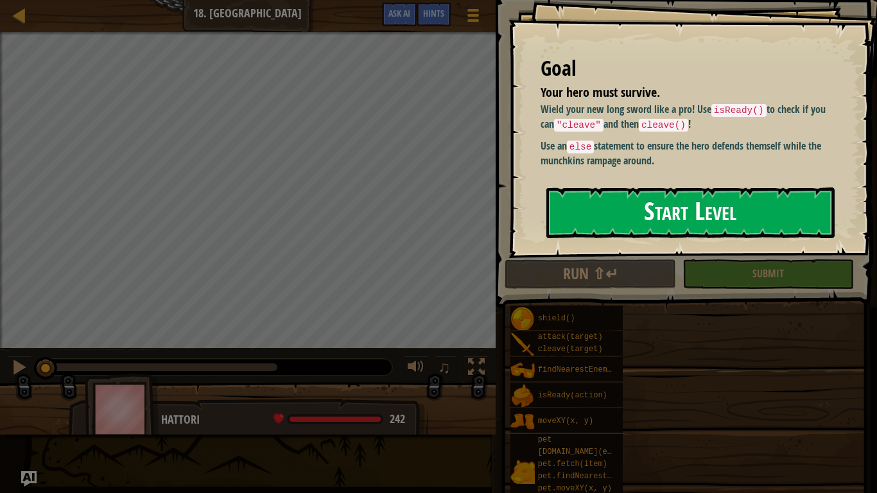
click at [659, 207] on button "Start Level" at bounding box center [690, 212] width 288 height 51
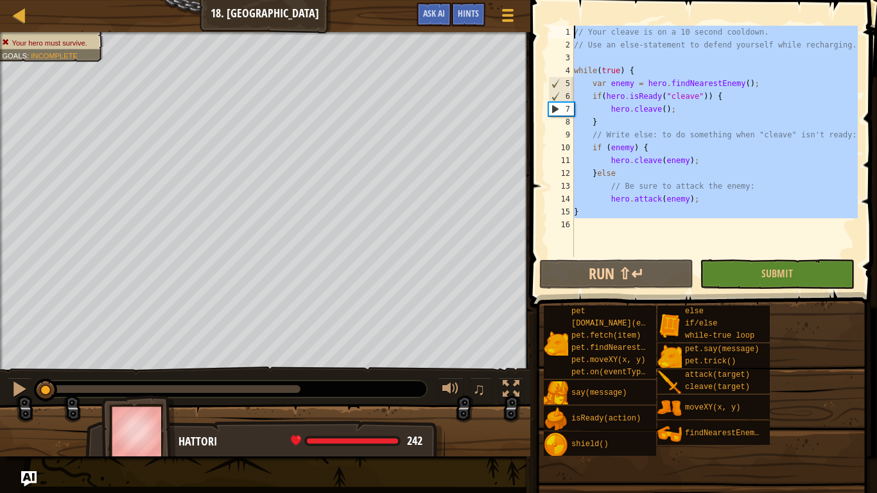
drag, startPoint x: 591, startPoint y: 237, endPoint x: 472, endPoint y: 35, distance: 235.3
click at [472, 35] on div "Map Computer Science 2 18. Elseweyr Game Menu Done Hints Ask AI 1 ההההההההההההה…" at bounding box center [438, 246] width 877 height 493
type textarea "// Your cleave is on a 10 second cooldown. // Use an else-statement to defend y…"
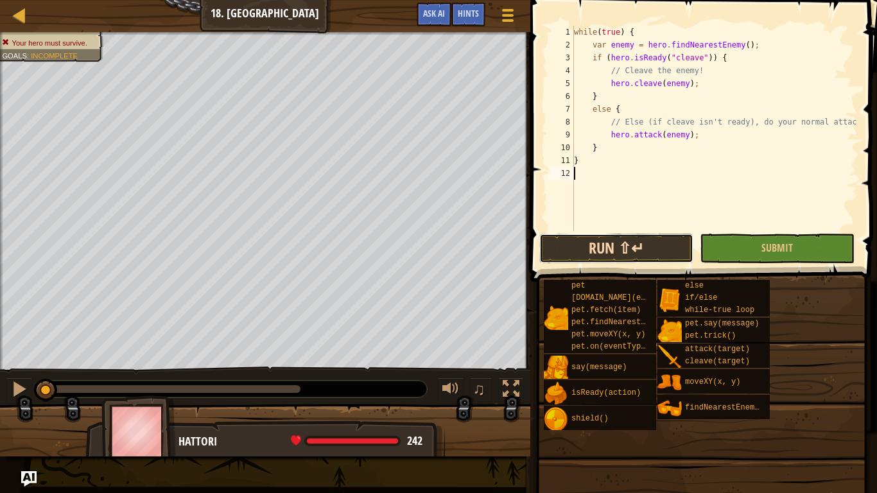
click at [674, 256] on button "Run ⇧↵" at bounding box center [616, 249] width 154 height 30
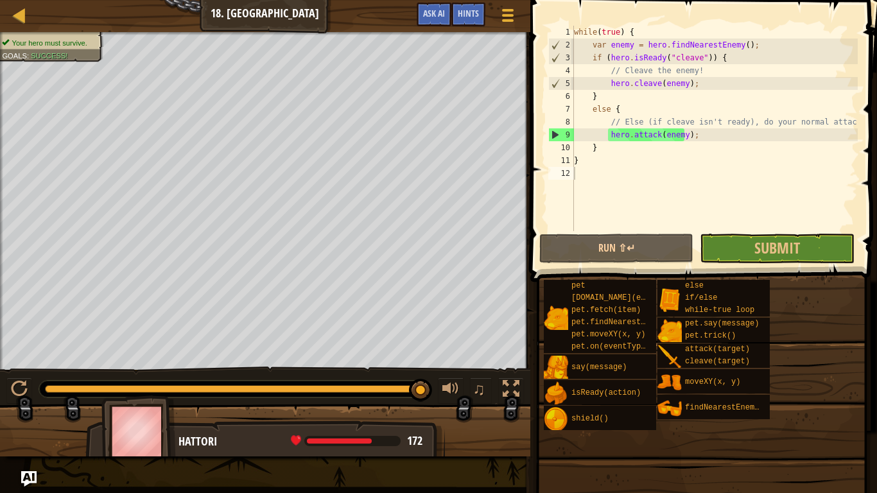
click at [775, 264] on span at bounding box center [704, 123] width 357 height 320
click at [768, 248] on span "Submit" at bounding box center [777, 247] width 46 height 21
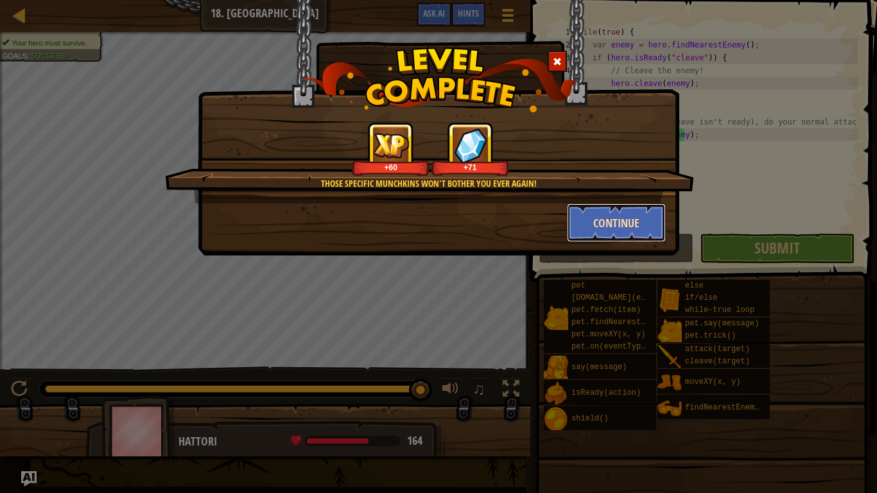
click at [592, 218] on button "Continue" at bounding box center [616, 222] width 99 height 38
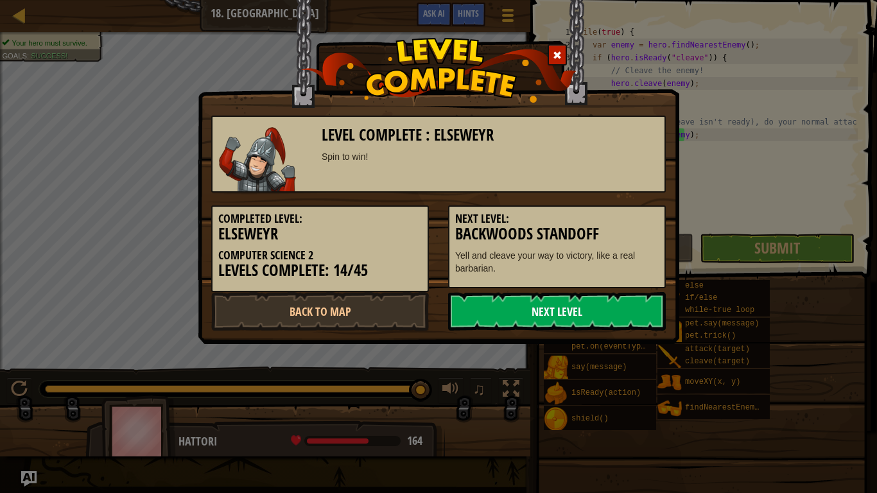
click at [574, 327] on link "Next Level" at bounding box center [557, 311] width 218 height 38
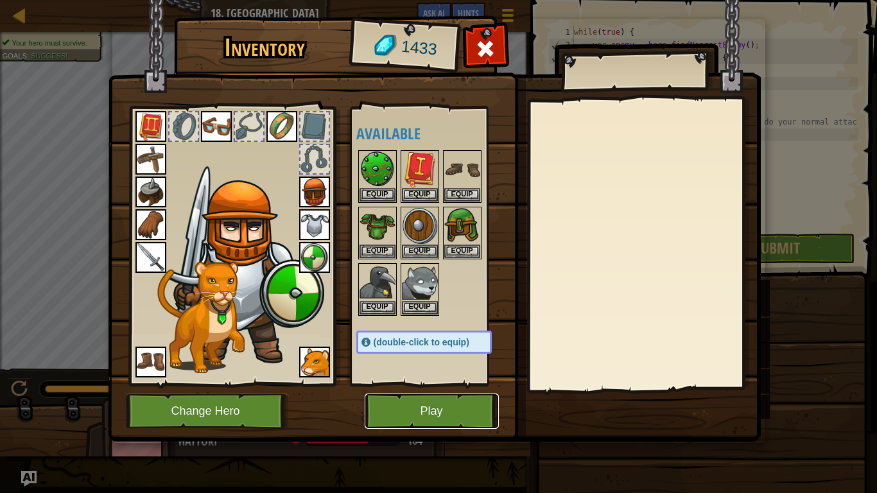
click at [441, 406] on button "Play" at bounding box center [431, 410] width 134 height 35
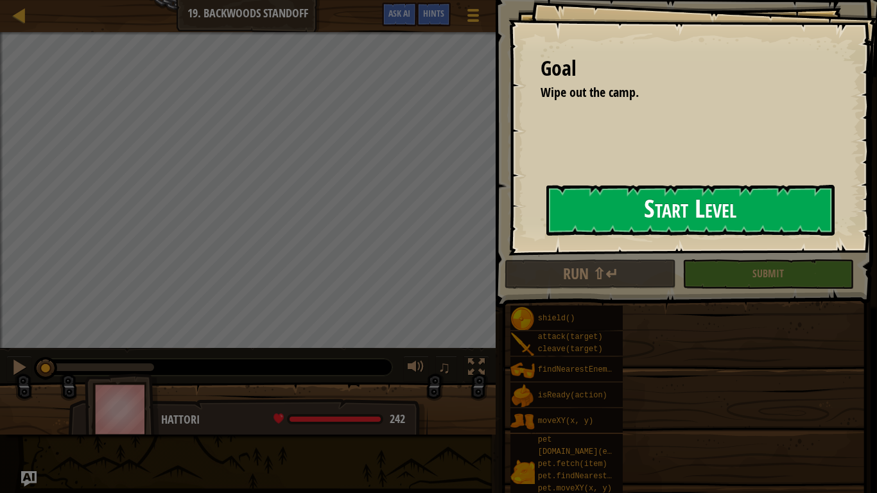
click at [508, 216] on div "Goal Wipe out the camp. Start Level Error loading from server. Try refreshing t…" at bounding box center [692, 127] width 368 height 255
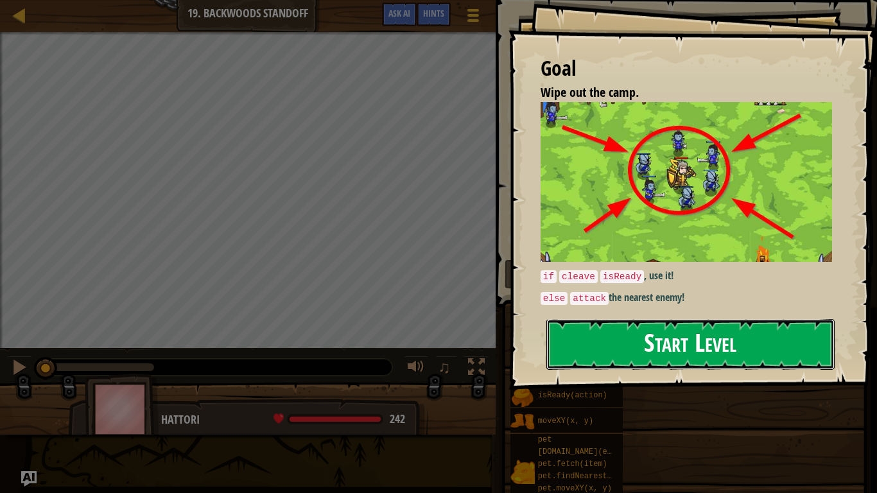
click at [619, 319] on button "Start Level" at bounding box center [690, 344] width 288 height 51
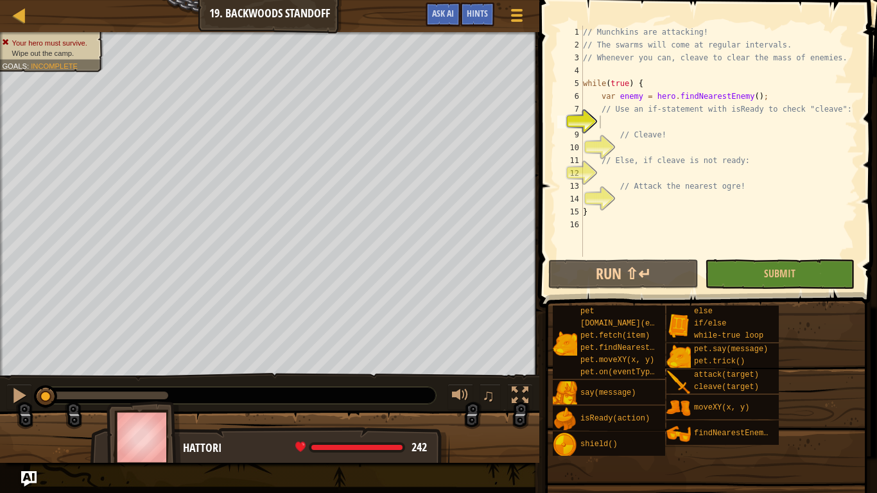
type textarea "// Use an if-statement with isReady to check "cleave":"
click at [660, 112] on div "// Munchkins are attacking! // The swarms will come at regular intervals. // Wh…" at bounding box center [718, 154] width 277 height 257
click at [647, 126] on div "// Munchkins are attacking! // The swarms will come at regular intervals. // Wh…" at bounding box center [718, 154] width 277 height 257
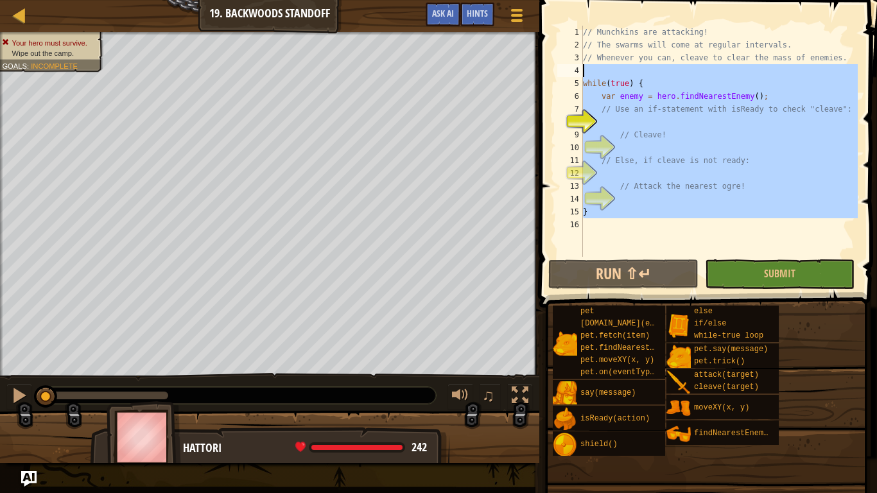
drag, startPoint x: 622, startPoint y: 228, endPoint x: 562, endPoint y: 73, distance: 166.0
click at [562, 73] on div "1 2 3 4 5 6 7 8 9 10 11 12 13 14 15 16 // Munchkins are attacking! // The swarm…" at bounding box center [705, 141] width 303 height 231
type textarea "while(true) {"
paste textarea
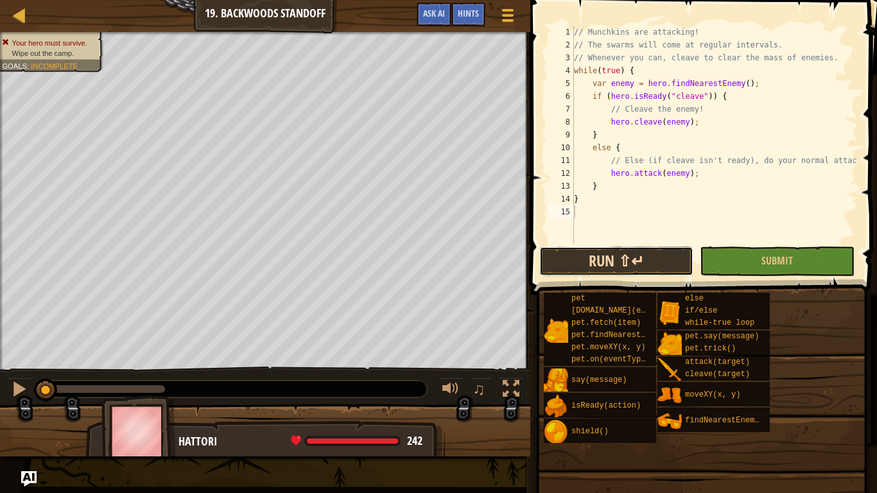
click at [649, 262] on button "Run ⇧↵" at bounding box center [616, 261] width 154 height 30
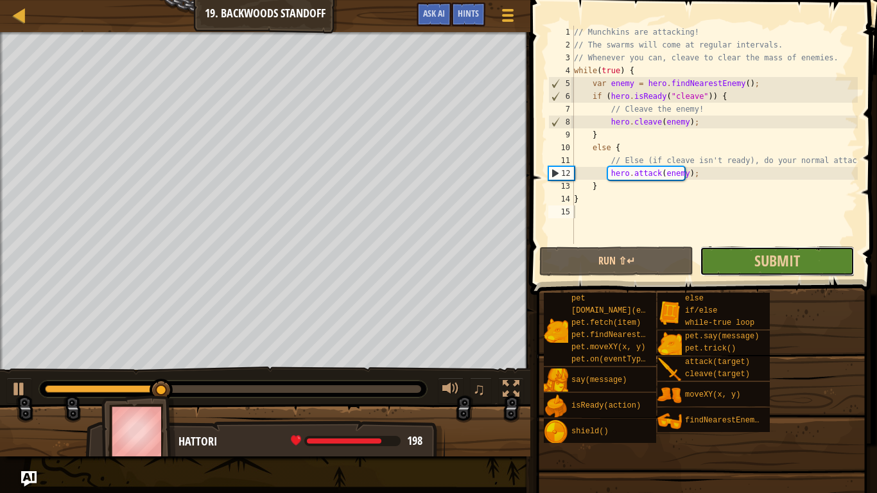
click at [797, 250] on button "Submit" at bounding box center [776, 261] width 154 height 30
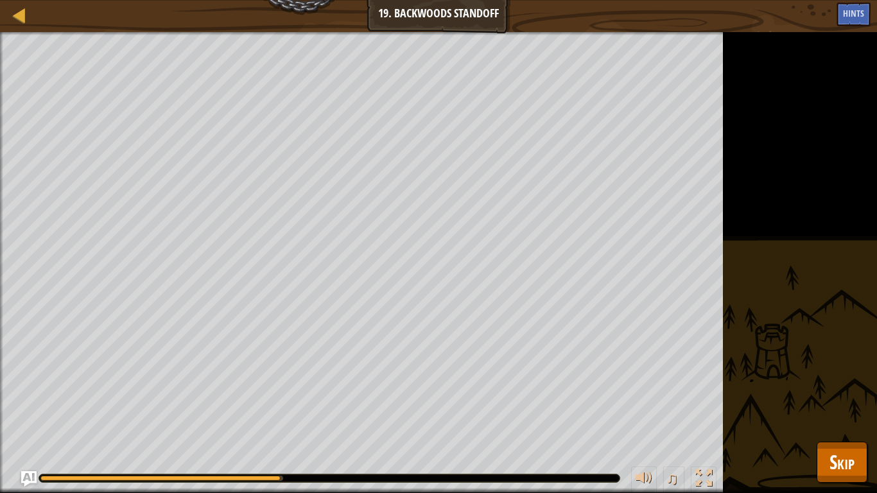
drag, startPoint x: 0, startPoint y: 488, endPoint x: 0, endPoint y: 0, distance: 487.7
drag, startPoint x: 0, startPoint y: 0, endPoint x: 0, endPoint y: 178, distance: 178.4
click at [218, 239] on div "Wipe out the camp. Goals : Running..." at bounding box center [361, 262] width 723 height 461
drag, startPoint x: 0, startPoint y: 0, endPoint x: 762, endPoint y: 214, distance: 791.2
click at [876, 411] on div "Wipe out the camp. Goals : Running... ♫ Hattori 242 x: 30 y: 26 Goreball action…" at bounding box center [438, 262] width 877 height 461
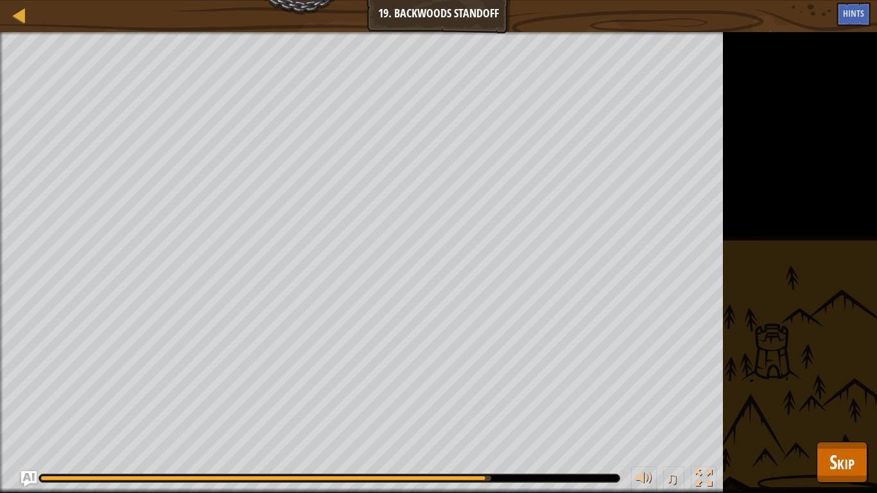
click at [876, 411] on div "Wipe out the camp. Goals : Running... ♫ Hattori 242 x: 30 y: 26 Goreball action…" at bounding box center [438, 262] width 877 height 461
drag, startPoint x: 876, startPoint y: 491, endPoint x: 782, endPoint y: 492, distance: 94.3
click at [876, 411] on div "Wipe out the camp. Goals : Running... ♫ Hattori 242 x: 30 y: 26 Goreball action…" at bounding box center [438, 262] width 877 height 461
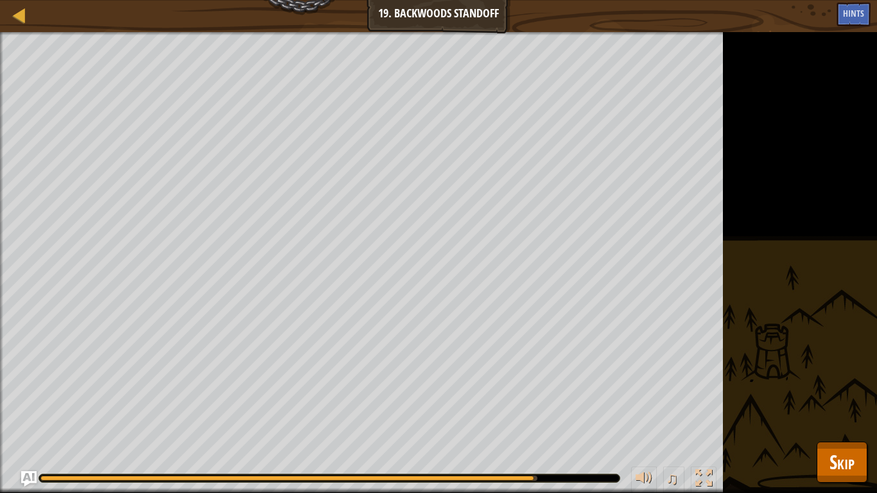
click at [876, 411] on div "Wipe out the camp. Goals : Running... ♫ Hattori 242 x: 30 y: 26 Goreball action…" at bounding box center [438, 262] width 877 height 461
click at [846, 411] on div "Wipe out the camp. Goals : Running... ♫ Hattori 242 x: 30 y: 26 Goreball action…" at bounding box center [438, 262] width 877 height 461
drag, startPoint x: 846, startPoint y: 492, endPoint x: 832, endPoint y: 492, distance: 14.8
click at [832, 411] on div "Wipe out the camp. Goals : Running... ♫ Hattori 242 x: 30 y: 26 Goreball action…" at bounding box center [438, 262] width 877 height 461
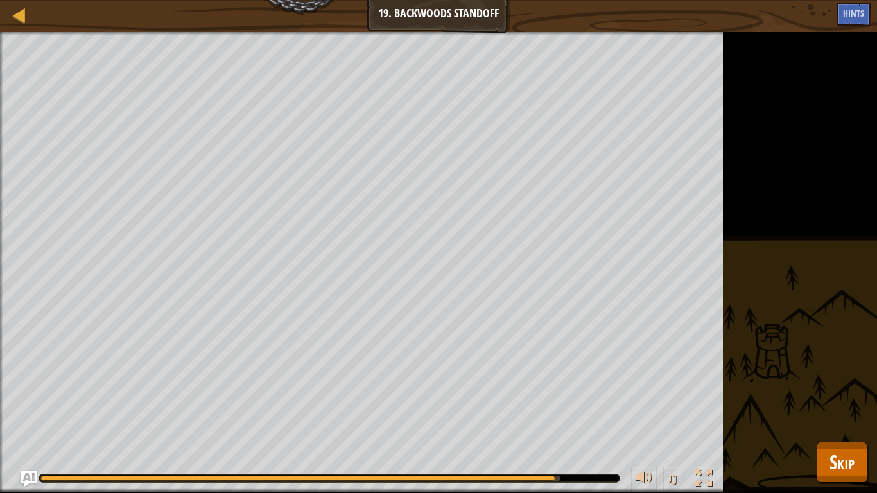
click at [832, 411] on div "Wipe out the camp. Goals : Running... ♫ Hattori 242 x: 30 y: 26 Goreball action…" at bounding box center [438, 262] width 877 height 461
click at [830, 411] on div "Wipe out the camp. Goals : Running... ♫ Hattori 242 x: 30 y: 26 Goreball action…" at bounding box center [438, 262] width 877 height 461
click at [800, 411] on div "Wipe out the camp. Goals : Running... ♫ Hattori 242 x: 30 y: 26 Goreball action…" at bounding box center [438, 262] width 877 height 461
click at [798, 411] on div "Wipe out the camp. Goals : Running... ♫ Hattori 242 x: 30 y: 26 Goreball action…" at bounding box center [438, 262] width 877 height 461
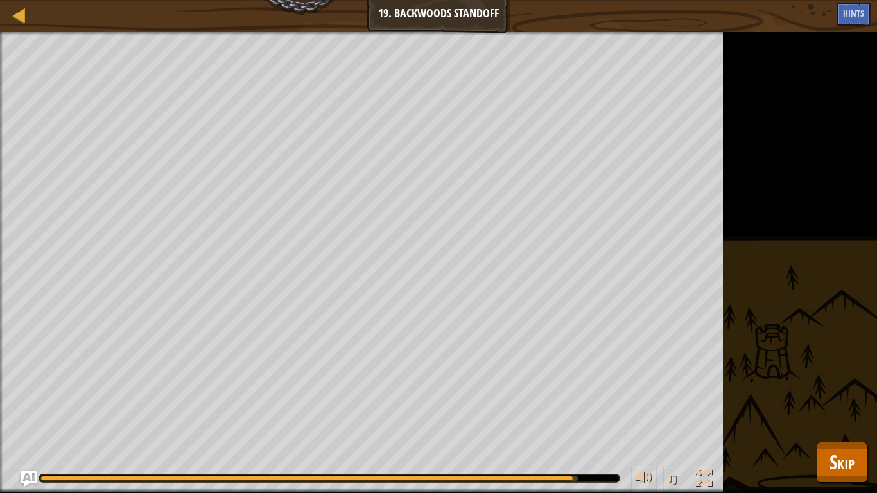
click at [798, 411] on div "Wipe out the camp. Goals : Running... ♫ Hattori 242 x: 30 y: 26 Goreball action…" at bounding box center [438, 262] width 877 height 461
click at [760, 411] on div "Wipe out the camp. Goals : Running... ♫ Hattori 242 x: 30 y: 26 Goreball action…" at bounding box center [438, 262] width 877 height 461
click at [756, 411] on div "Wipe out the camp. Goals : Running... ♫ Hattori 242 x: 30 y: 26 Goreball action…" at bounding box center [438, 262] width 877 height 461
click at [752, 411] on div "Wipe out the camp. Goals : Running... ♫ Hattori 242 x: 30 y: 26 Goreball action…" at bounding box center [438, 262] width 877 height 461
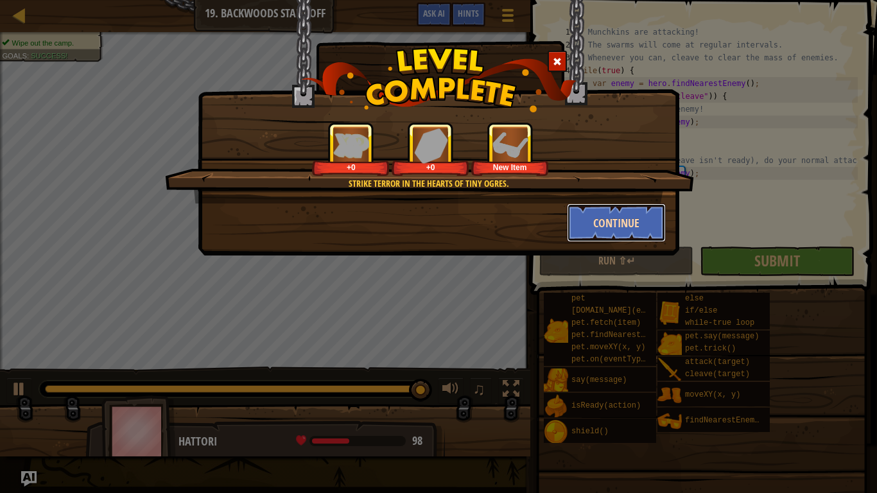
click at [579, 223] on button "Continue" at bounding box center [616, 222] width 99 height 38
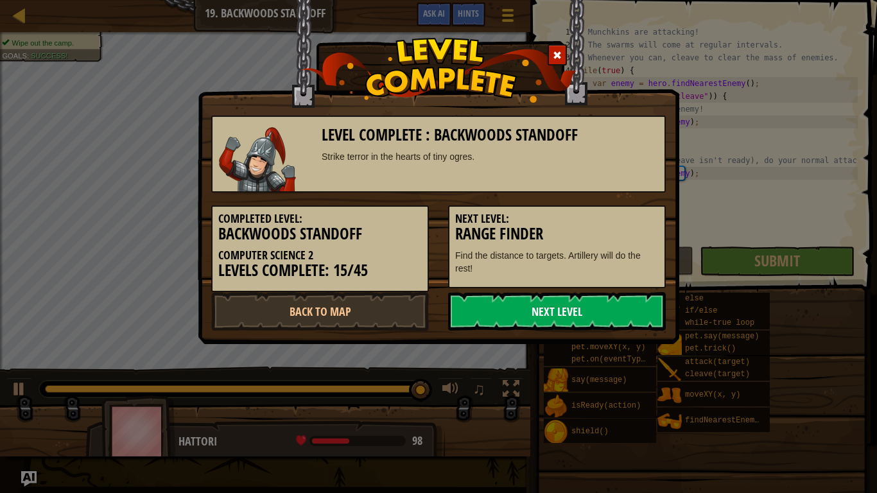
click at [570, 321] on link "Next Level" at bounding box center [557, 311] width 218 height 38
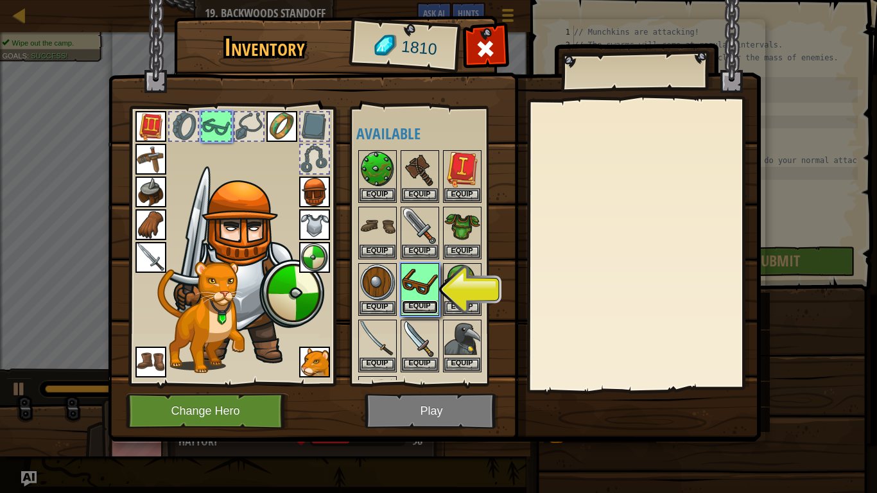
click at [418, 303] on button "Equip" at bounding box center [420, 306] width 36 height 13
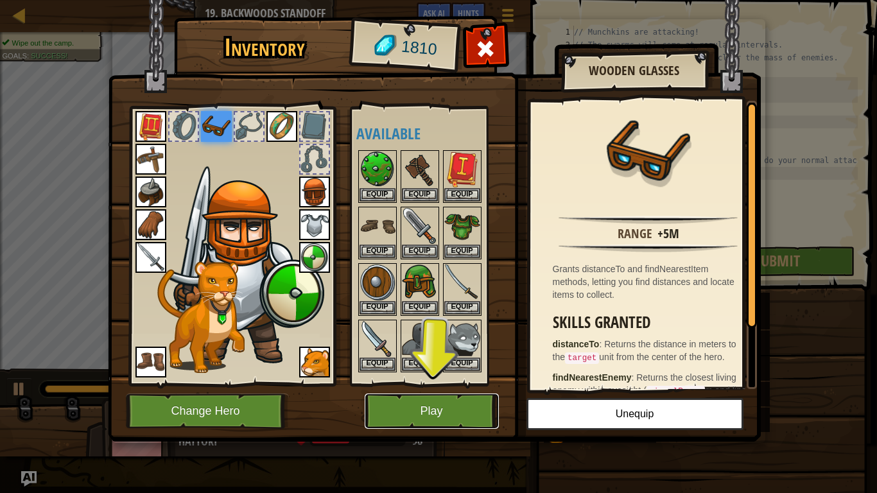
click at [422, 402] on button "Play" at bounding box center [431, 410] width 134 height 35
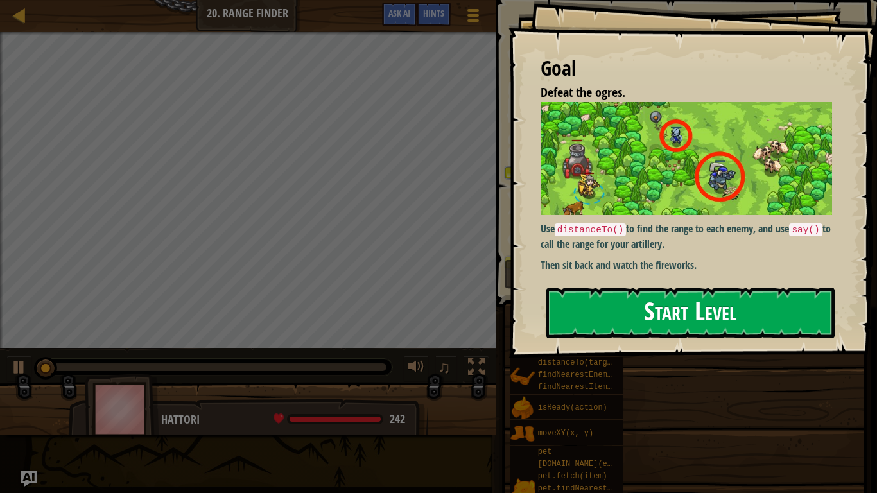
click at [633, 330] on button "Start Level" at bounding box center [690, 312] width 288 height 51
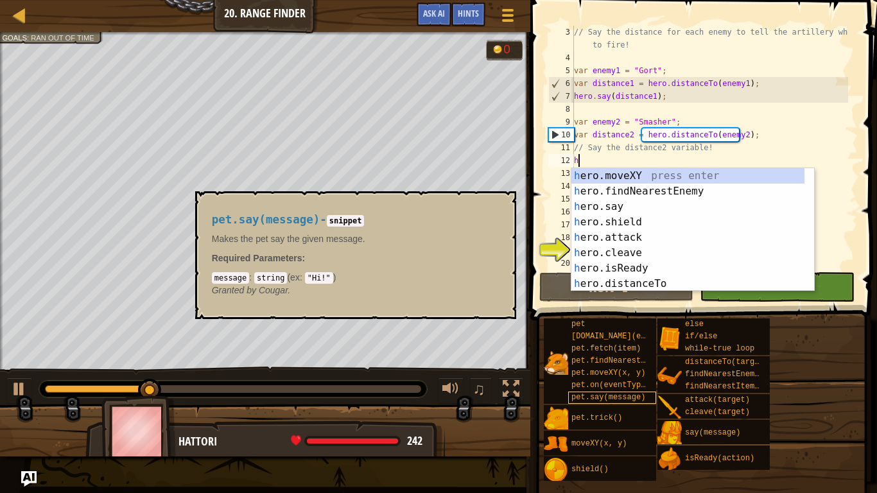
scroll to position [6, 0]
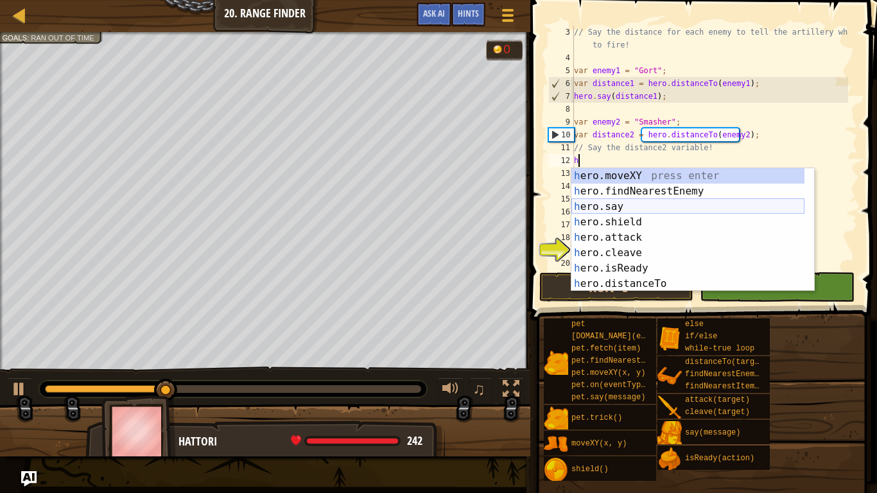
click at [626, 209] on div "h ero.moveXY press enter h ero.findNearestEnemy press enter h ero.say press ent…" at bounding box center [687, 245] width 233 height 154
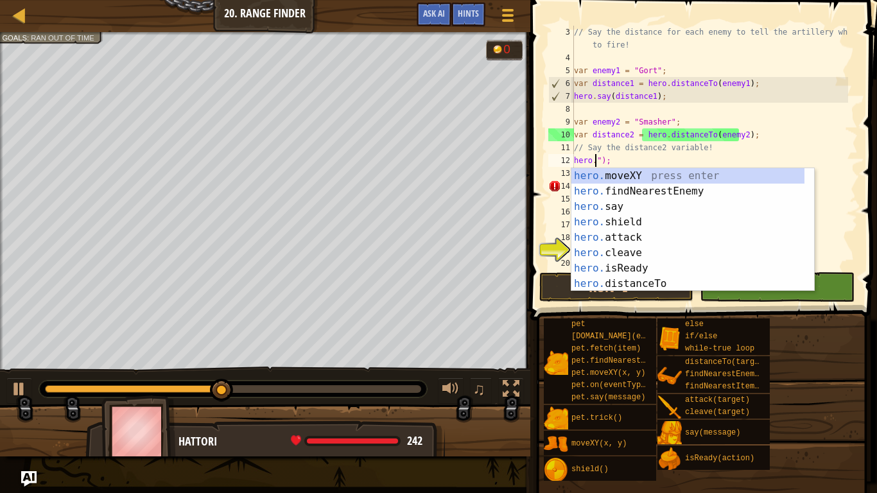
scroll to position [6, 2]
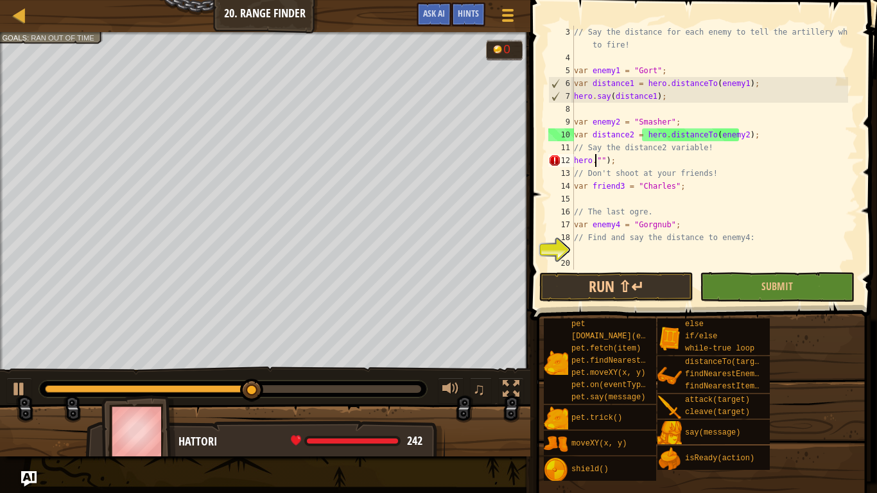
click at [595, 161] on div "// Say the distance for each enemy to tell the artillery where to fire! var ene…" at bounding box center [709, 167] width 277 height 282
click at [594, 161] on div "// Say the distance for each enemy to tell the artillery where to fire! var ene…" at bounding box center [709, 167] width 277 height 282
click at [604, 162] on div "// Say the distance for each enemy to tell the artillery where to fire! var ene…" at bounding box center [709, 167] width 277 height 282
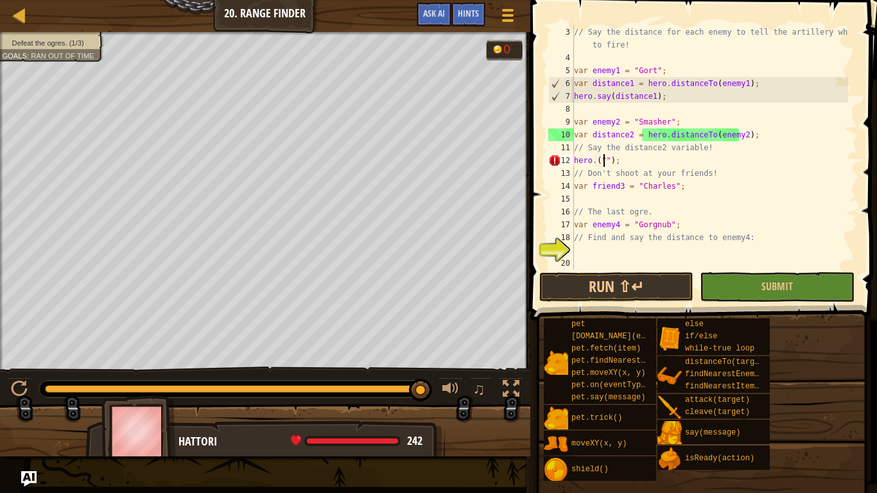
click at [68, 41] on div "Defeat the ogres. (1/3) Goals : Ran out of time" at bounding box center [50, 43] width 96 height 10
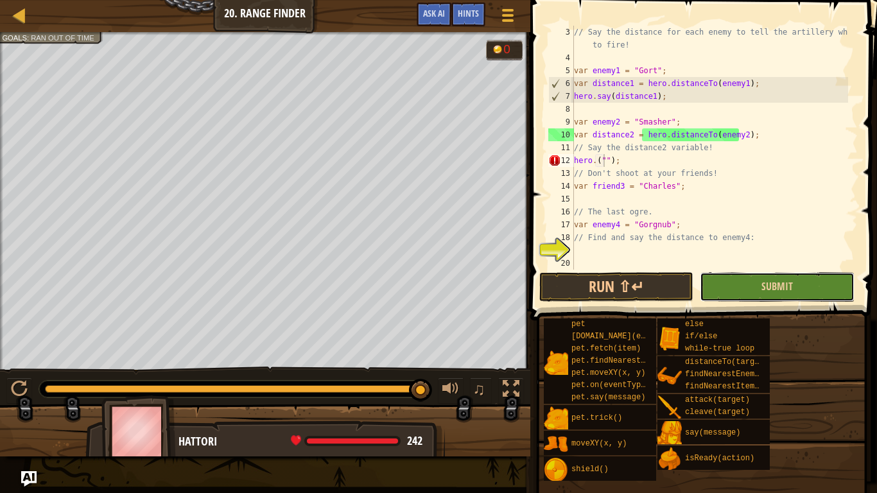
click at [762, 272] on button "Submit" at bounding box center [776, 287] width 154 height 30
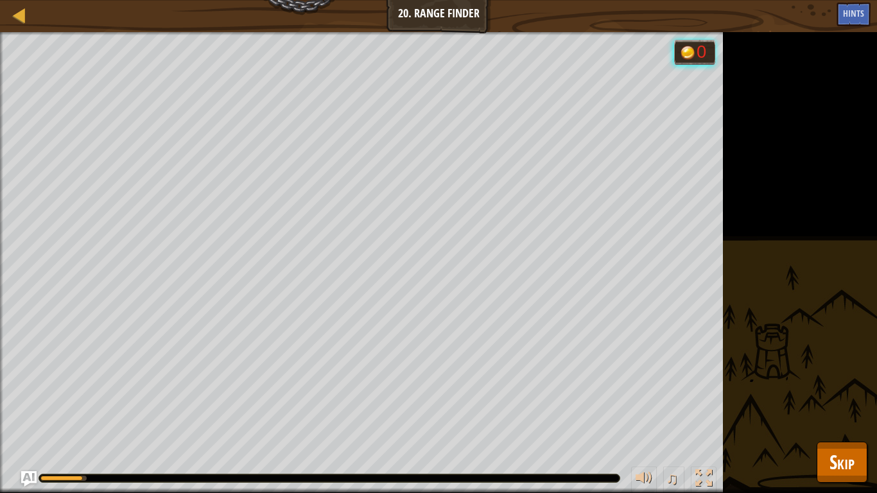
click at [876, 170] on div "Defeat the ogres. (1/3) Goals : Running... 0 ♫ Smasher - ogre 120 x: 35 y: 28 N…" at bounding box center [438, 262] width 877 height 461
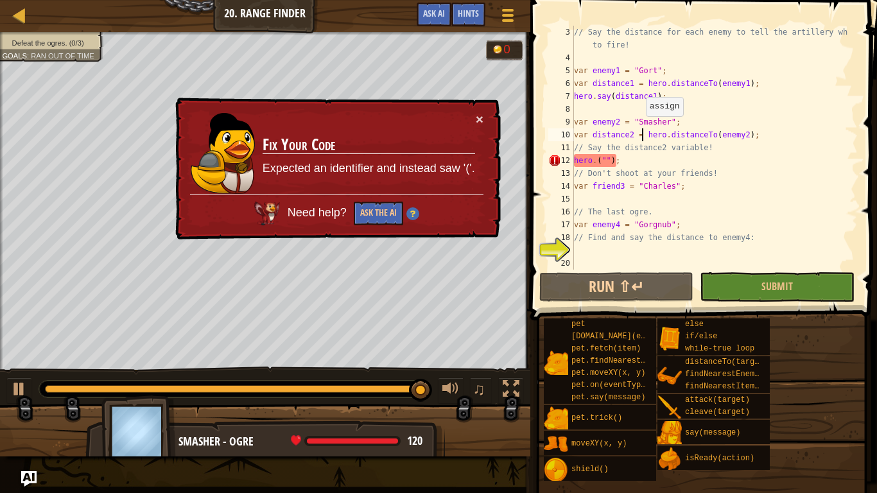
click at [639, 129] on div "// Say the distance for each enemy to tell the artillery where to fire! var ene…" at bounding box center [709, 167] width 277 height 282
click at [593, 164] on div "// Say the distance for each enemy to tell the artillery where to fire! var ene…" at bounding box center [709, 167] width 277 height 282
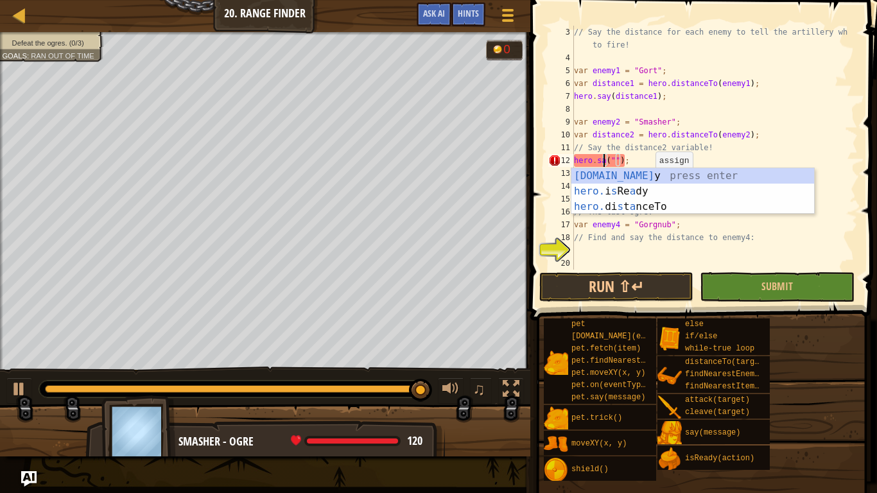
scroll to position [6, 3]
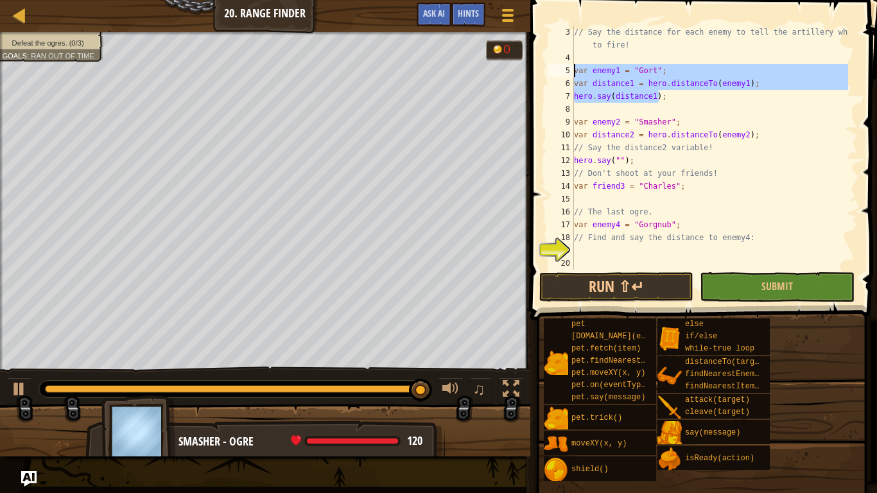
drag, startPoint x: 667, startPoint y: 92, endPoint x: 551, endPoint y: 76, distance: 117.2
click at [551, 76] on div "hero.say(""); 3 4 5 6 7 8 9 10 11 12 13 14 15 16 17 18 19 20 // Say the distanc…" at bounding box center [701, 148] width 312 height 244
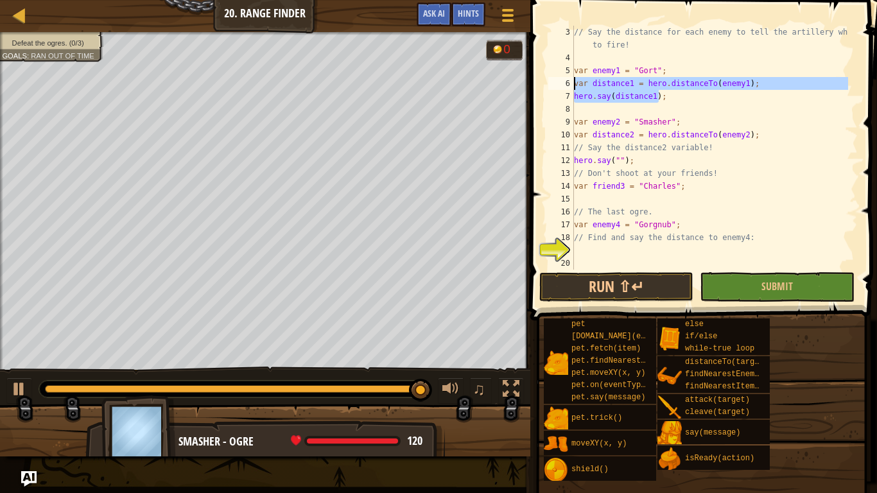
drag, startPoint x: 660, startPoint y: 99, endPoint x: 558, endPoint y: 87, distance: 102.8
click at [558, 87] on div "hero.say(distance1); 3 4 5 6 7 8 9 10 11 12 13 14 15 16 17 18 19 20 // Say the …" at bounding box center [701, 148] width 312 height 244
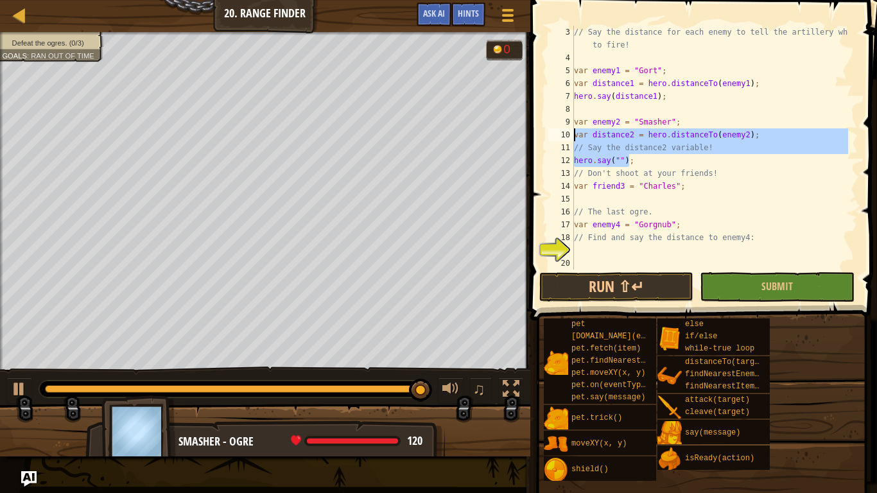
drag, startPoint x: 629, startPoint y: 162, endPoint x: 567, endPoint y: 139, distance: 66.4
click at [567, 139] on div "var distance1 = hero.distanceTo(enemy1); hero.say(distance1); 3 4 5 6 7 8 9 10 …" at bounding box center [701, 148] width 312 height 244
paste textarea "hero.say(distance1);"
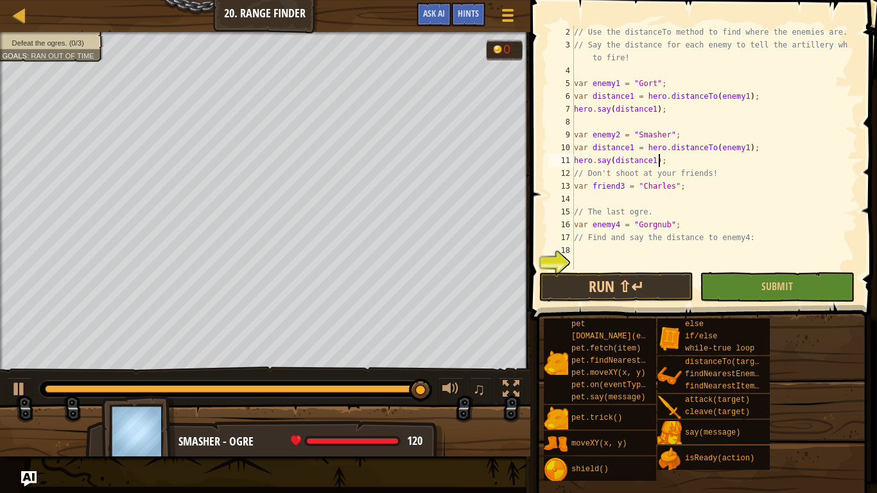
scroll to position [13, 0]
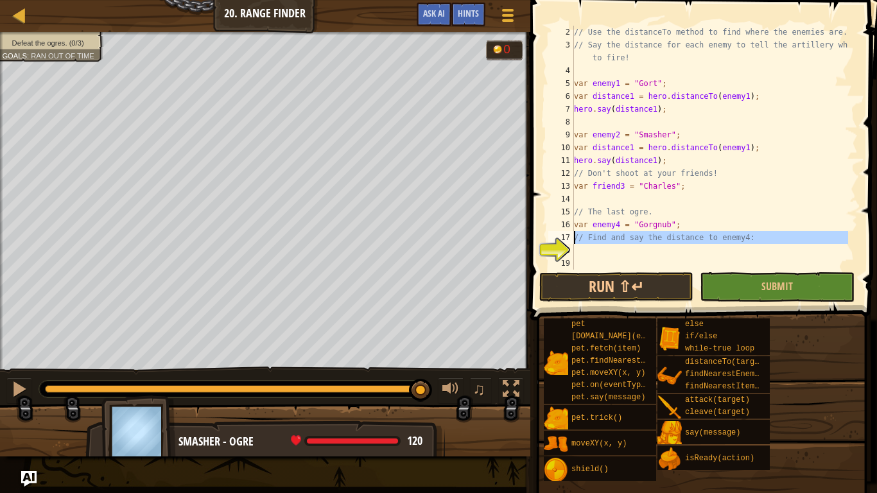
drag, startPoint x: 581, startPoint y: 253, endPoint x: 566, endPoint y: 237, distance: 21.8
click at [566, 237] on div "hero.say(distance1); 2 3 4 5 6 7 8 9 10 11 12 13 14 15 16 17 18 19 // Use the d…" at bounding box center [701, 148] width 312 height 244
paste textarea "hero.say(distance1);"
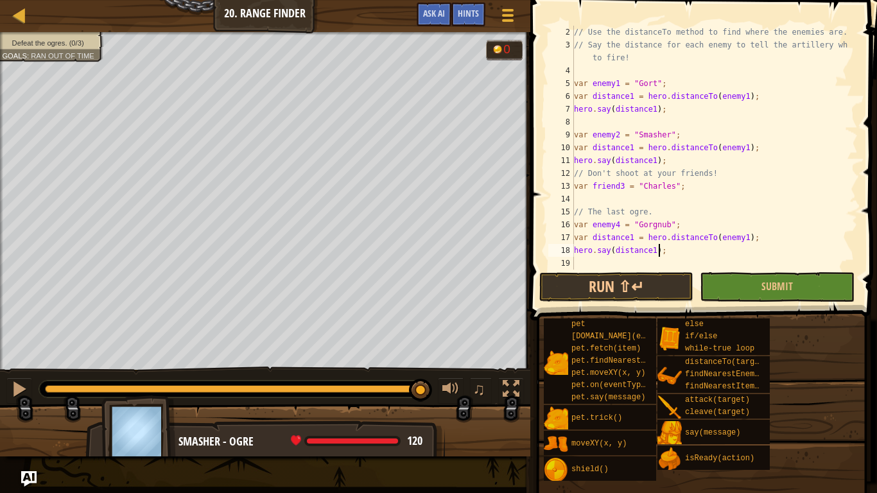
click at [626, 235] on div "// Use the distanceTo method to find where the enemies are. // Say the distance…" at bounding box center [709, 160] width 277 height 269
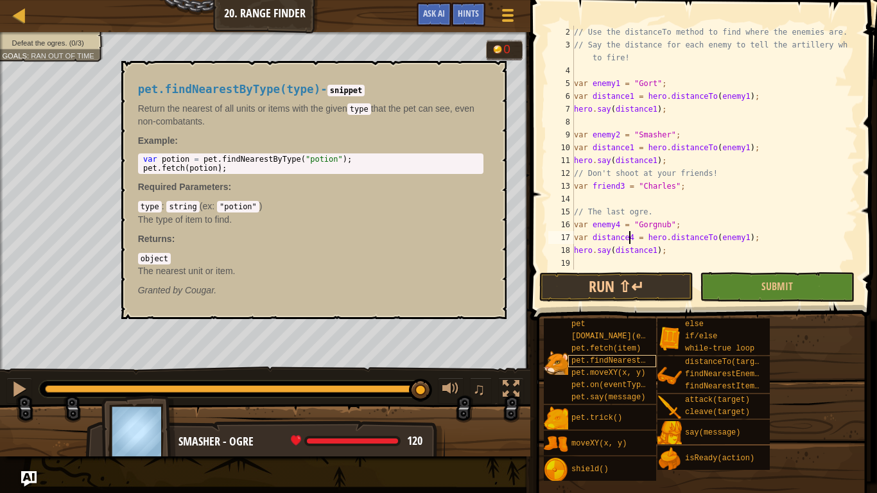
scroll to position [6, 4]
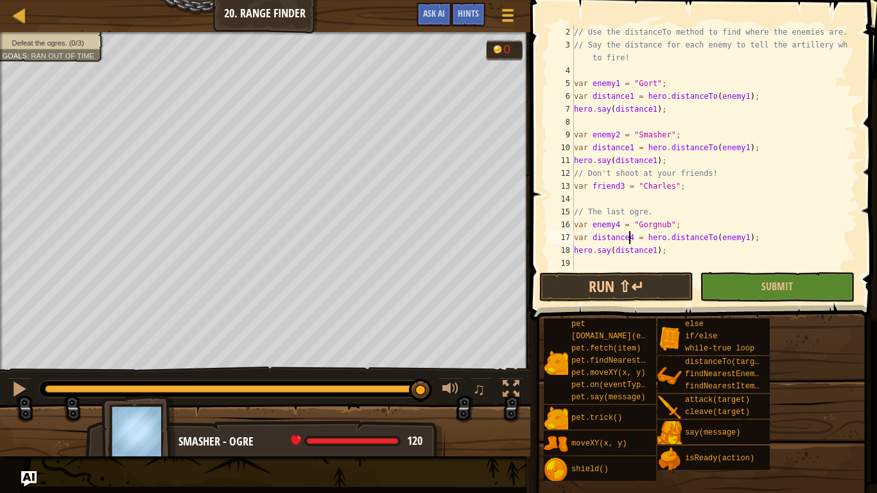
click at [649, 246] on div "// Use the distanceTo method to find where the enemies are. // Say the distance…" at bounding box center [709, 160] width 277 height 269
click at [658, 251] on div "// Use the distanceTo method to find where the enemies are. // Say the distance…" at bounding box center [709, 160] width 277 height 269
click at [649, 249] on div "// Use the distanceTo method to find where the enemies are. // Say the distance…" at bounding box center [709, 160] width 277 height 269
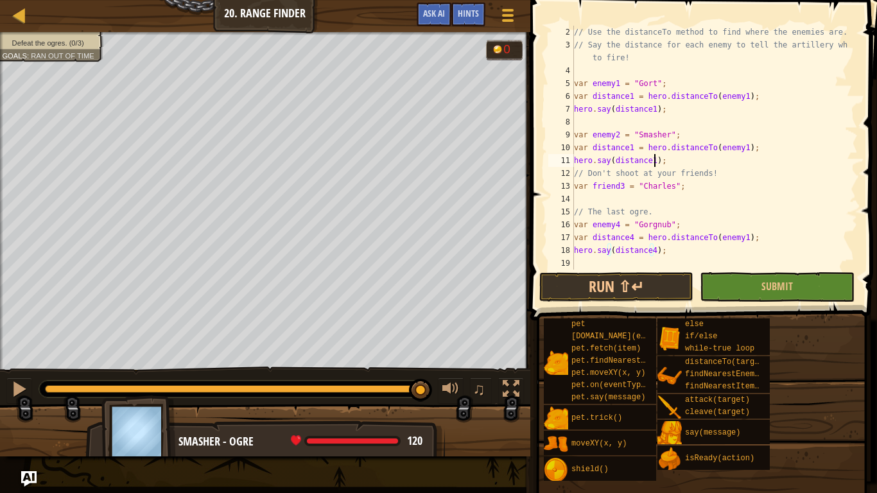
click at [652, 166] on div "// Use the distanceTo method to find where the enemies are. // Say the distance…" at bounding box center [709, 160] width 277 height 269
click at [651, 291] on button "Run ⇧↵" at bounding box center [616, 287] width 154 height 30
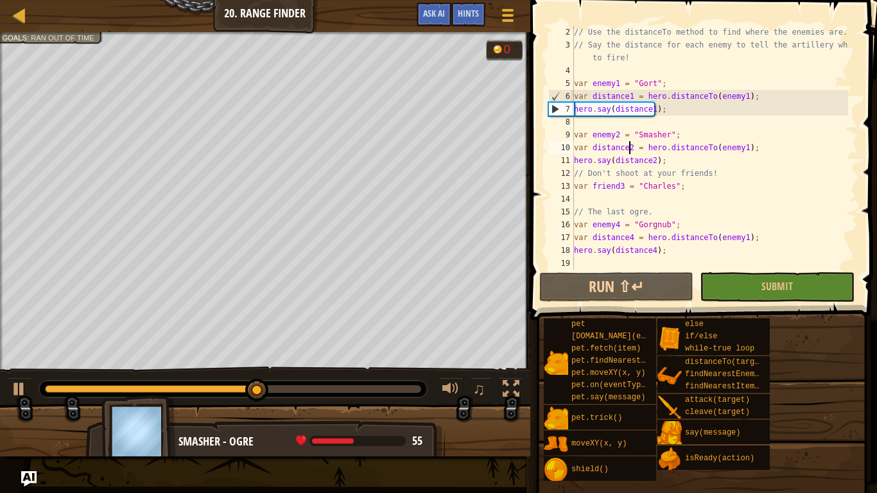
click at [738, 145] on div "// Use the distanceTo method to find where the enemies are. // Say the distance…" at bounding box center [709, 160] width 277 height 269
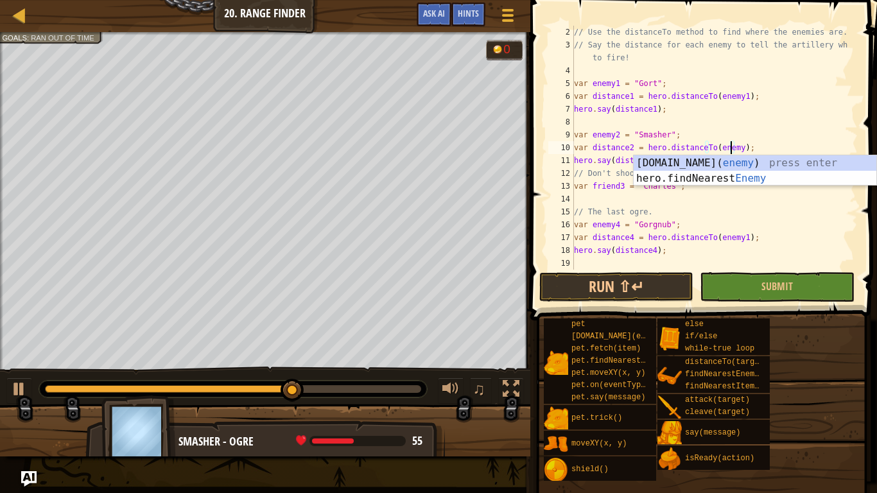
scroll to position [6, 13]
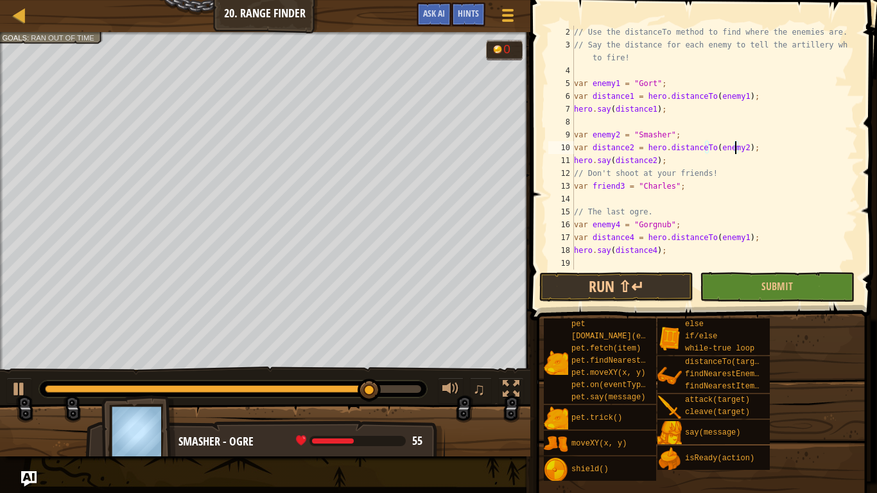
click at [739, 240] on div "// Use the distanceTo method to find where the enemies are. // Say the distance…" at bounding box center [709, 160] width 277 height 269
click at [734, 243] on div "// Use the distanceTo method to find where the enemies are. // Say the distance…" at bounding box center [709, 160] width 277 height 269
type textarea "var distance4 = hero.distanceTo(enemy4);"
click at [656, 278] on button "Run ⇧↵" at bounding box center [616, 287] width 154 height 30
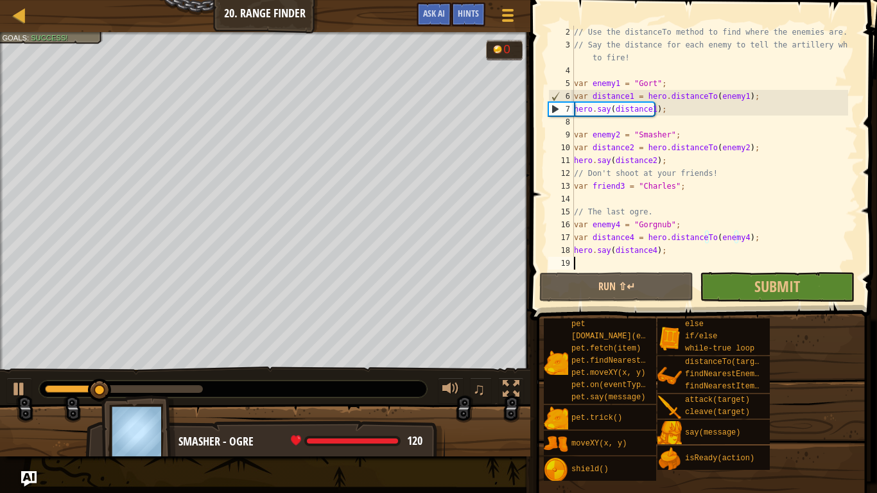
click at [651, 257] on div "// Use the distanceTo method to find where the enemies are. // Say the distance…" at bounding box center [709, 160] width 277 height 269
click at [655, 244] on div "// Use the distanceTo method to find where the enemies are. // Say the distance…" at bounding box center [709, 160] width 277 height 269
click at [651, 244] on div "// Use the distanceTo method to find where the enemies are. // Say the distance…" at bounding box center [709, 160] width 277 height 269
click at [672, 237] on div "// Use the distanceTo method to find where the enemies are. // Say the distance…" at bounding box center [709, 160] width 277 height 269
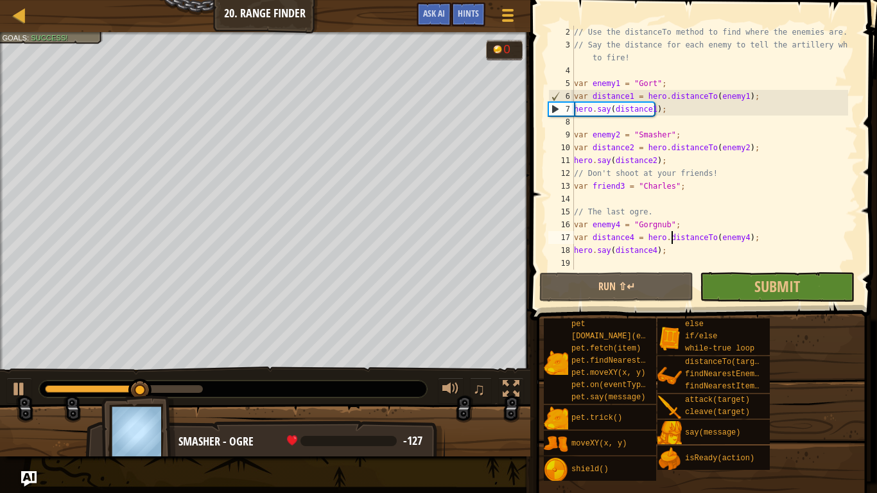
click at [672, 237] on div "// Use the distanceTo method to find where the enemies are. // Say the distance…" at bounding box center [709, 160] width 277 height 269
type textarea "var distance4 = hero.distanceTo(enemy4); hero.say(distance4);"
click at [655, 195] on div "// Use the distanceTo method to find where the enemies are. // Say the distance…" at bounding box center [709, 160] width 277 height 269
paste textarea "var distance4 = hero.distanceTo(enemy4);"
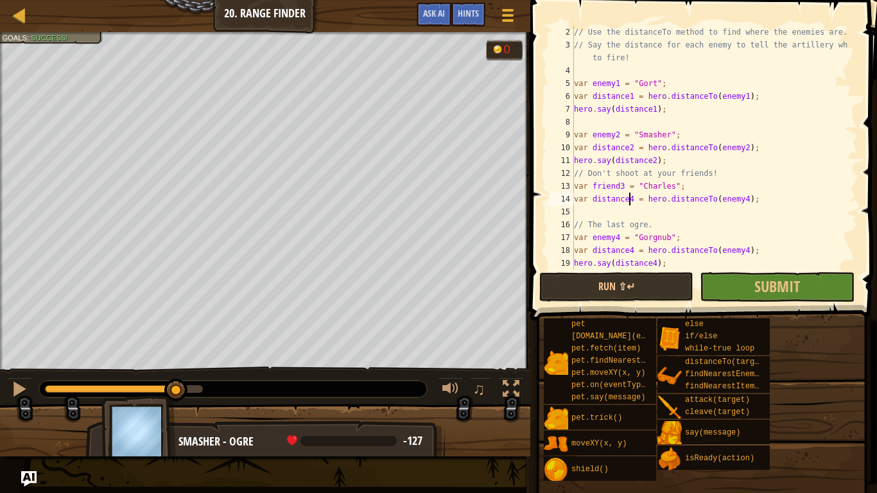
click at [628, 193] on div "// Use the distanceTo method to find where the enemies are. // Say the distance…" at bounding box center [709, 160] width 277 height 269
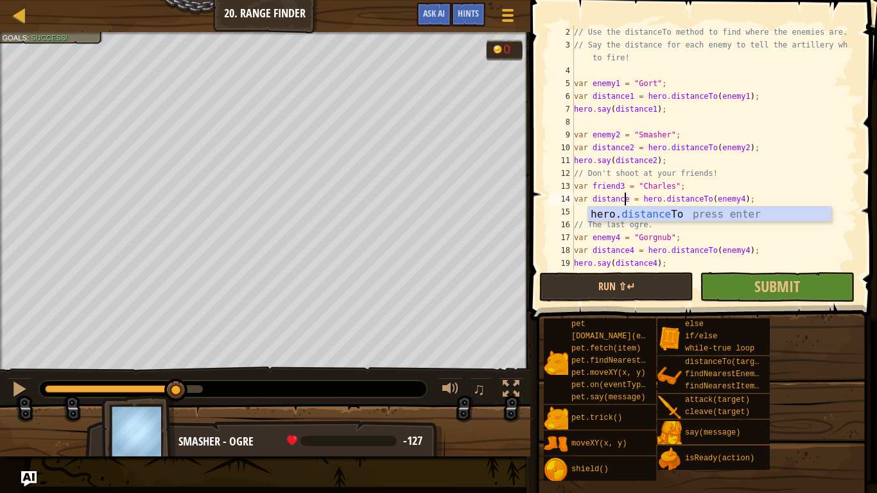
scroll to position [6, 4]
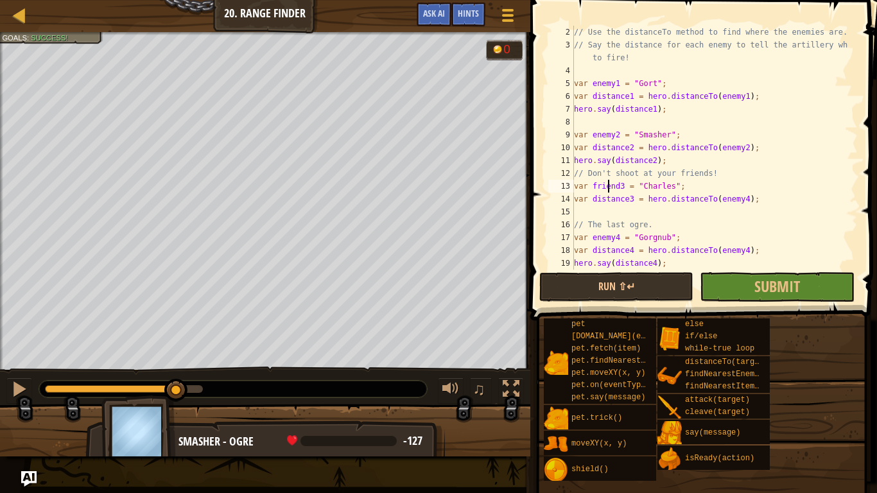
click at [606, 188] on div "// Use the distanceTo method to find where the enemies are. // Say the distance…" at bounding box center [709, 160] width 277 height 269
click at [610, 188] on div "// Use the distanceTo method to find where the enemies are. // Say the distance…" at bounding box center [709, 148] width 277 height 244
click at [616, 188] on div "// Use the distanceTo method to find where the enemies are. // Say the distance…" at bounding box center [709, 160] width 277 height 269
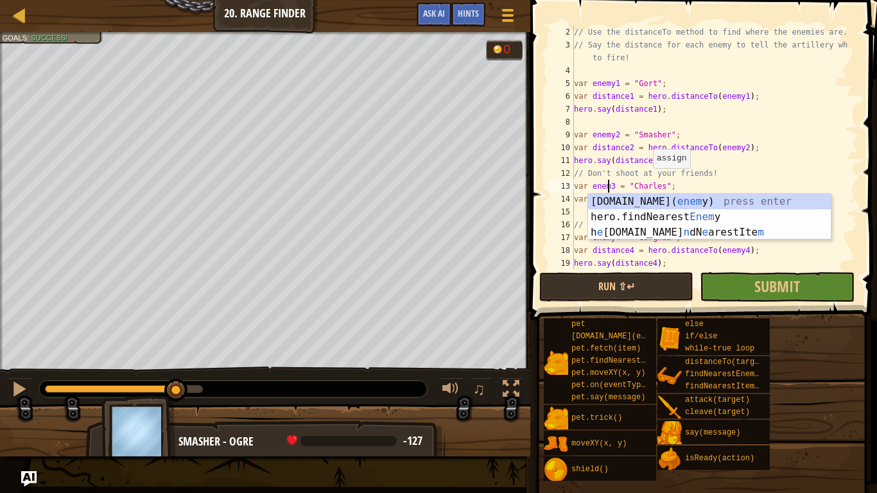
scroll to position [6, 3]
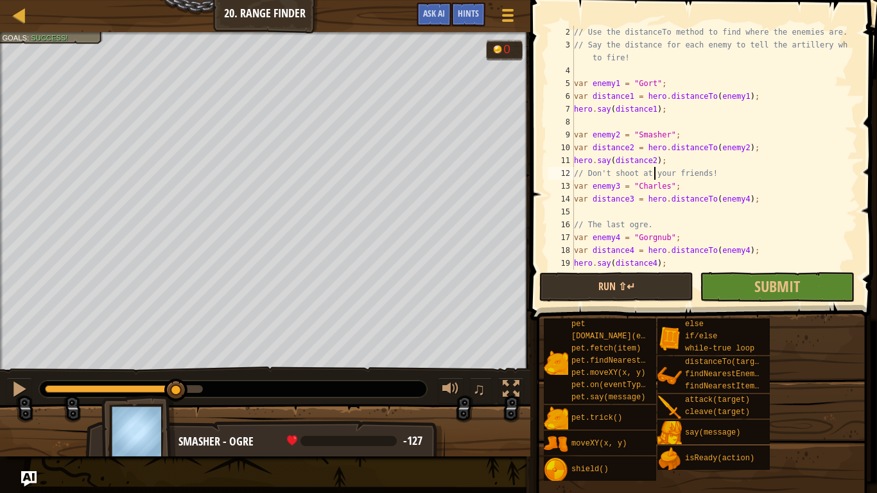
click at [653, 172] on div "// Use the distanceTo method to find where the enemies are. // Say the distance…" at bounding box center [709, 160] width 277 height 269
click at [735, 202] on div "// Use the distanceTo method to find where the enemies are. // Say the distance…" at bounding box center [709, 160] width 277 height 269
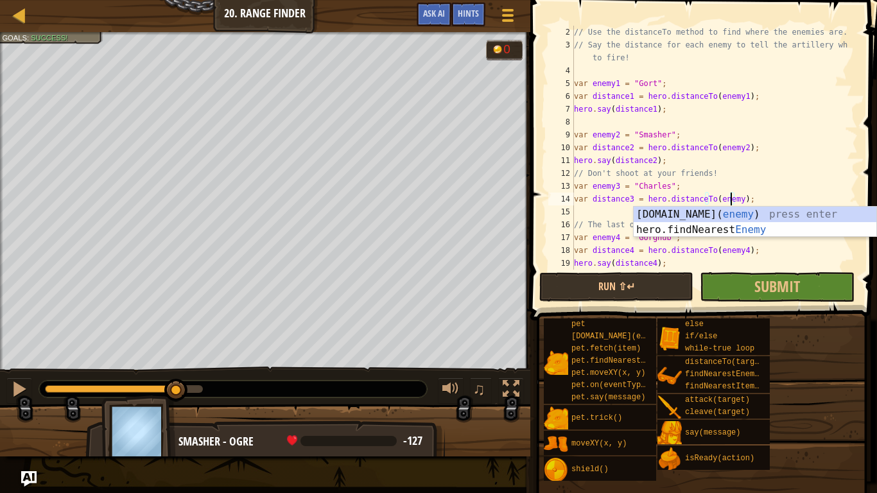
scroll to position [6, 13]
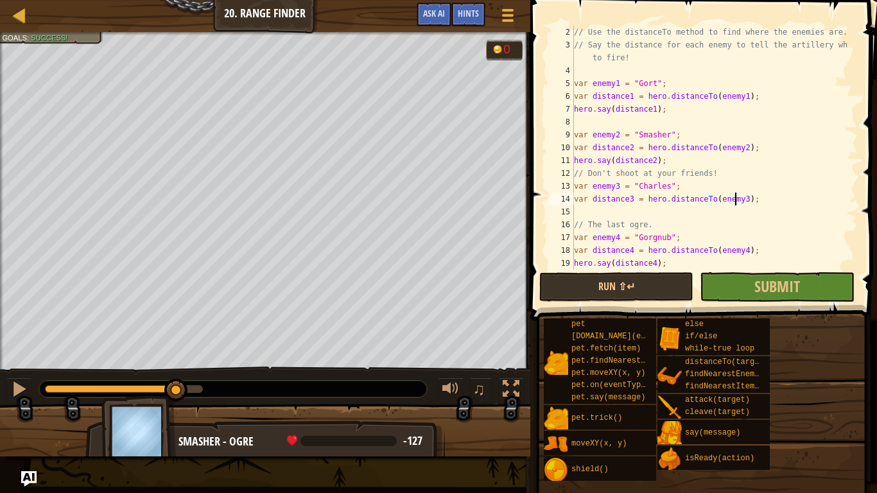
click at [646, 264] on div "// Use the distanceTo method to find where the enemies are. // Say the distance…" at bounding box center [709, 160] width 277 height 269
click at [650, 261] on div "// Use the distanceTo method to find where the enemies are. // Say the distance…" at bounding box center [709, 160] width 277 height 269
click at [651, 261] on div "// Use the distanceTo method to find where the enemies are. // Say the distance…" at bounding box center [709, 160] width 277 height 269
click at [661, 284] on button "Run ⇧↵" at bounding box center [616, 287] width 154 height 30
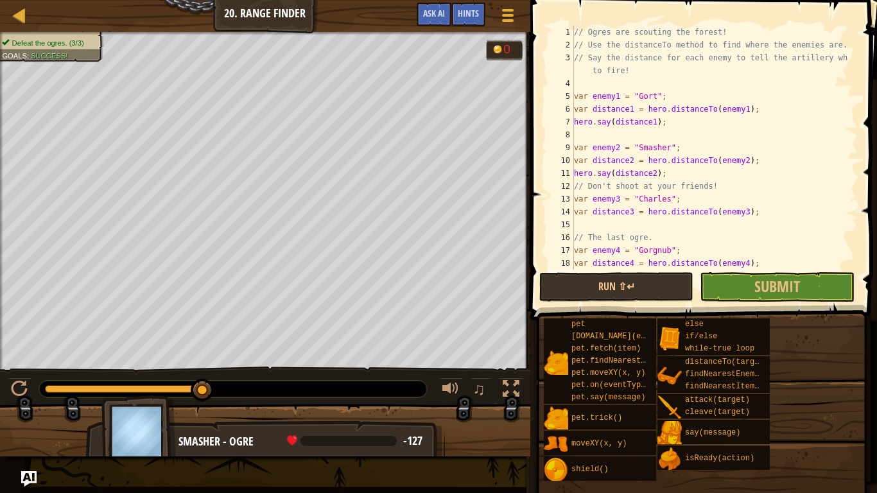
scroll to position [0, 0]
click at [801, 300] on button "Submit" at bounding box center [776, 287] width 154 height 30
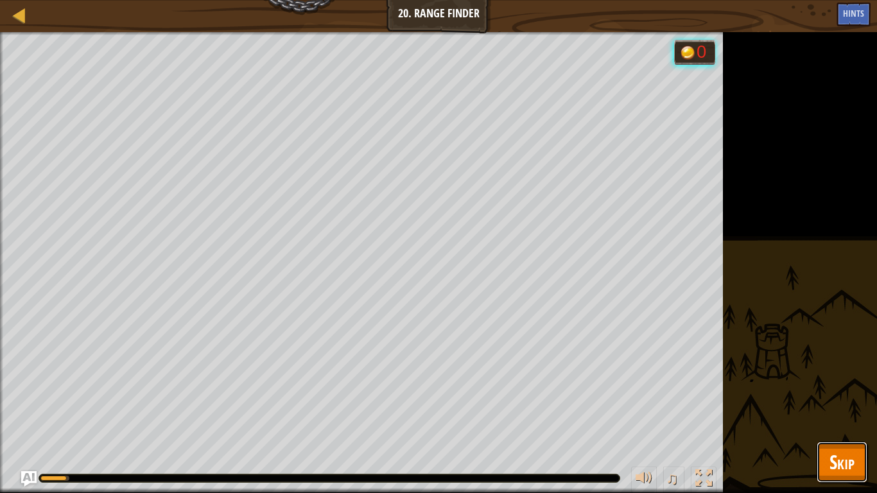
click at [853, 411] on span "Skip" at bounding box center [841, 462] width 25 height 26
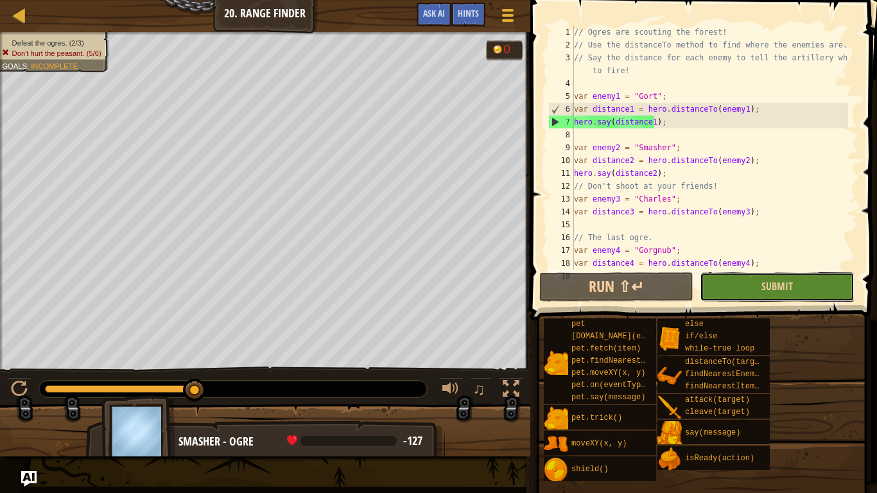
click at [719, 281] on button "Submit" at bounding box center [776, 287] width 154 height 30
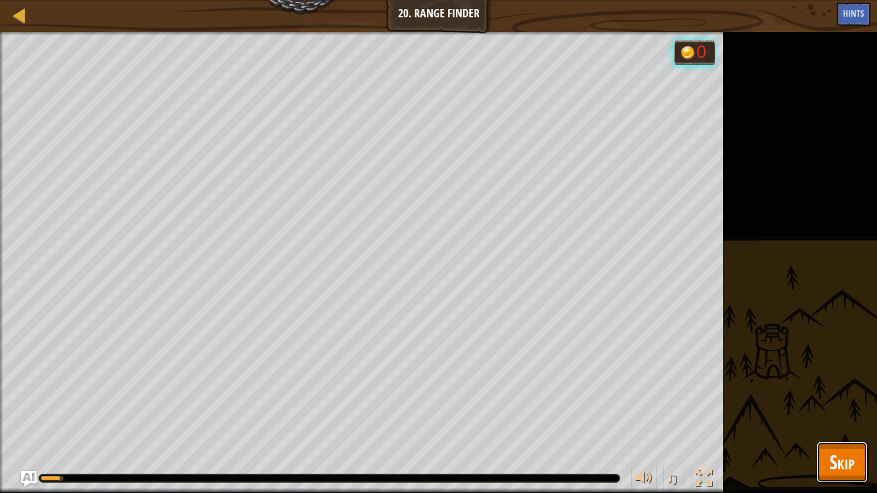
click at [862, 411] on button "Skip" at bounding box center [841, 461] width 51 height 41
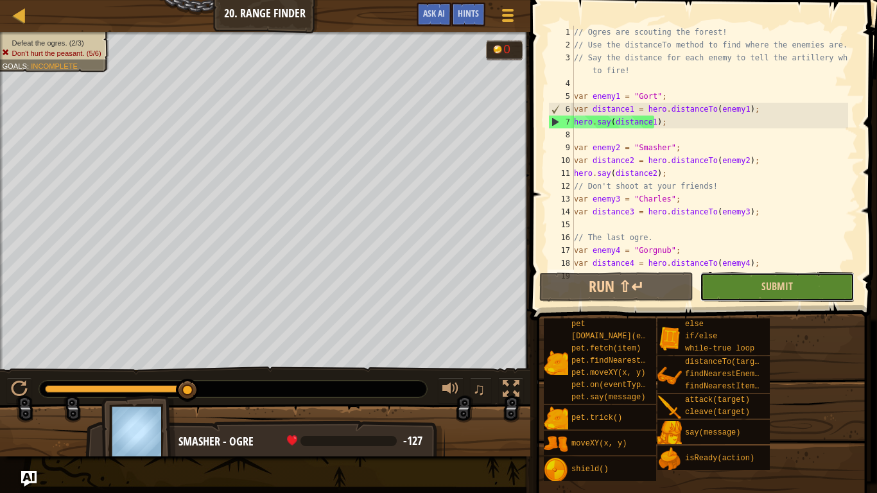
click at [718, 276] on button "Submit" at bounding box center [776, 287] width 154 height 30
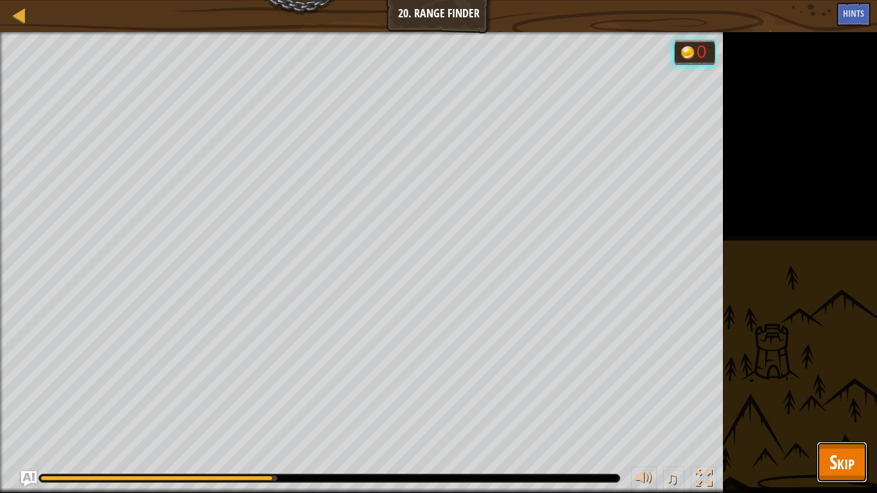
click at [818, 411] on button "Skip" at bounding box center [841, 461] width 51 height 41
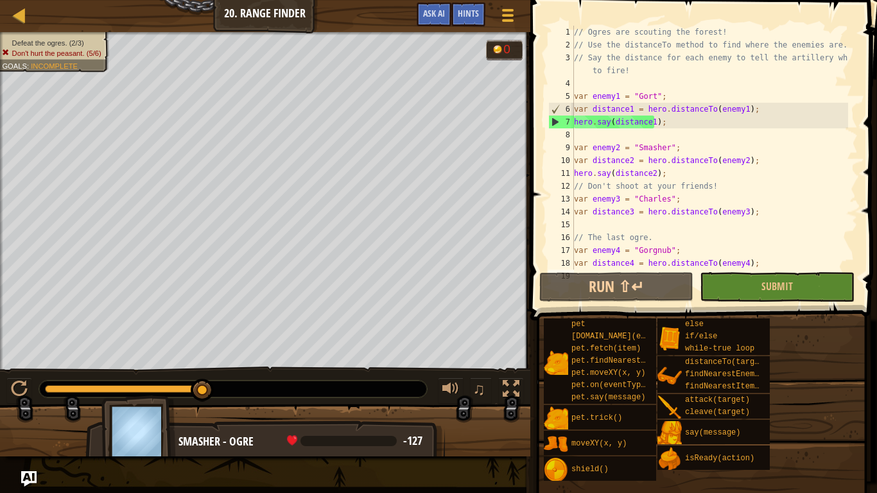
scroll to position [26, 0]
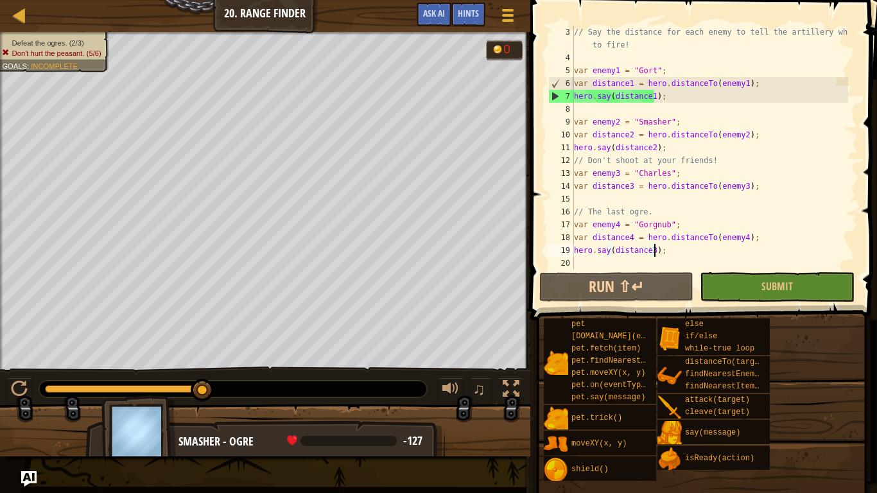
click at [652, 253] on div "// Say the distance for each enemy to tell the artillery where to fire! var ene…" at bounding box center [709, 167] width 277 height 282
click at [651, 254] on div "// Say the distance for each enemy to tell the artillery where to fire! var ene…" at bounding box center [709, 167] width 277 height 282
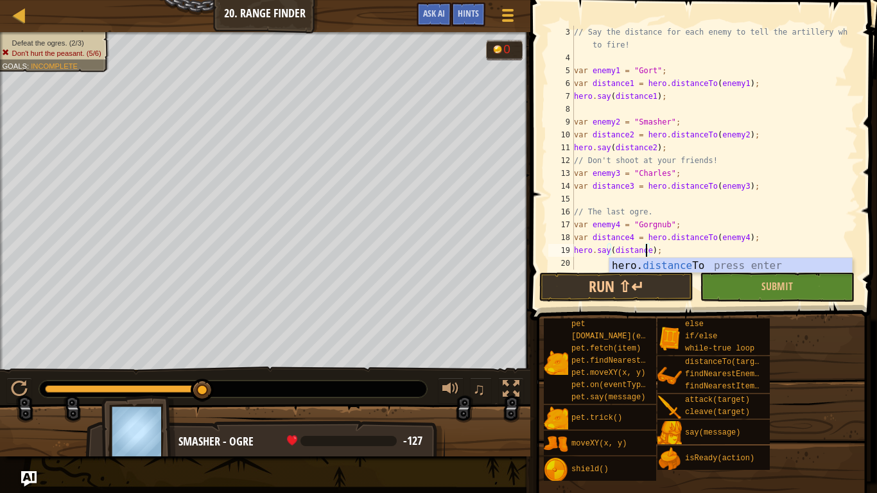
scroll to position [6, 6]
type textarea "hero.say(distance4);"
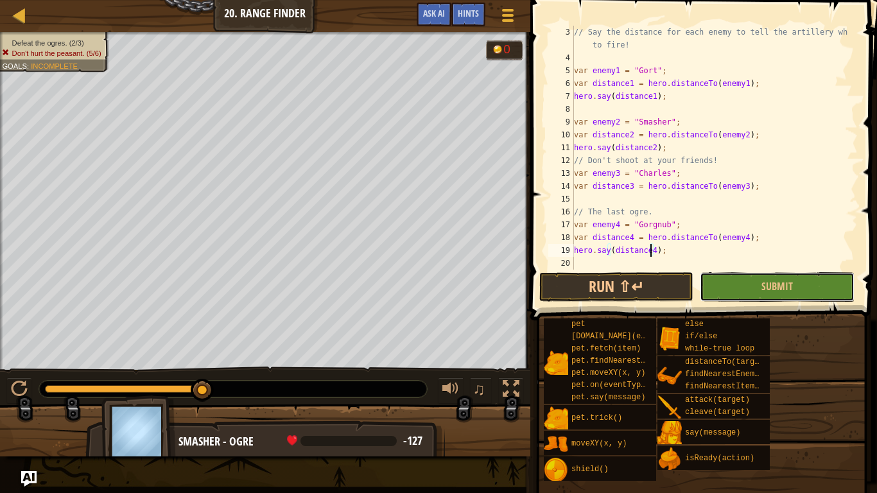
click at [794, 277] on button "Submit" at bounding box center [776, 287] width 154 height 30
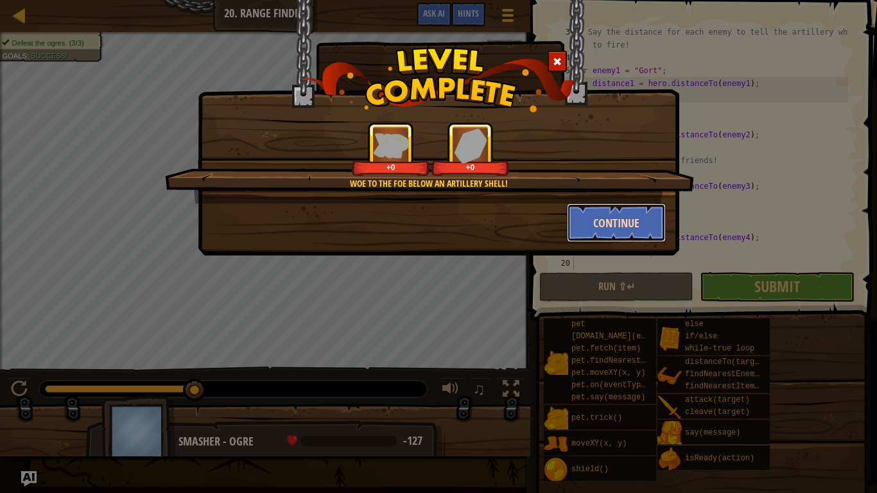
click at [633, 226] on button "Continue" at bounding box center [616, 222] width 99 height 38
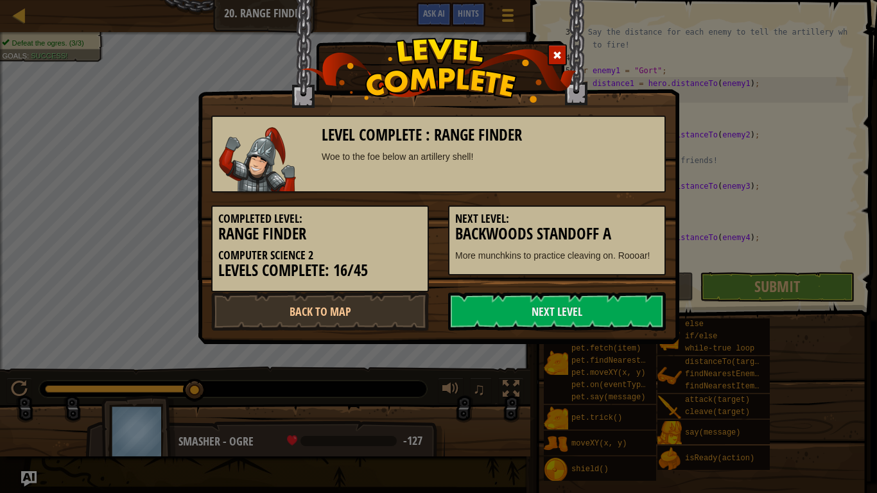
click at [640, 218] on h5 "Next Level:" at bounding box center [556, 218] width 203 height 13
drag, startPoint x: 633, startPoint y: 226, endPoint x: 593, endPoint y: 317, distance: 99.7
click at [593, 317] on link "Next Level" at bounding box center [557, 311] width 218 height 38
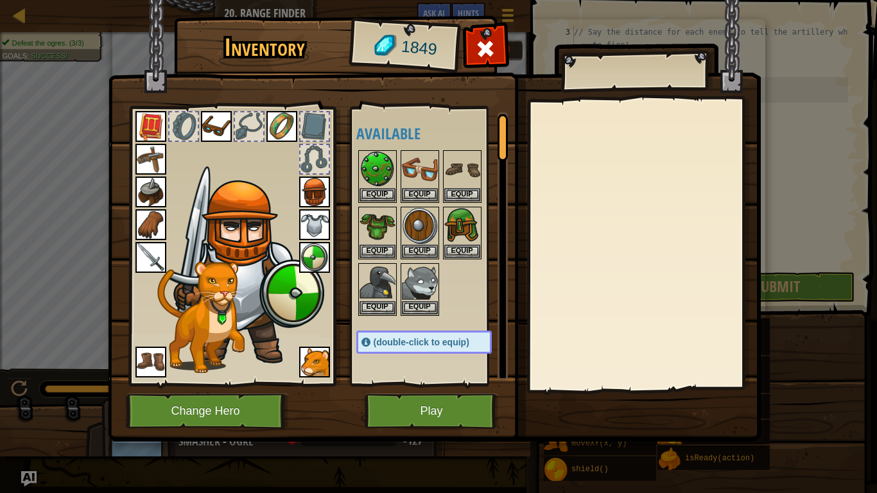
drag, startPoint x: 593, startPoint y: 317, endPoint x: 546, endPoint y: 319, distance: 46.9
click at [546, 319] on div at bounding box center [643, 245] width 227 height 288
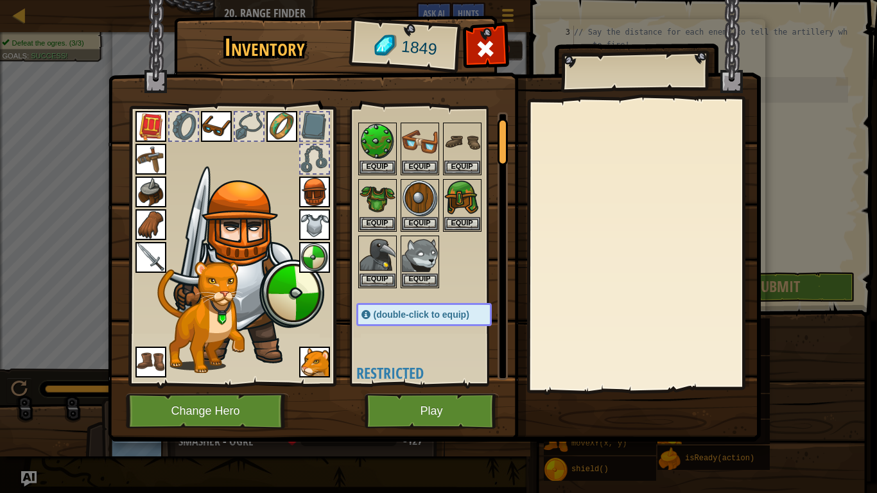
scroll to position [0, 0]
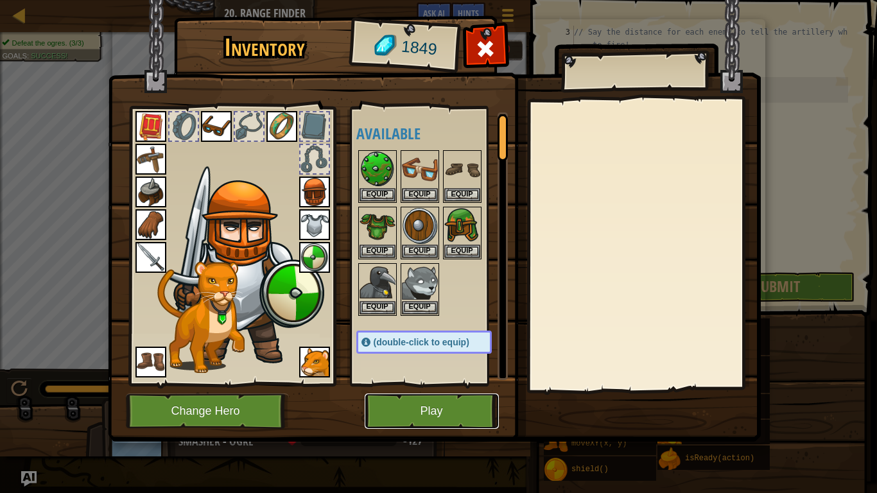
click at [381, 411] on button "Play" at bounding box center [431, 410] width 134 height 35
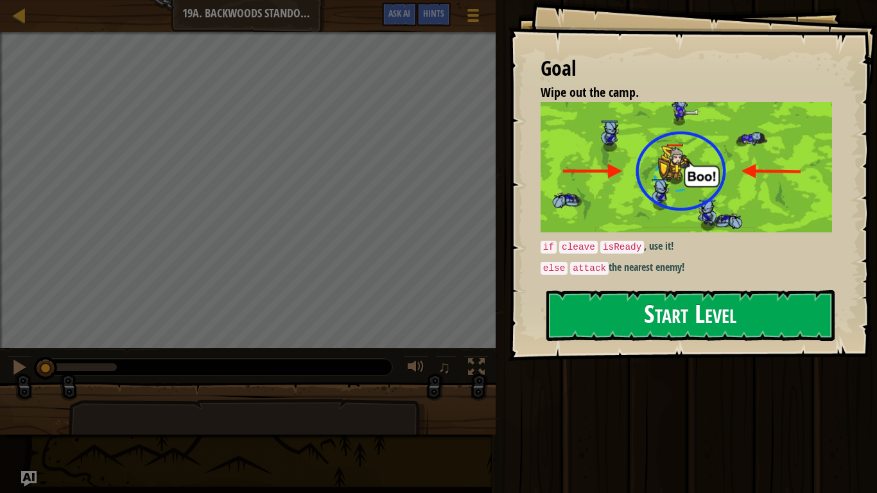
drag, startPoint x: 672, startPoint y: 336, endPoint x: 691, endPoint y: 329, distance: 19.9
click at [676, 332] on button "Start Level" at bounding box center [690, 315] width 288 height 51
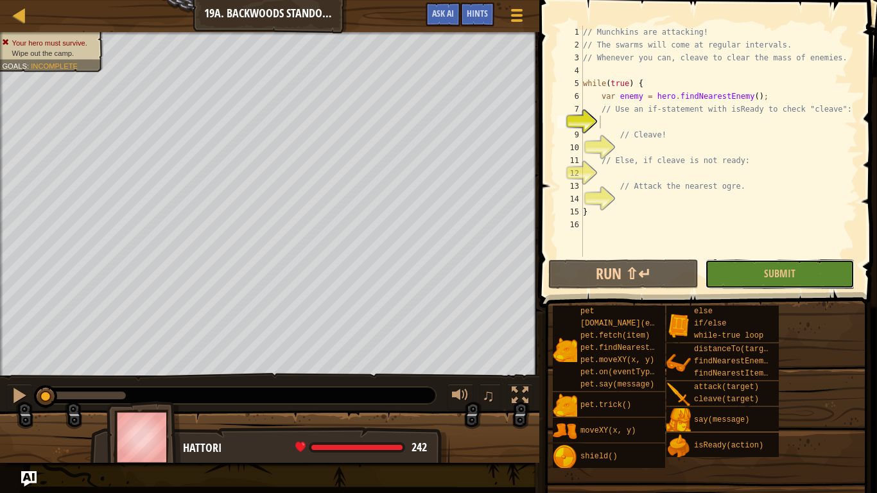
drag, startPoint x: 717, startPoint y: 259, endPoint x: 758, endPoint y: 253, distance: 42.1
click at [735, 256] on div "1 2 3 4 5 6 7 8 9 10 11 12 13 14 15 16 // Munchkins are attacking! // The swarm…" at bounding box center [705, 178] width 341 height 345
click at [639, 147] on div "// Munchkins are attacking! // The swarms will come at regular intervals. // Wh…" at bounding box center [718, 154] width 277 height 257
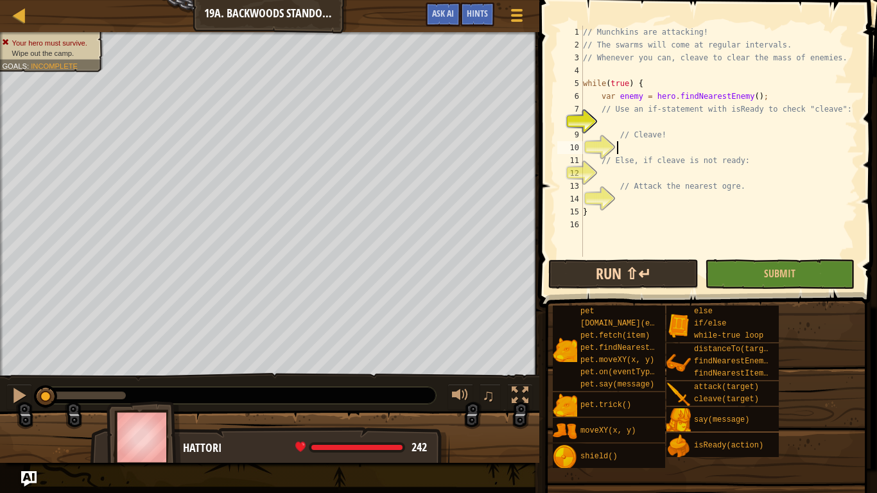
scroll to position [6, 3]
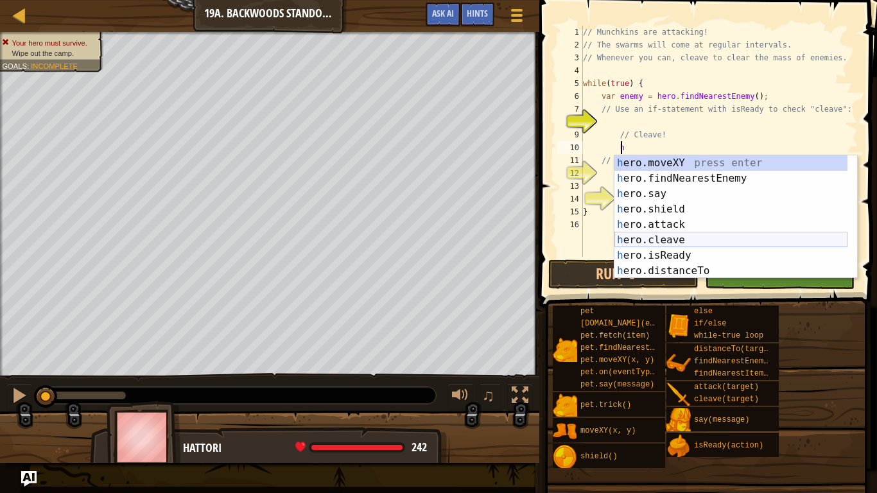
click at [706, 238] on div "h ero.moveXY press enter h ero.findNearestEnemy press enter h ero.say press ent…" at bounding box center [730, 232] width 233 height 154
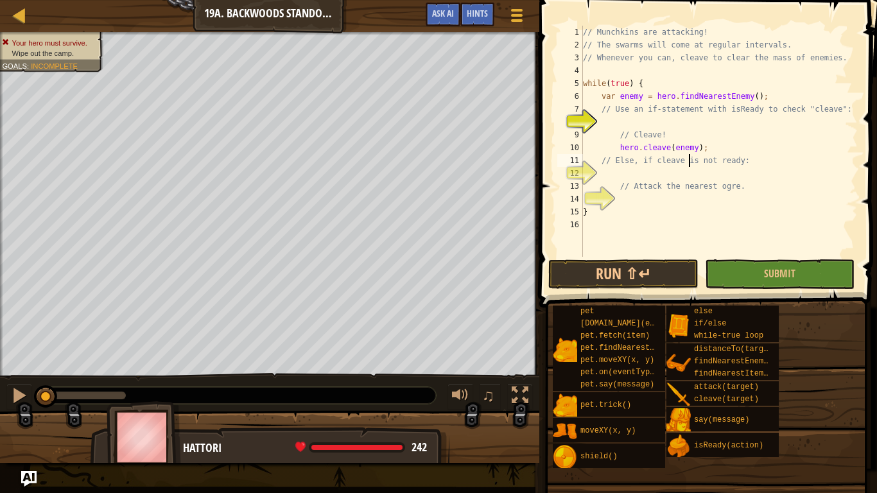
click at [690, 166] on div "// Munchkins are attacking! // The swarms will come at regular intervals. // Wh…" at bounding box center [718, 154] width 277 height 257
type textarea "// Else, if cleave is not ready:"
click at [686, 178] on div "// Munchkins are attacking! // The swarms will come at regular intervals. // Wh…" at bounding box center [718, 154] width 277 height 257
click at [776, 286] on button "Submit" at bounding box center [780, 274] width 150 height 30
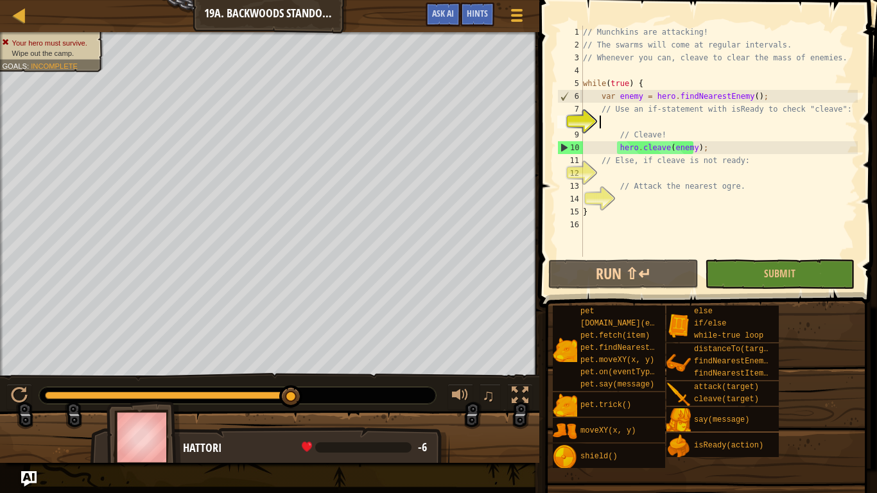
click at [670, 119] on div "// Munchkins are attacking! // The swarms will come at regular intervals. // Wh…" at bounding box center [718, 154] width 277 height 257
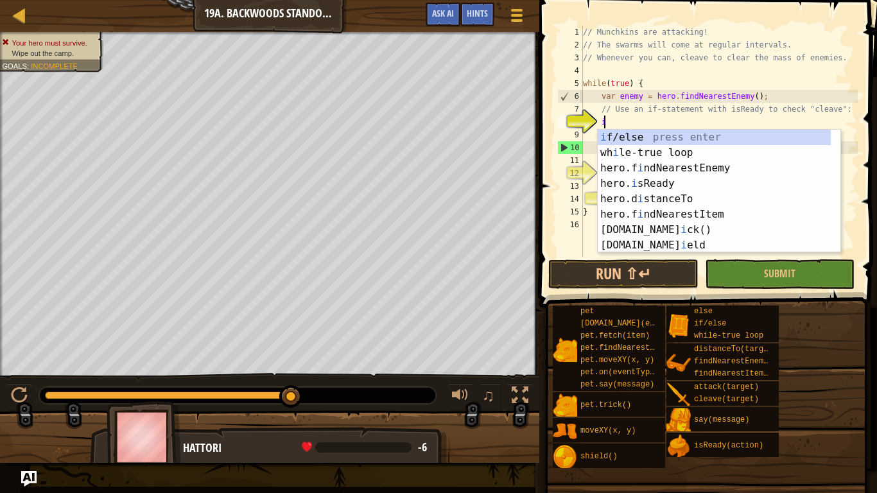
scroll to position [6, 1]
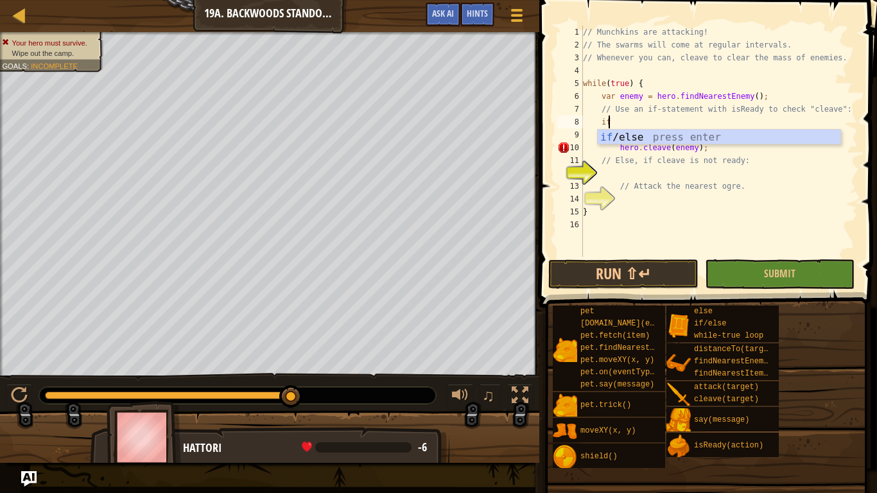
click at [612, 118] on div "// Munchkins are attacking! // The swarms will come at regular intervals. // Wh…" at bounding box center [718, 154] width 277 height 257
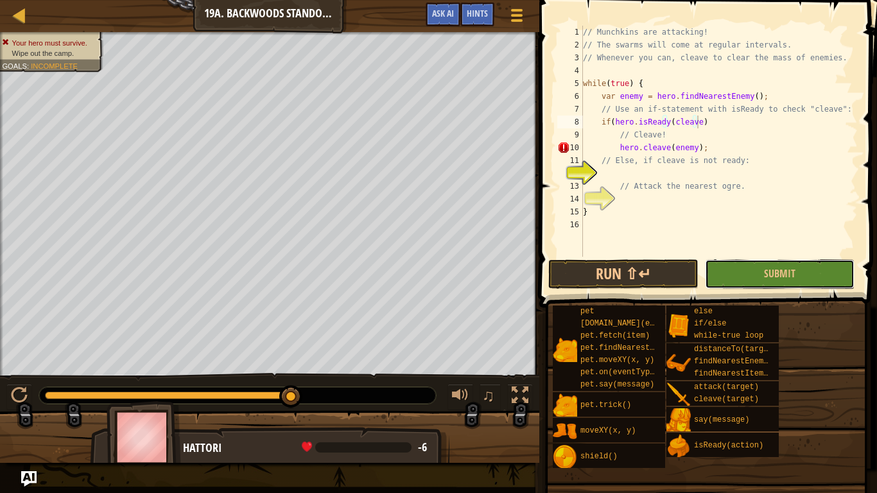
click at [753, 278] on button "Submit" at bounding box center [780, 274] width 150 height 30
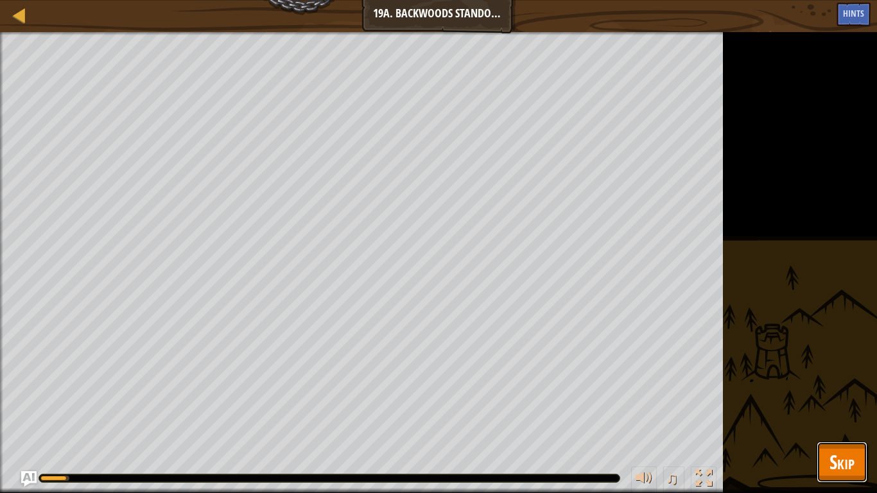
click at [830, 411] on span "Skip" at bounding box center [841, 462] width 25 height 26
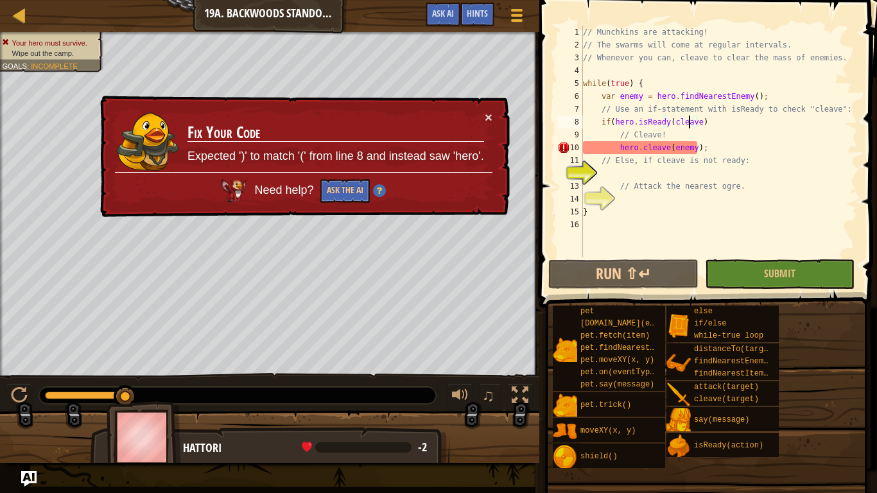
click at [690, 122] on div "// Munchkins are attacking! // The swarms will come at regular intervals. // Wh…" at bounding box center [718, 154] width 277 height 257
click at [691, 123] on div "// Munchkins are attacking! // The swarms will come at regular intervals. // Wh…" at bounding box center [718, 154] width 277 height 257
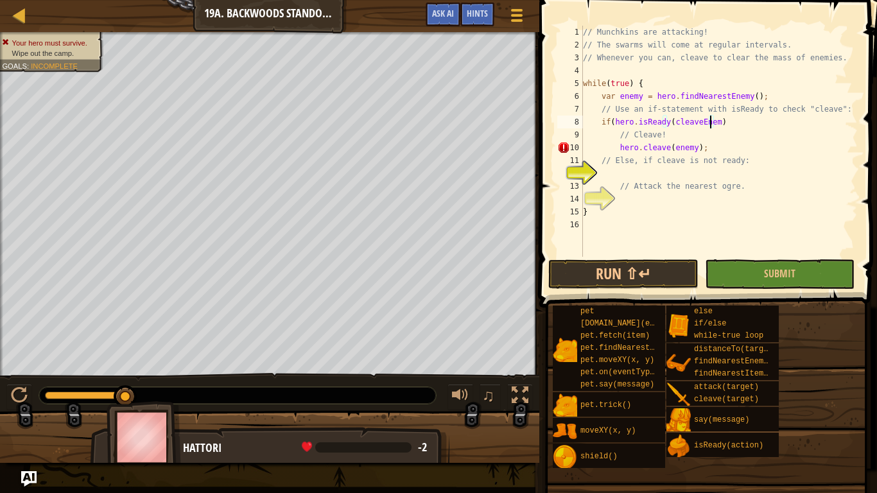
scroll to position [6, 11]
click at [735, 266] on button "Submit" at bounding box center [780, 274] width 150 height 30
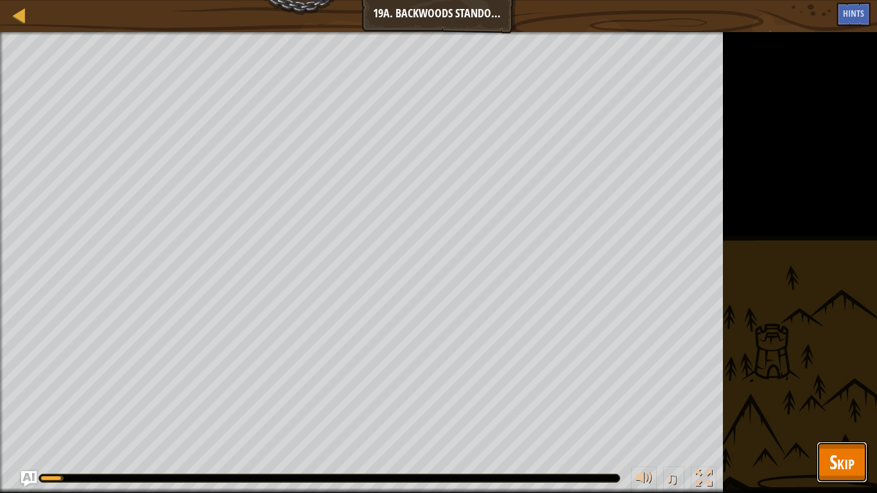
click at [827, 411] on button "Skip" at bounding box center [841, 461] width 51 height 41
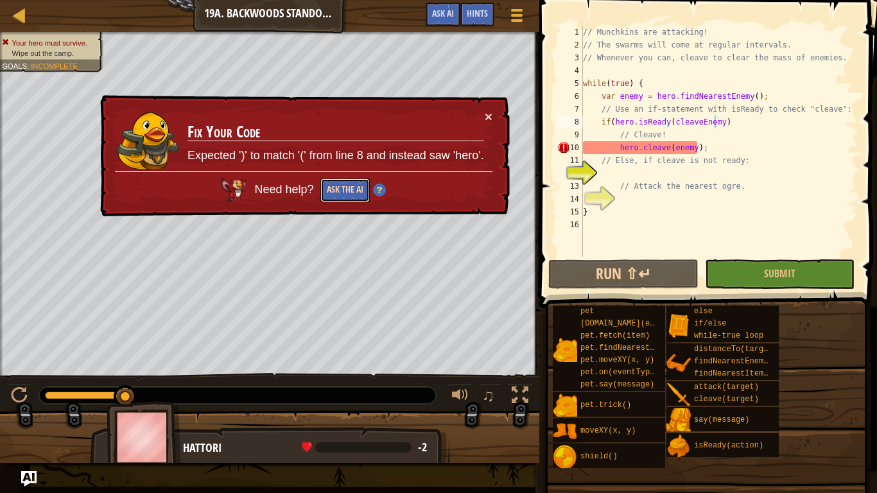
click at [355, 187] on button "Ask the AI" at bounding box center [344, 190] width 49 height 24
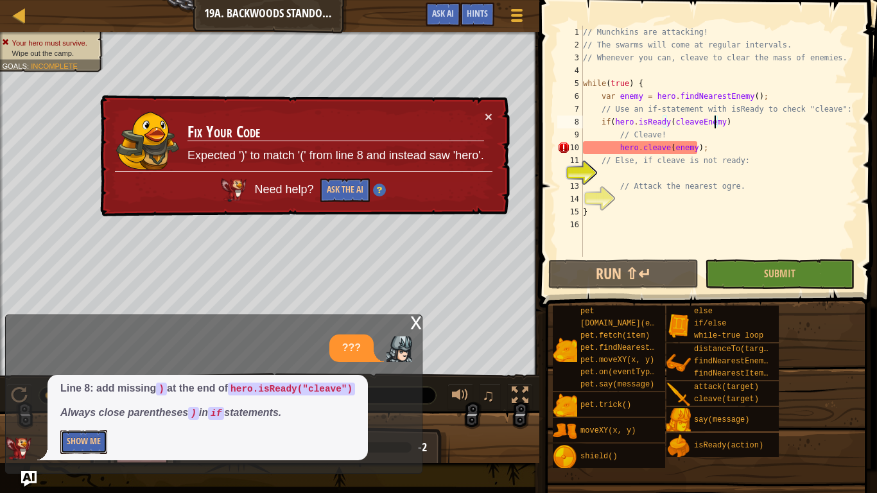
click at [108, 411] on p "Show Me" at bounding box center [207, 442] width 295 height 24
click at [55, 411] on div "Line 8: add missing ) at the end of hero.isReady("cleave") Always close parenth…" at bounding box center [207, 417] width 320 height 85
click at [74, 411] on button "Show Me" at bounding box center [83, 442] width 47 height 24
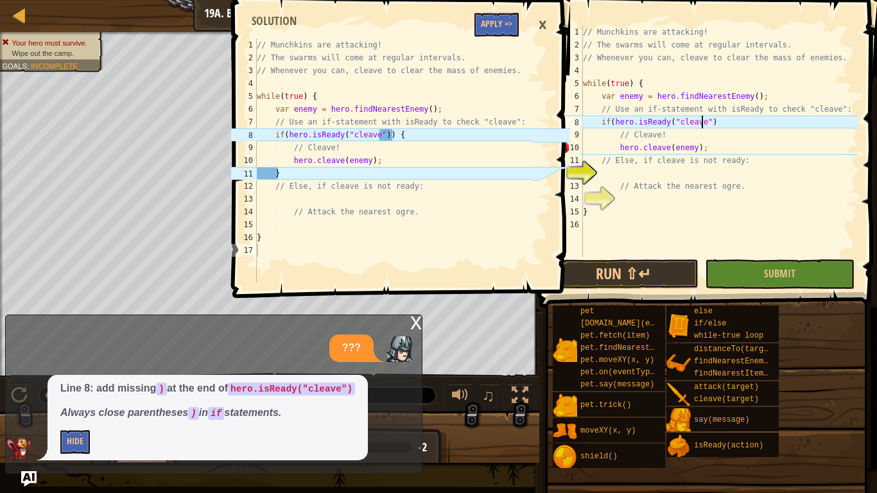
scroll to position [6, 10]
click at [767, 123] on div "// Munchkins are attacking! // The swarms will come at regular intervals. // Wh…" at bounding box center [718, 154] width 277 height 257
type textarea "if(hero.isReady("cleave")) {"
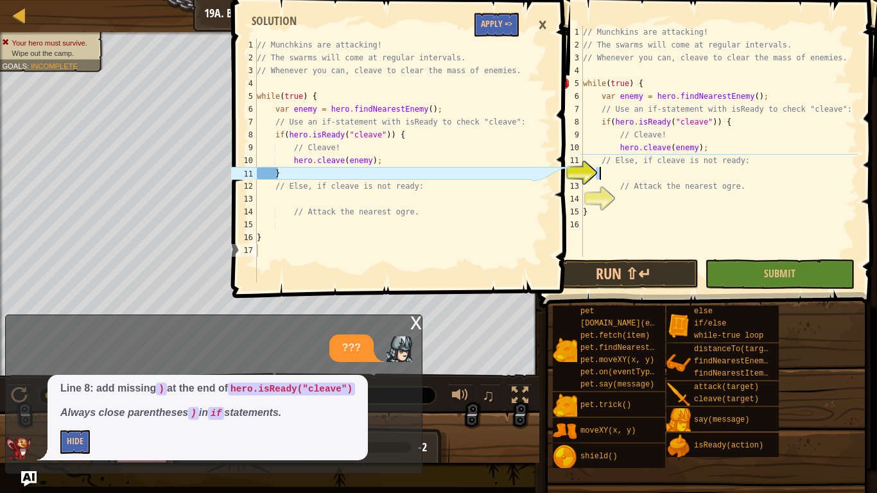
click at [601, 176] on div "// Munchkins are attacking! // The swarms will come at regular intervals. // Wh…" at bounding box center [718, 154] width 277 height 257
click at [619, 174] on div "// Munchkins are attacking! // The swarms will come at regular intervals. // Wh…" at bounding box center [718, 141] width 277 height 231
click at [621, 174] on div "// Munchkins are attacking! // The swarms will come at regular intervals. // Wh…" at bounding box center [718, 154] width 277 height 257
click at [633, 174] on div "// Munchkins are attacking! // The swarms will come at regular intervals. // Wh…" at bounding box center [718, 154] width 277 height 257
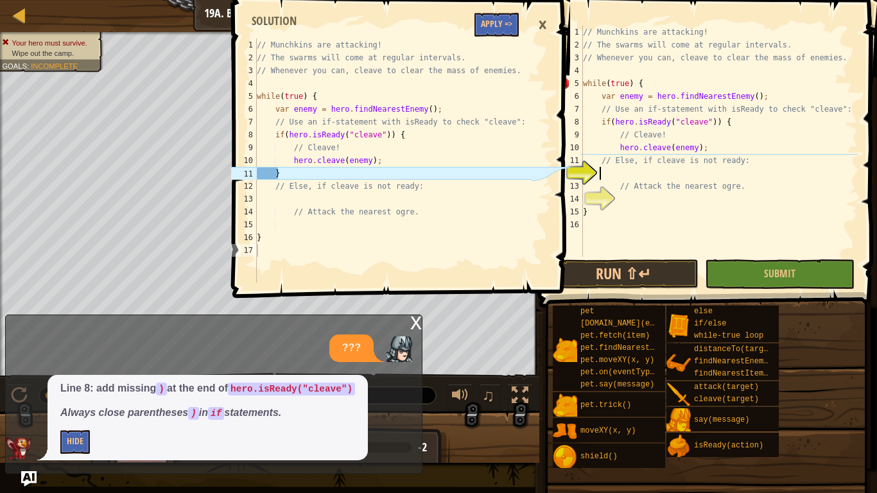
type textarea "}"
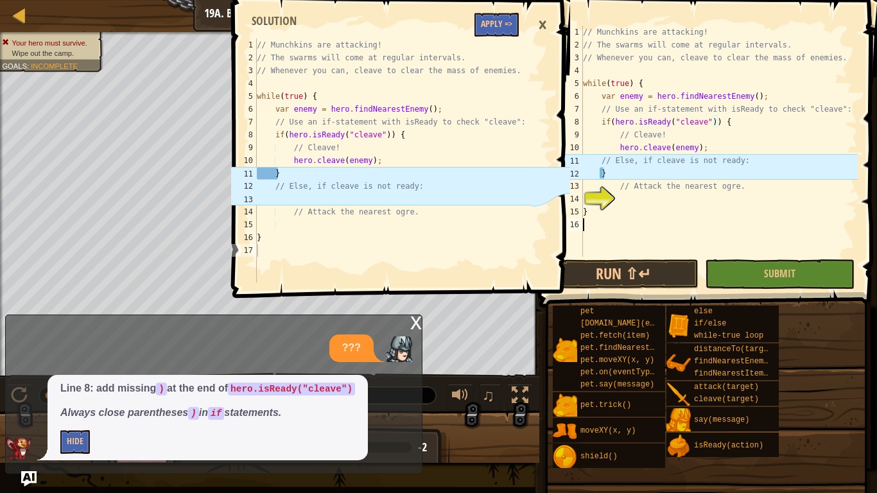
click at [655, 220] on div "// Munchkins are attacking! // The swarms will come at regular intervals. // Wh…" at bounding box center [718, 154] width 277 height 257
type textarea "}"
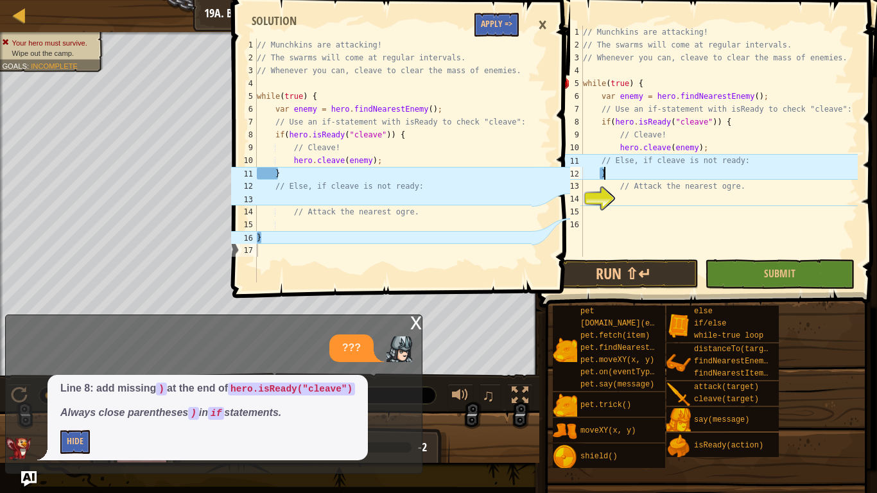
drag, startPoint x: 606, startPoint y: 171, endPoint x: 597, endPoint y: 95, distance: 77.0
click at [608, 171] on div "// Munchkins are attacking! // The swarms will come at regular intervals. // Wh…" at bounding box center [718, 154] width 277 height 257
type textarea "}"
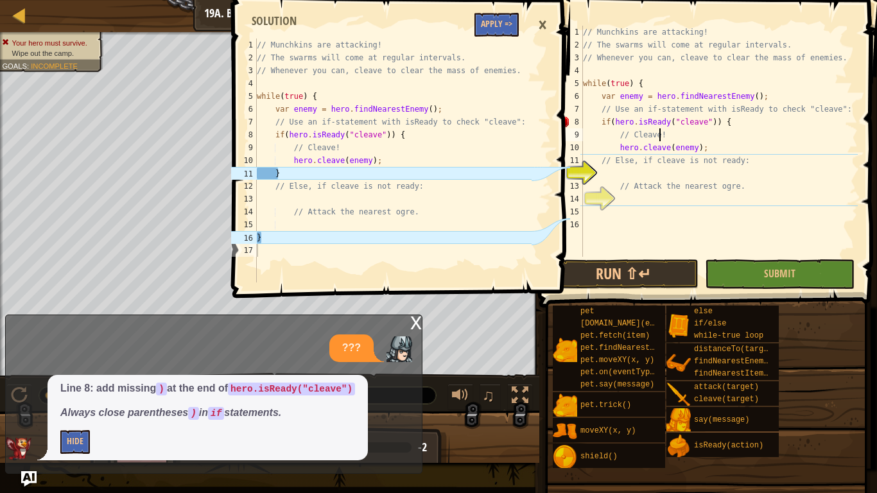
click at [711, 139] on div "// Munchkins are attacking! // The swarms will come at regular intervals. // Wh…" at bounding box center [718, 154] width 277 height 257
click at [711, 148] on div "// Munchkins are attacking! // The swarms will come at regular intervals. // Wh…" at bounding box center [718, 154] width 277 height 257
type textarea "hero.cleave(enemy);"
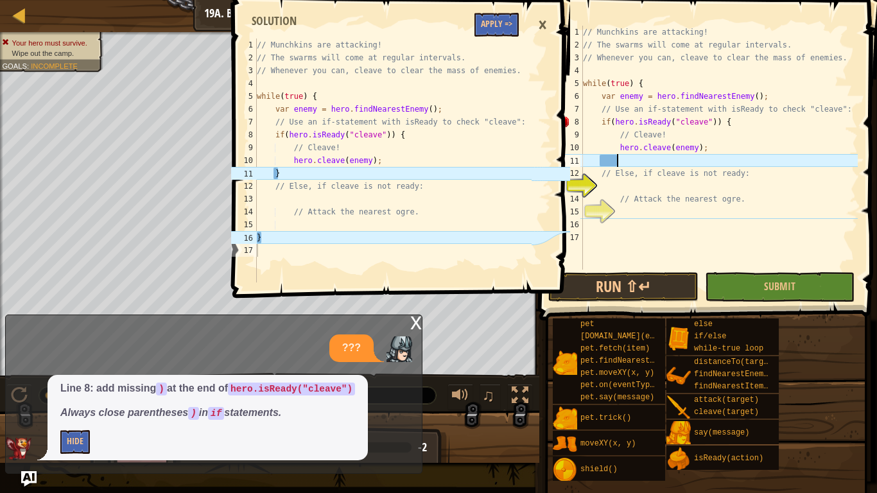
type textarea "}"
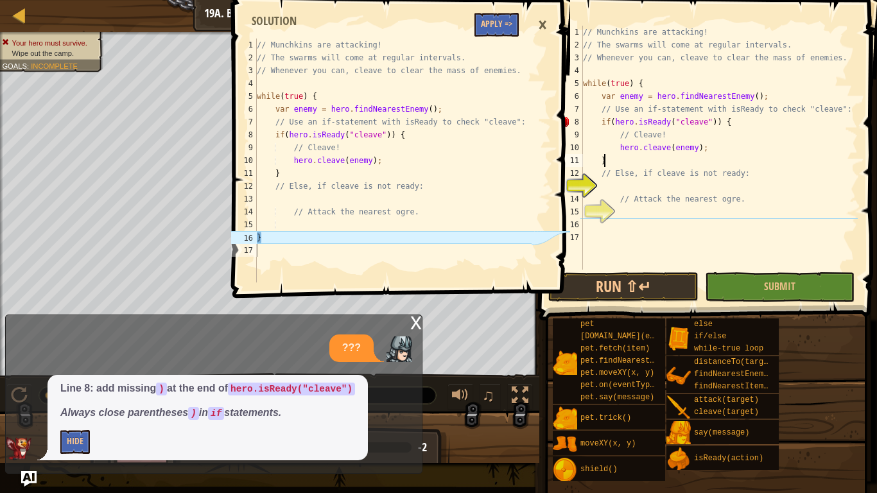
scroll to position [6, 3]
click at [631, 180] on div "// Munchkins are attacking! // The swarms will come at regular intervals. // Wh…" at bounding box center [718, 160] width 277 height 269
click at [626, 224] on div "// Munchkins are attacking! // The swarms will come at regular intervals. // Wh…" at bounding box center [718, 160] width 277 height 269
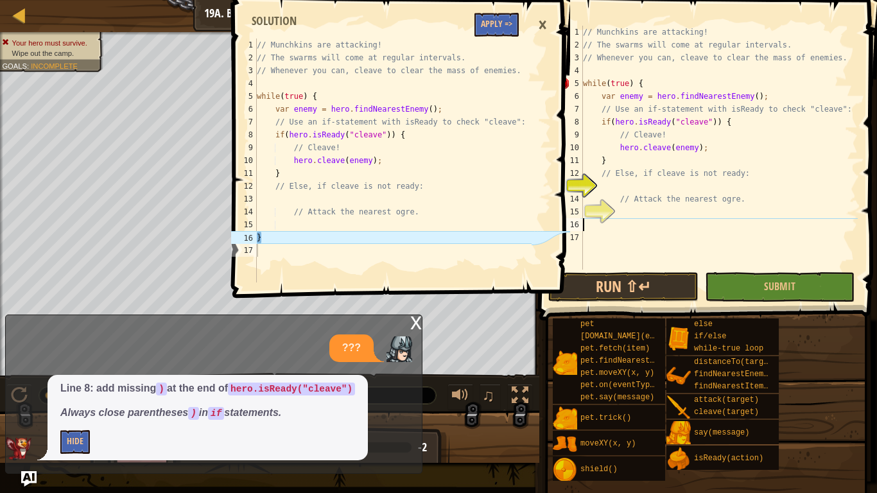
click at [626, 219] on div "// Munchkins are attacking! // The swarms will come at regular intervals. // Wh…" at bounding box center [718, 160] width 277 height 269
click at [667, 189] on div "// Munchkins are attacking! // The swarms will come at regular intervals. // Wh…" at bounding box center [718, 160] width 277 height 269
click at [647, 226] on div "// Munchkins are attacking! // The swarms will come at regular intervals. // Wh…" at bounding box center [718, 160] width 277 height 269
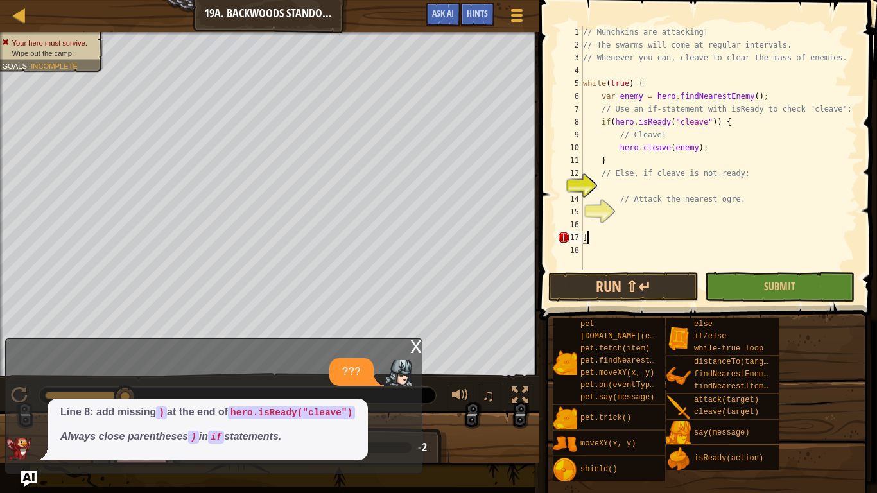
type textarea "]"
drag, startPoint x: 753, startPoint y: 302, endPoint x: 758, endPoint y: 287, distance: 16.2
click at [757, 291] on div "Hints ] 1 2 3 4 5 6 7 8 9 10 11 12 13 14 15 16 17 18 // Munchkins are attacking…" at bounding box center [705, 243] width 341 height 486
click at [759, 282] on button "Submit" at bounding box center [780, 287] width 150 height 30
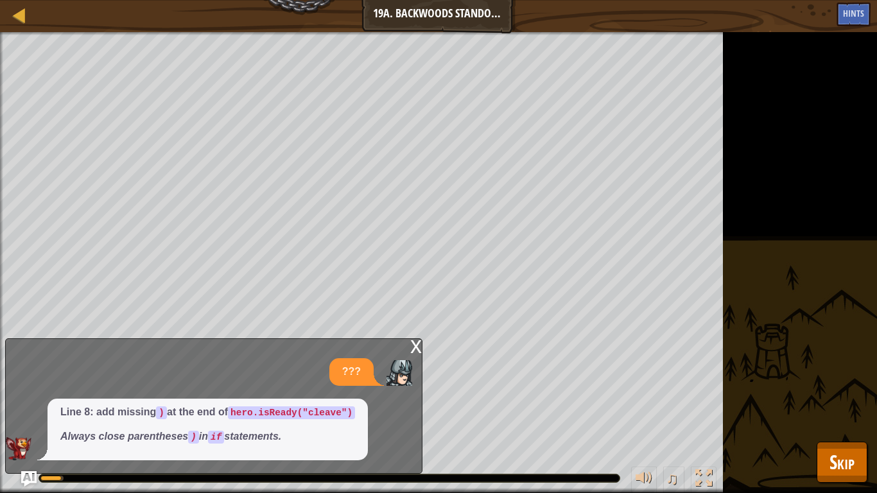
click at [810, 411] on div "Your hero must survive. Wipe out the camp. Goals : Running... ♫ Hattori 242 x: …" at bounding box center [438, 262] width 877 height 461
click at [824, 411] on button "Skip" at bounding box center [841, 461] width 51 height 41
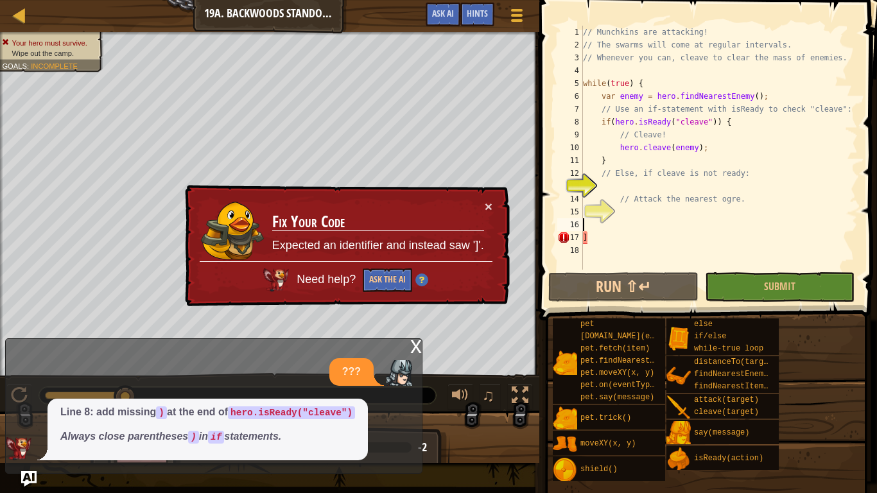
click at [654, 224] on div "// Munchkins are attacking! // The swarms will come at regular intervals. // Wh…" at bounding box center [718, 160] width 277 height 269
click at [650, 222] on div "// Munchkins are attacking! // The swarms will come at regular intervals. // Wh…" at bounding box center [718, 160] width 277 height 269
click at [657, 187] on div "// Munchkins are attacking! // The swarms will come at regular intervals. // Wh…" at bounding box center [718, 160] width 277 height 269
click at [656, 194] on div "// Munchkins are attacking! // The swarms will come at regular intervals. // Wh…" at bounding box center [718, 160] width 277 height 269
type textarea "// Attack the nearest ogre."
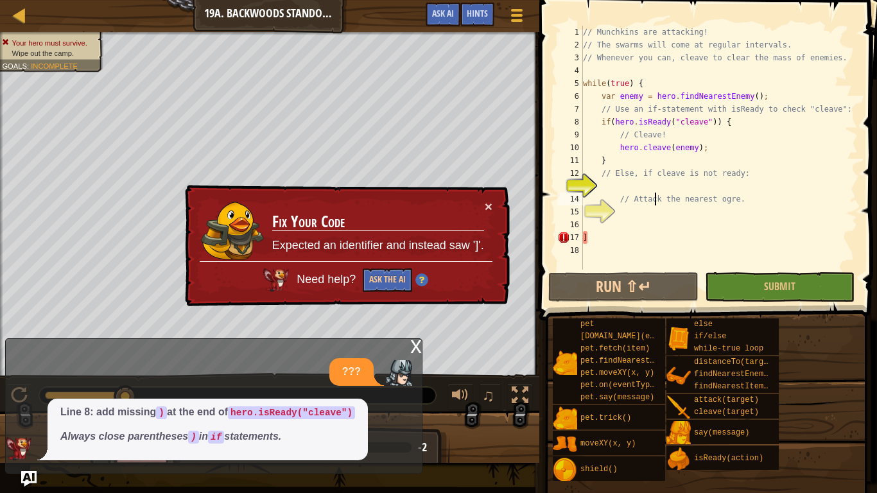
click at [658, 186] on div "// Munchkins are attacking! // The swarms will come at regular intervals. // Wh…" at bounding box center [718, 160] width 277 height 269
click at [392, 270] on button "Ask the AI" at bounding box center [387, 280] width 49 height 24
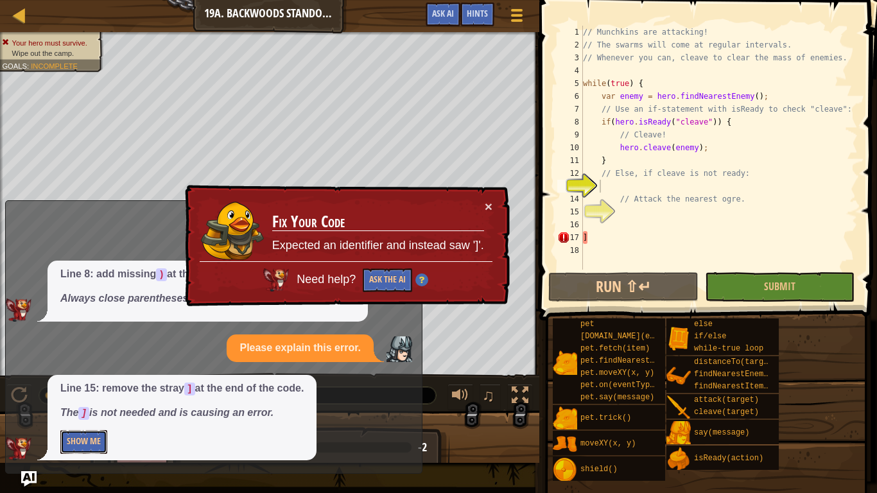
click at [101, 411] on button "Show Me" at bounding box center [83, 442] width 47 height 24
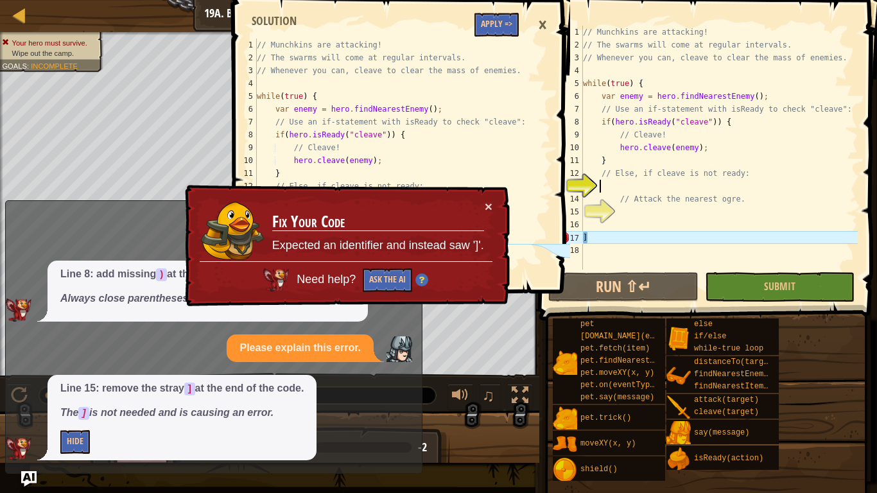
click at [482, 209] on td "Fix Your Code Expected an identifier and instead saw ']'." at bounding box center [377, 231] width 213 height 62
click at [486, 205] on button "×" at bounding box center [488, 206] width 8 height 13
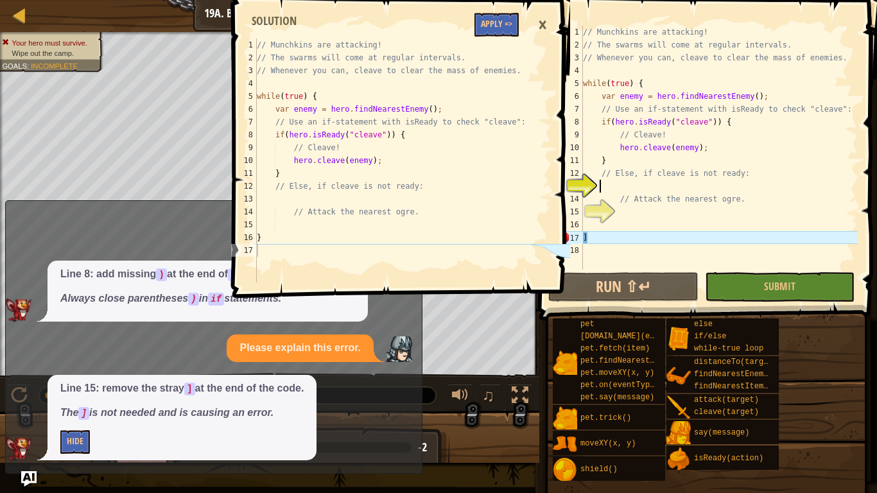
click at [646, 216] on div "// Munchkins are attacking! // The swarms will come at regular intervals. // Wh…" at bounding box center [718, 160] width 277 height 269
click at [631, 190] on div "// Munchkins are attacking! // The swarms will come at regular intervals. // Wh…" at bounding box center [718, 160] width 277 height 269
click at [645, 195] on div "// Munchkins are attacking! // The swarms will come at regular intervals. // Wh…" at bounding box center [718, 160] width 277 height 269
type textarea "// Attack the nearest ogre."
click at [620, 185] on div "// Munchkins are attacking! // The swarms will come at regular intervals. // Wh…" at bounding box center [718, 160] width 277 height 269
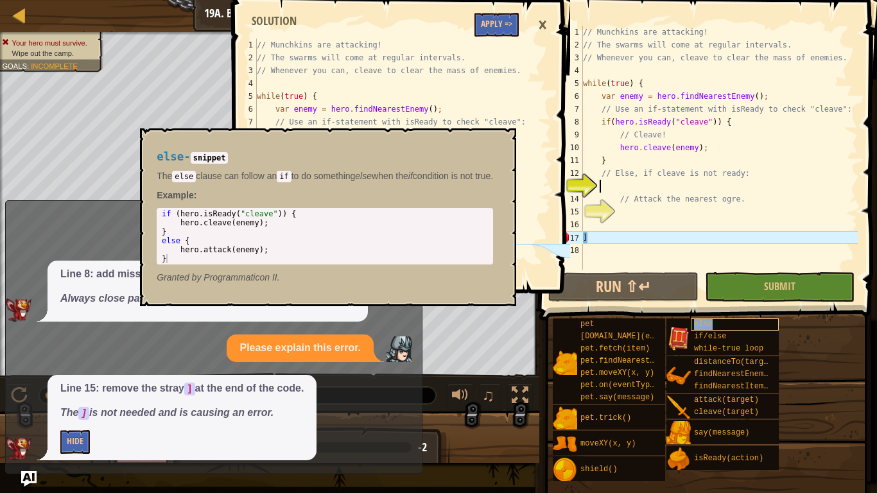
click at [723, 326] on div "else" at bounding box center [734, 324] width 88 height 12
click at [727, 323] on div "else" at bounding box center [734, 324] width 88 height 12
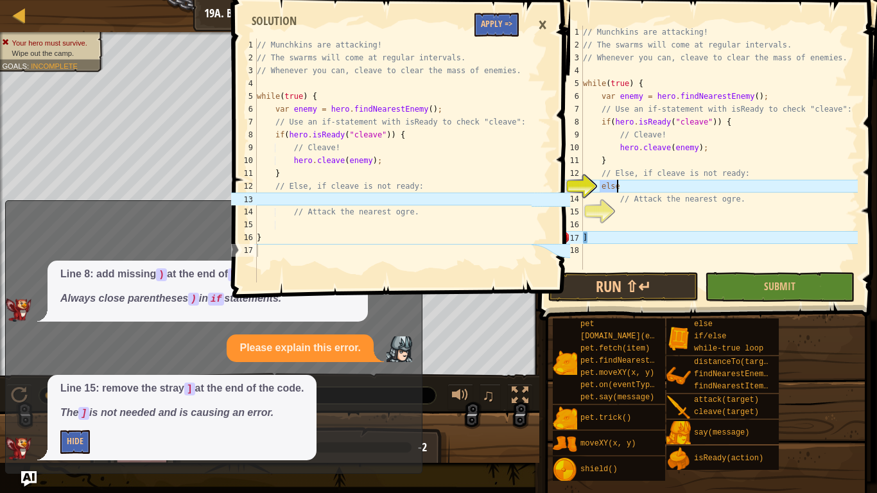
click at [643, 187] on div "// Munchkins are attacking! // The swarms will come at regular intervals. // Wh…" at bounding box center [718, 148] width 277 height 244
click at [643, 188] on div "// Munchkins are attacking! // The swarms will come at regular intervals. // Wh…" at bounding box center [718, 160] width 277 height 269
click at [639, 191] on div "// Munchkins are attacking! // The swarms will come at regular intervals. // Wh…" at bounding box center [718, 160] width 277 height 269
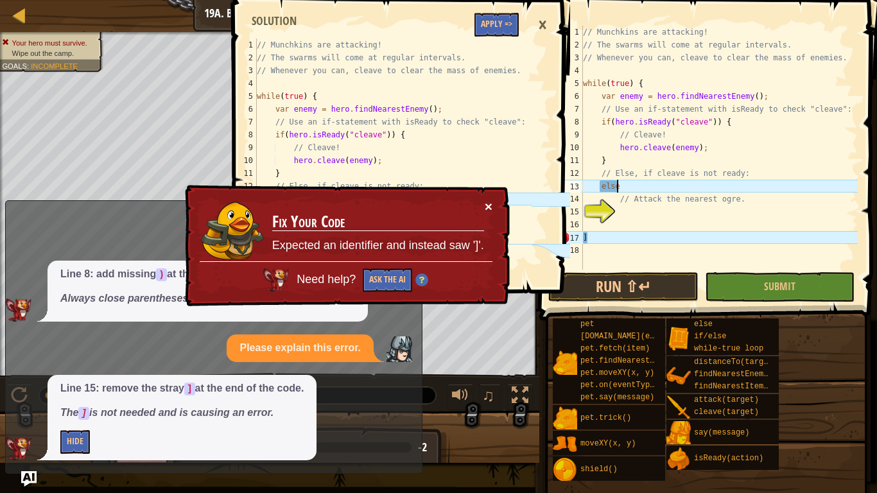
click at [484, 207] on button "×" at bounding box center [488, 206] width 8 height 13
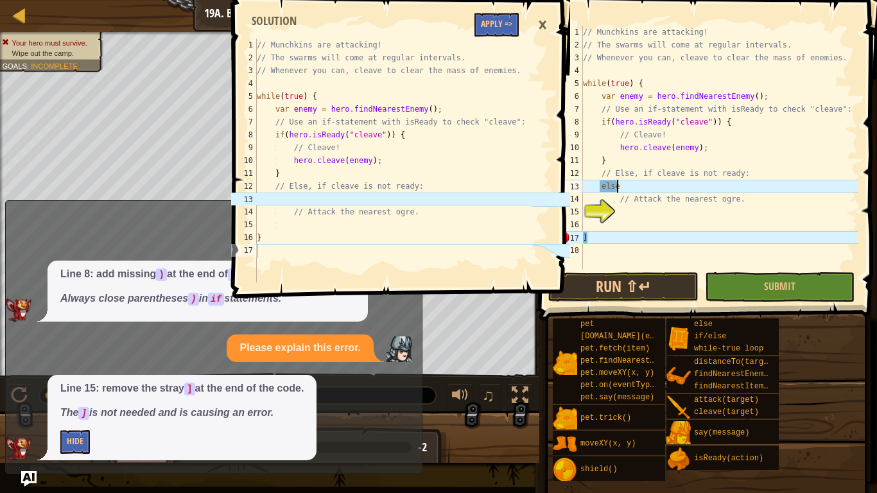
drag, startPoint x: 690, startPoint y: 203, endPoint x: 687, endPoint y: 196, distance: 7.8
click at [689, 203] on div "// Munchkins are attacking! // The swarms will come at regular intervals. // Wh…" at bounding box center [718, 160] width 277 height 269
click at [683, 173] on div "// Munchkins are attacking! // The swarms will come at regular intervals. // Wh…" at bounding box center [718, 160] width 277 height 269
click at [680, 191] on div "// Munchkins are attacking! // The swarms will come at regular intervals. // Wh…" at bounding box center [718, 160] width 277 height 269
type textarea "else"
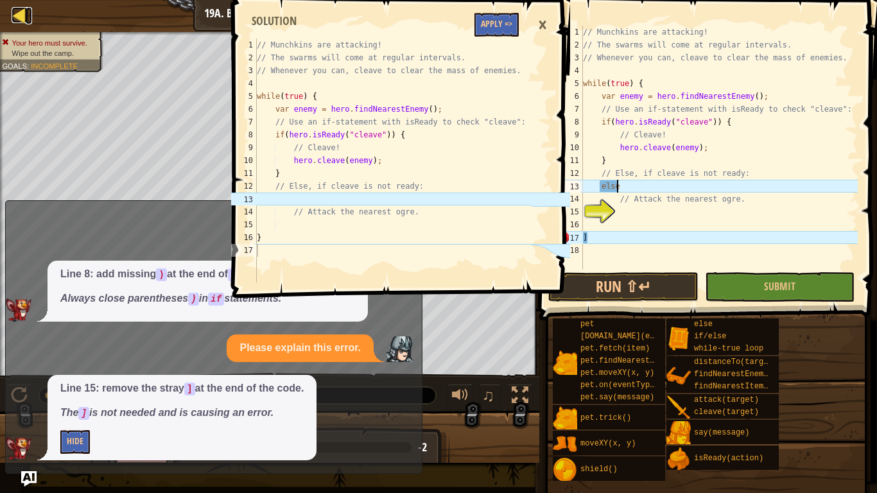
click at [26, 17] on div at bounding box center [20, 15] width 16 height 16
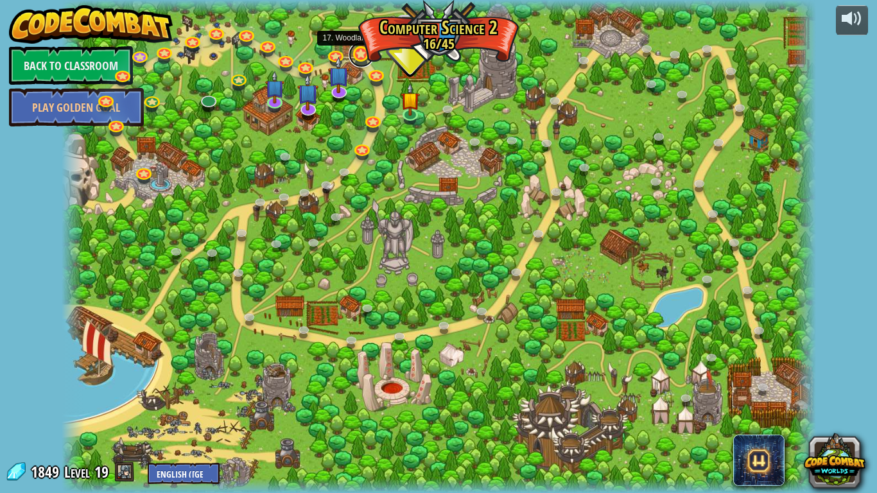
click at [350, 55] on link at bounding box center [361, 55] width 26 height 26
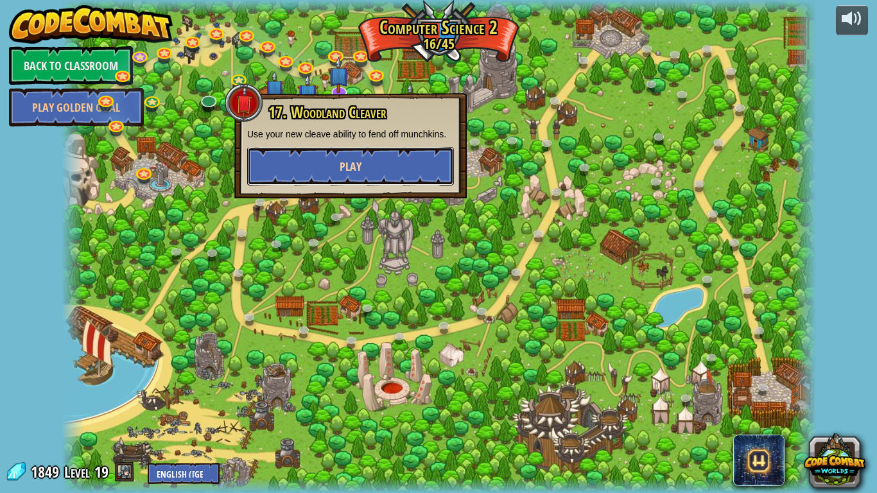
click at [361, 171] on span "Play" at bounding box center [350, 166] width 22 height 16
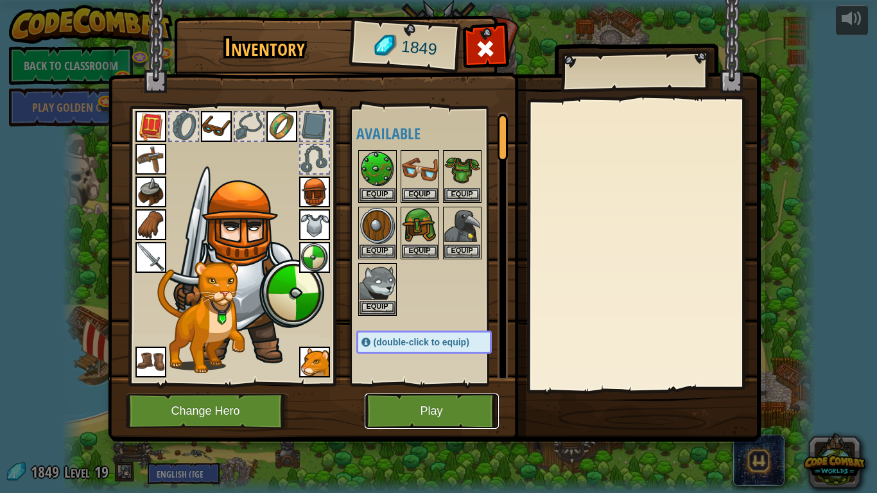
click at [468, 411] on button "Play" at bounding box center [431, 410] width 134 height 35
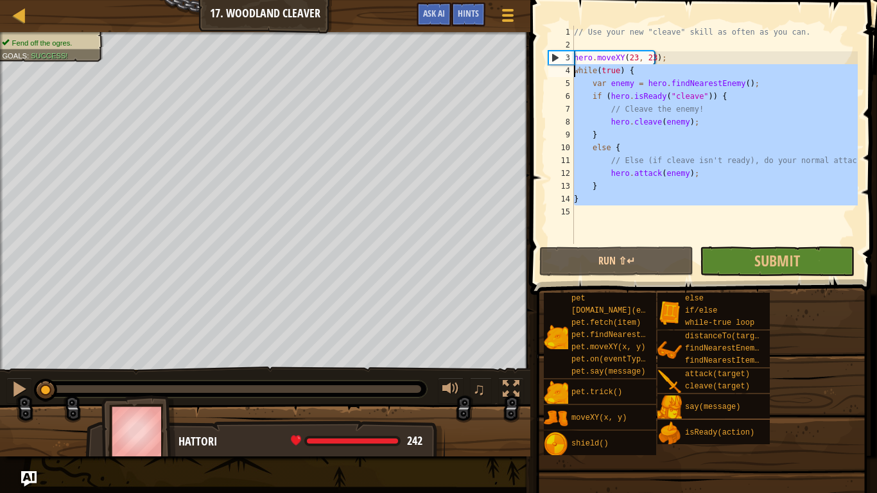
drag, startPoint x: 584, startPoint y: 214, endPoint x: 552, endPoint y: 68, distance: 149.6
click at [552, 68] on div "1 2 3 4 5 6 7 8 9 10 11 12 13 14 15 // Use your new "cleave" skill as often as …" at bounding box center [701, 135] width 312 height 218
type textarea "while(true) { var enemy = hero.findNearestEnemy();"
click at [16, 13] on div at bounding box center [20, 15] width 16 height 16
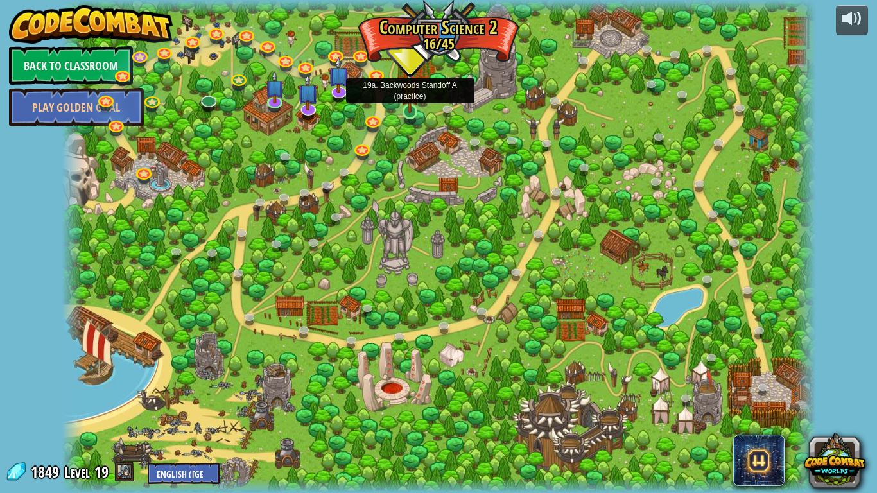
click at [416, 112] on img at bounding box center [409, 91] width 19 height 44
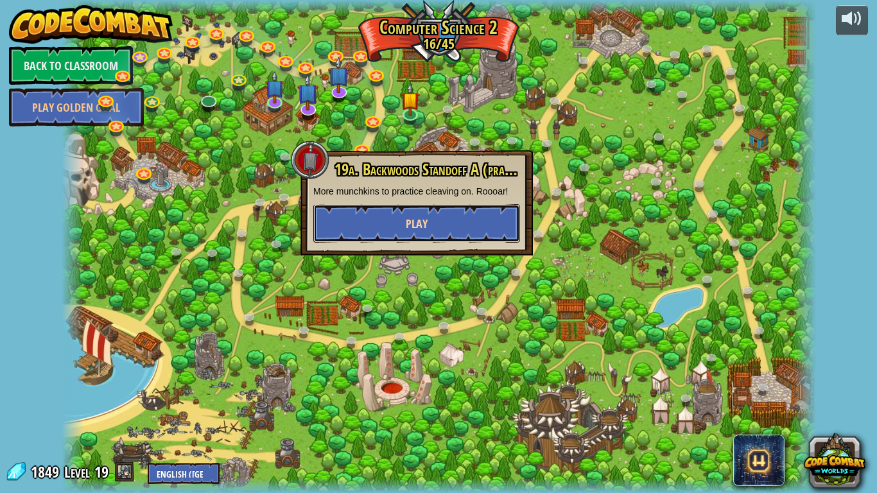
click at [431, 221] on button "Play" at bounding box center [416, 223] width 207 height 38
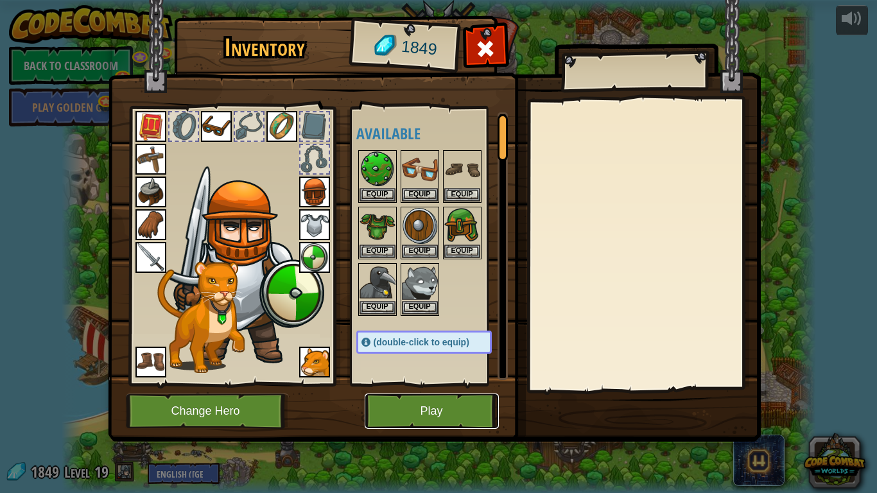
click at [416, 409] on button "Play" at bounding box center [431, 410] width 134 height 35
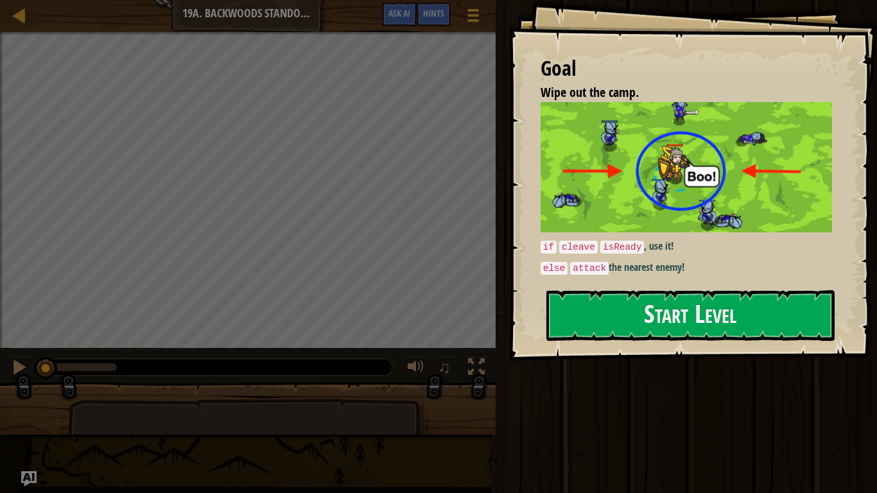
click at [614, 290] on button "Start Level" at bounding box center [690, 315] width 288 height 51
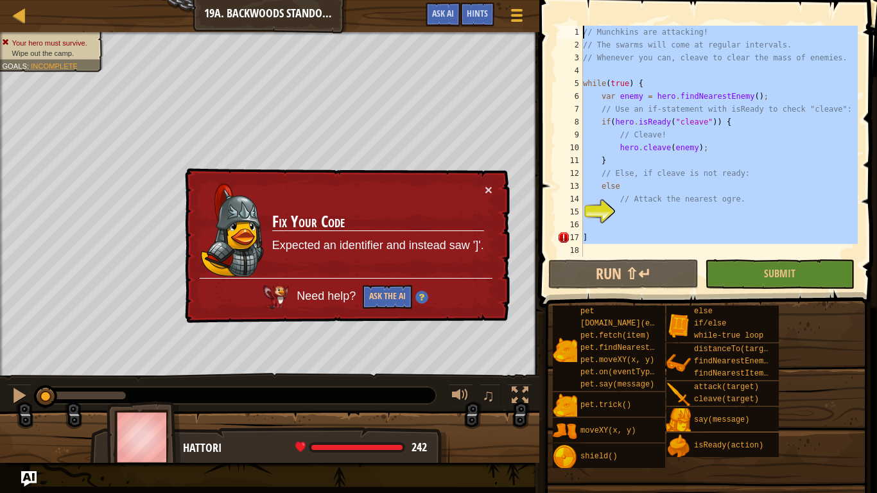
drag, startPoint x: 560, startPoint y: 250, endPoint x: 474, endPoint y: 0, distance: 264.4
click at [474, 0] on div "Map Computer Science 2 19a. Backwoods Standoff A Game Menu Done Hints Ask AI 1 …" at bounding box center [438, 246] width 877 height 493
type textarea "// Munchkins are attacking! // The swarms will come at regular intervals."
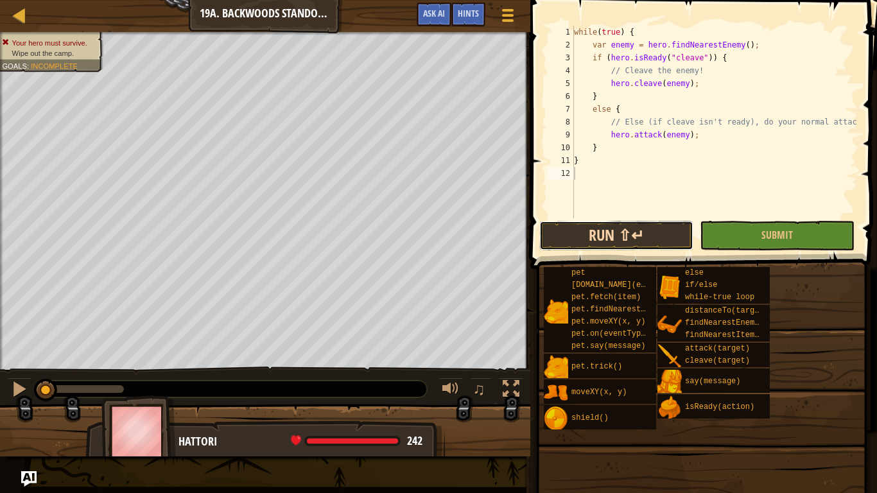
click at [676, 233] on button "Run ⇧↵" at bounding box center [616, 236] width 154 height 30
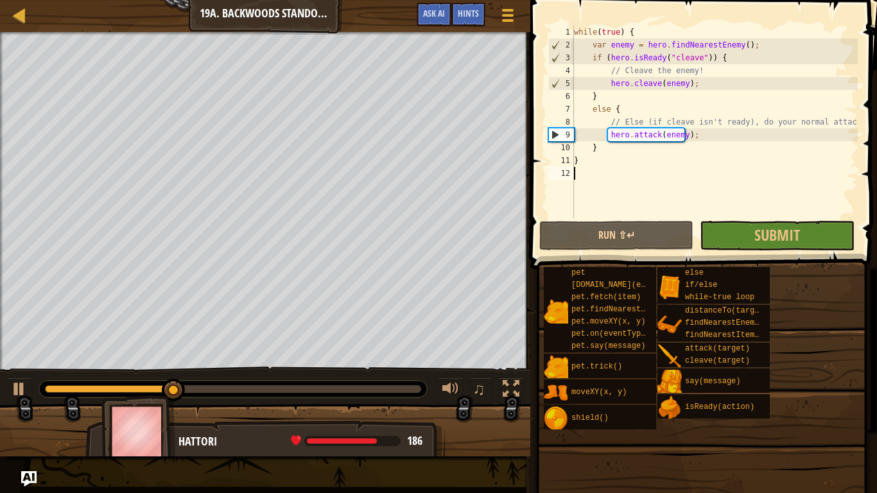
click at [762, 261] on span at bounding box center [702, 443] width 338 height 380
click at [768, 236] on span "Submit" at bounding box center [777, 235] width 46 height 21
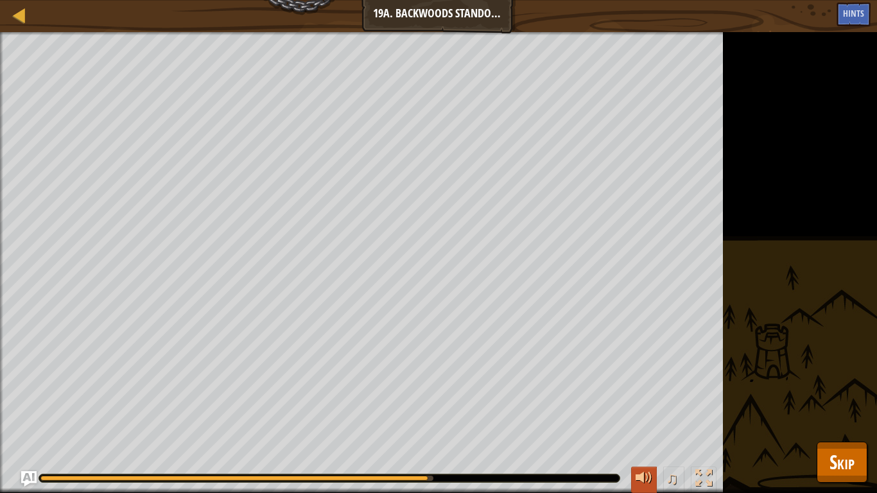
click at [631, 411] on button at bounding box center [644, 479] width 26 height 26
click at [876, 267] on div "Wipe out the camp. Goals : Running... ♫ Hattori 242 x: 30 y: 26 Raort action: c…" at bounding box center [438, 262] width 877 height 461
drag, startPoint x: 350, startPoint y: 492, endPoint x: 363, endPoint y: 490, distance: 13.7
click at [363, 411] on div "♫" at bounding box center [361, 475] width 723 height 38
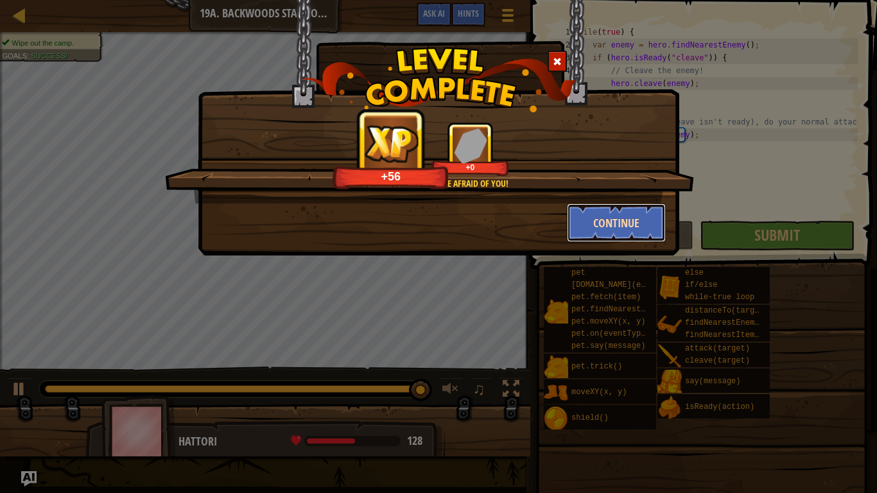
click at [590, 225] on button "Continue" at bounding box center [616, 222] width 99 height 38
